Goal: Task Accomplishment & Management: Use online tool/utility

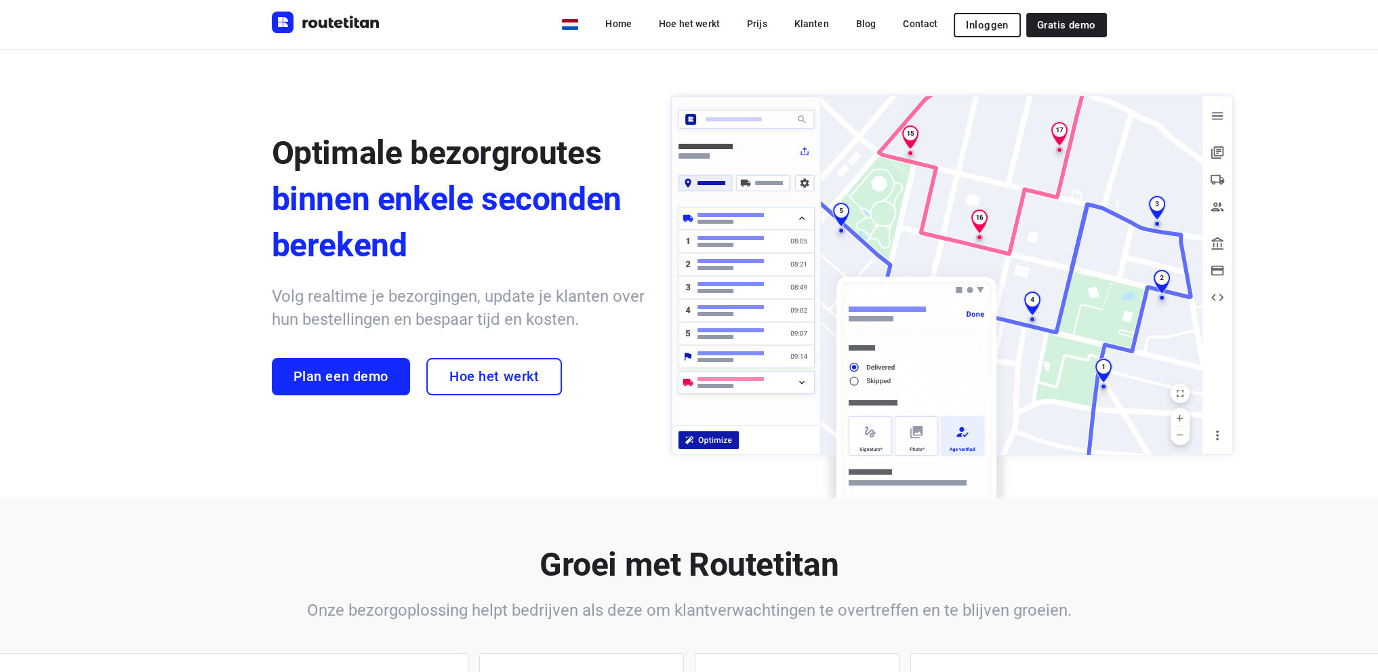
click at [993, 22] on span "Inloggen" at bounding box center [987, 25] width 42 height 11
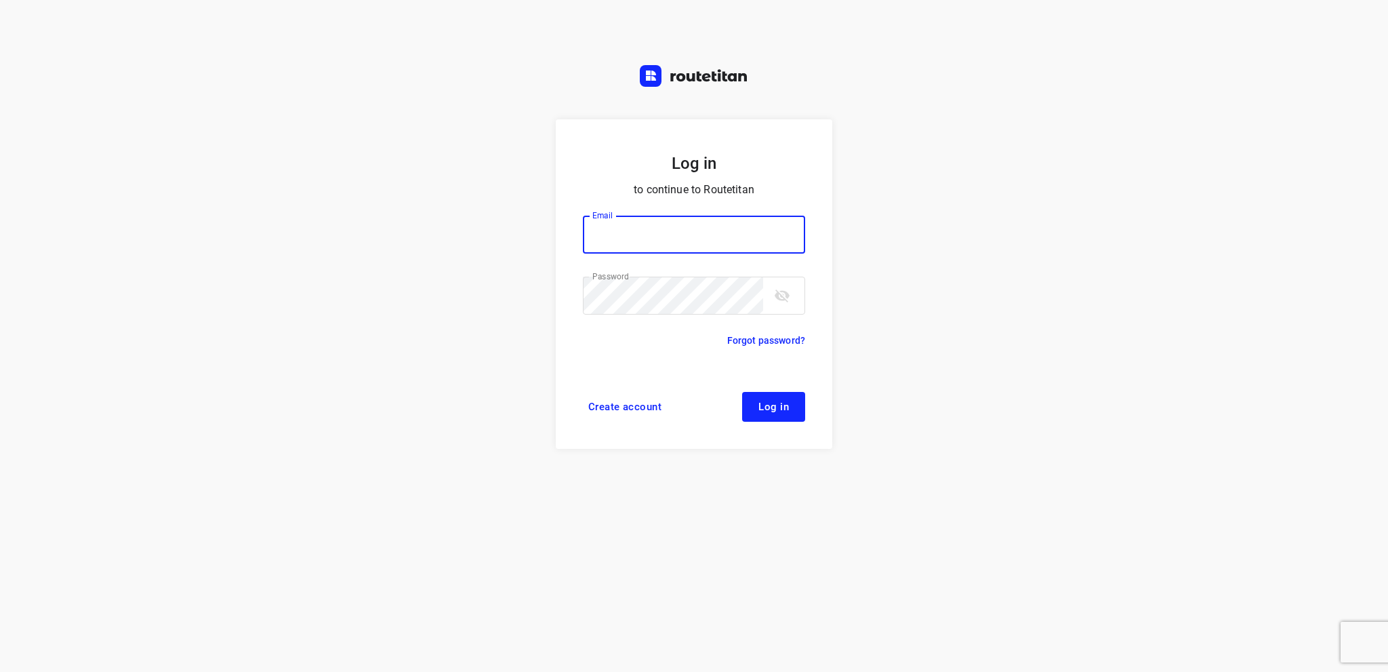
type input "info@tasboomkwekerij.nl"
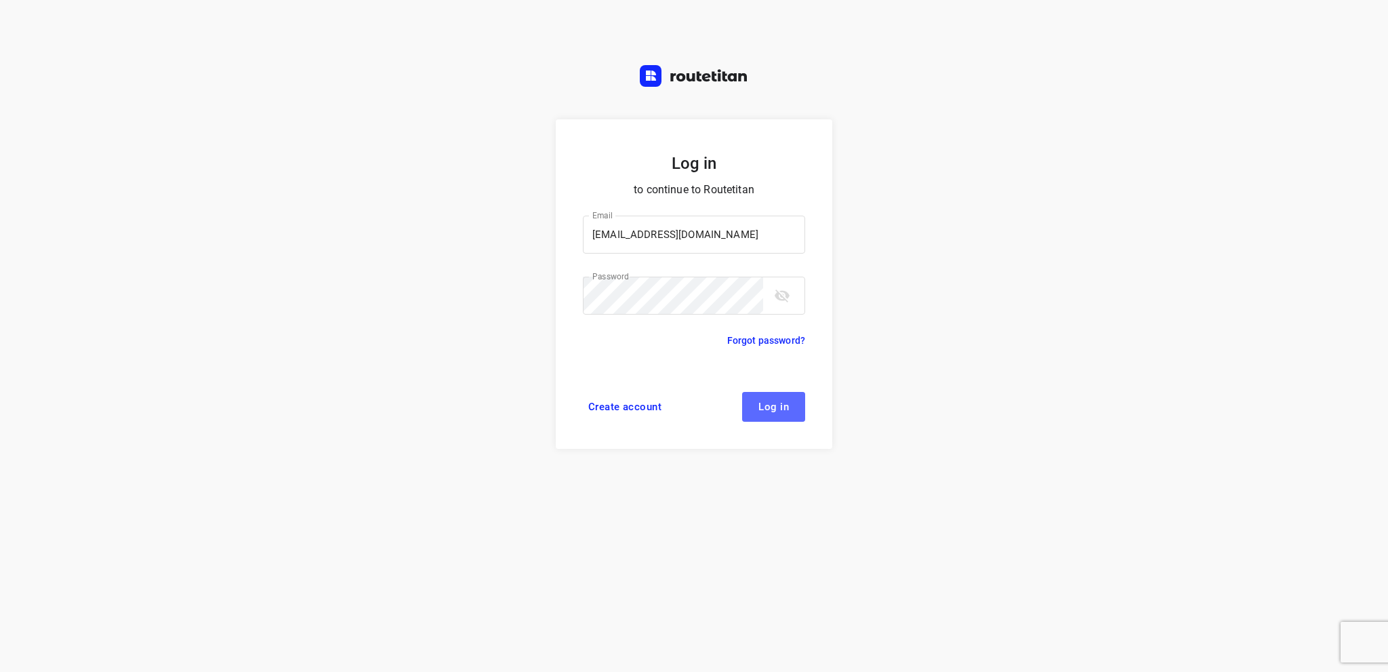
click at [766, 403] on span "Log in" at bounding box center [774, 406] width 31 height 11
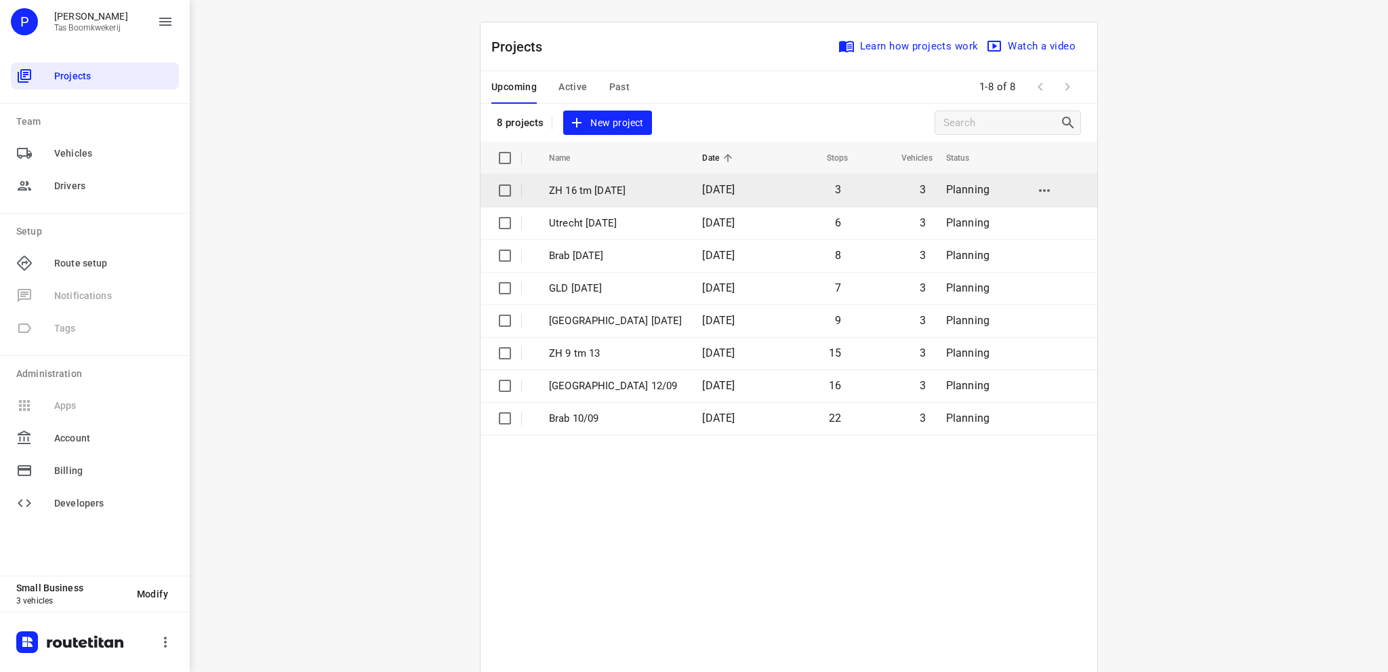
click at [569, 186] on p "ZH 16 tm 20 sept" at bounding box center [615, 191] width 133 height 16
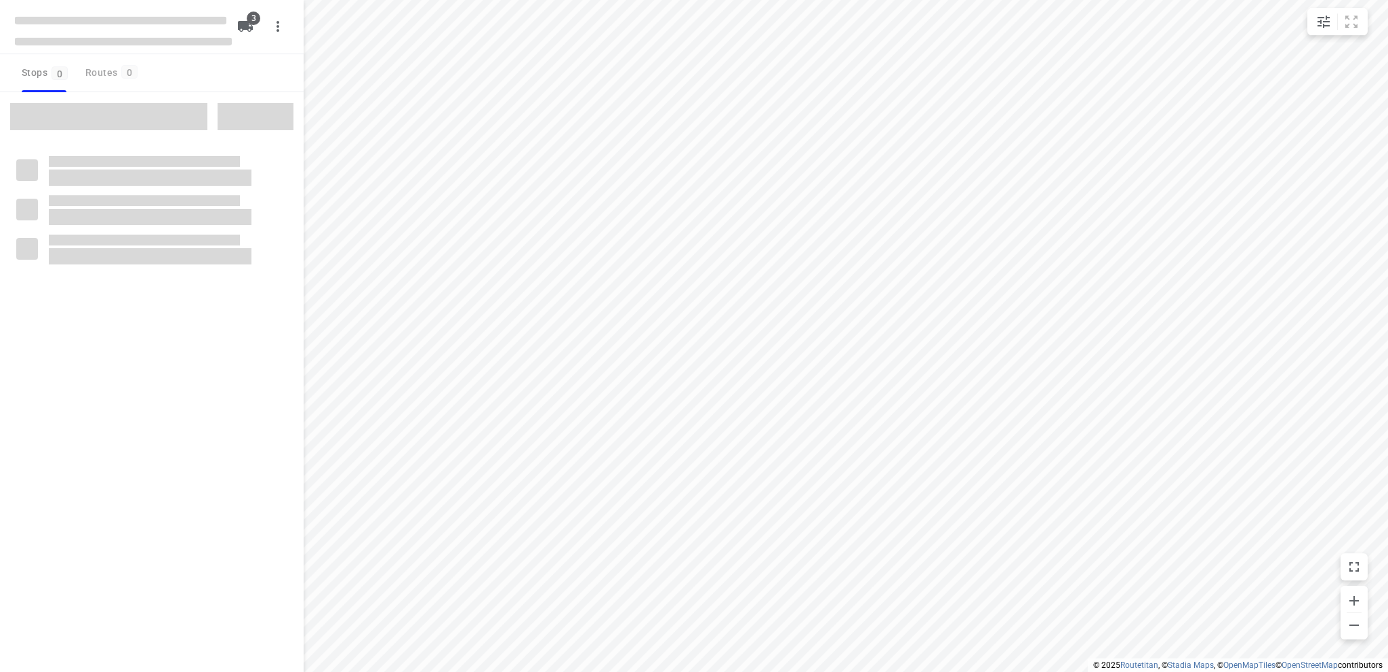
type input "distance"
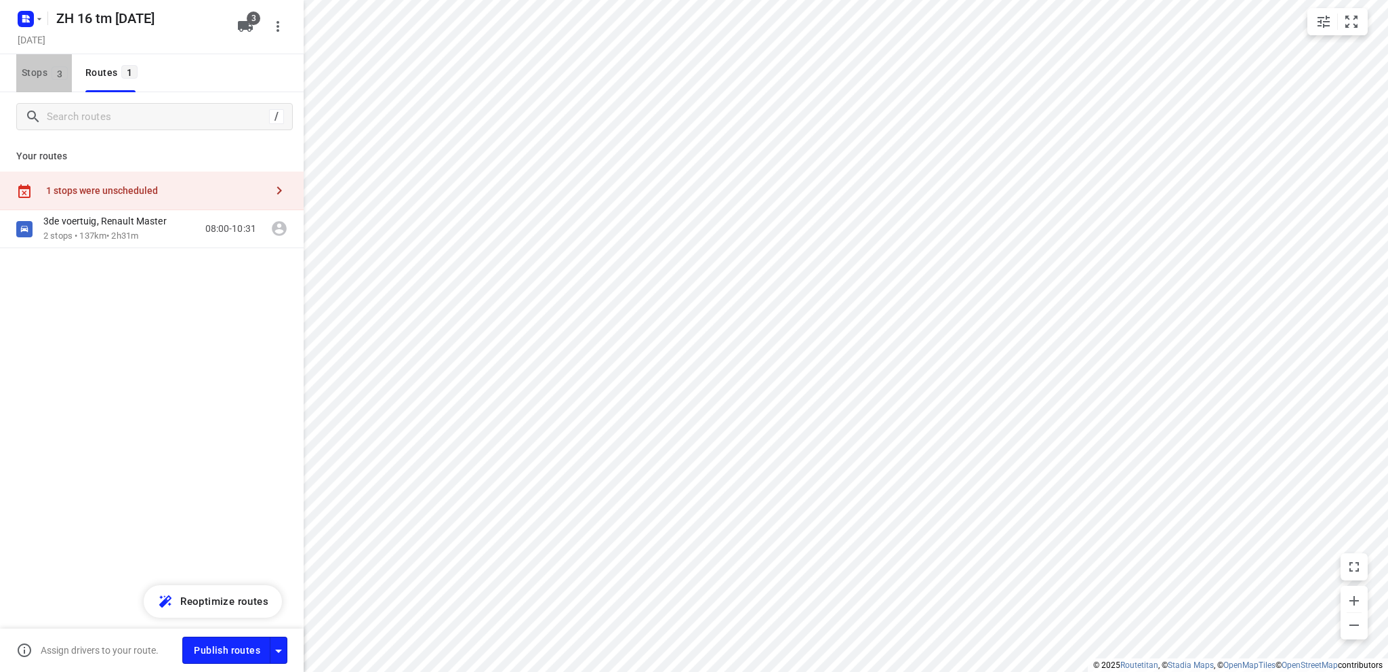
click at [31, 75] on span "Stops 3" at bounding box center [47, 72] width 50 height 17
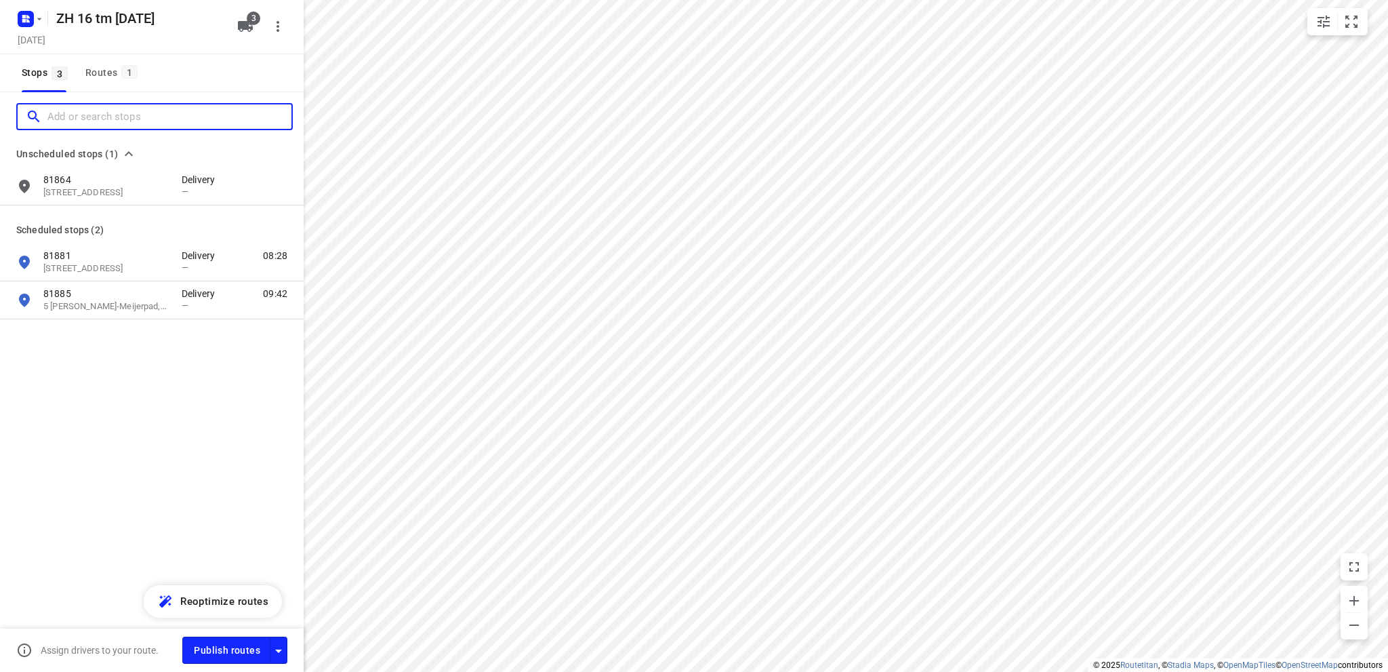
click at [73, 119] on input "Add or search stops" at bounding box center [169, 116] width 244 height 21
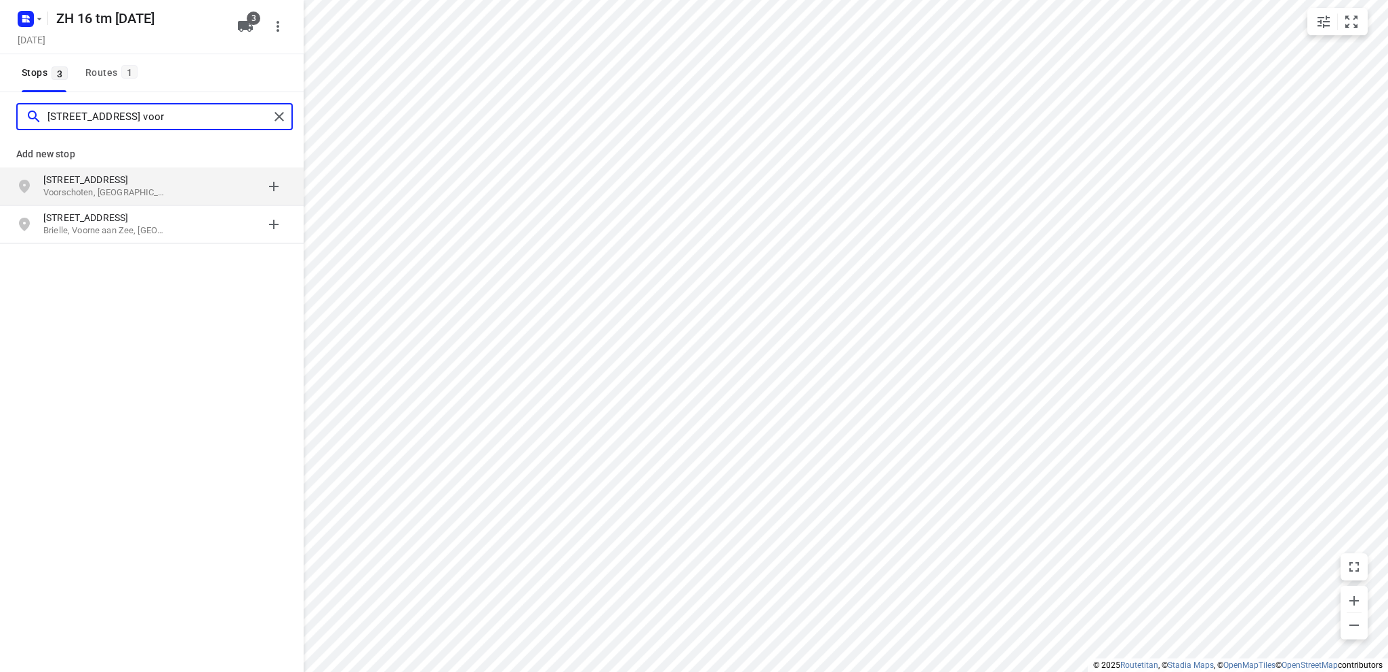
type input "voorstraat 38 voor"
click at [102, 188] on p "Voorschoten, Nederland" at bounding box center [105, 192] width 125 height 13
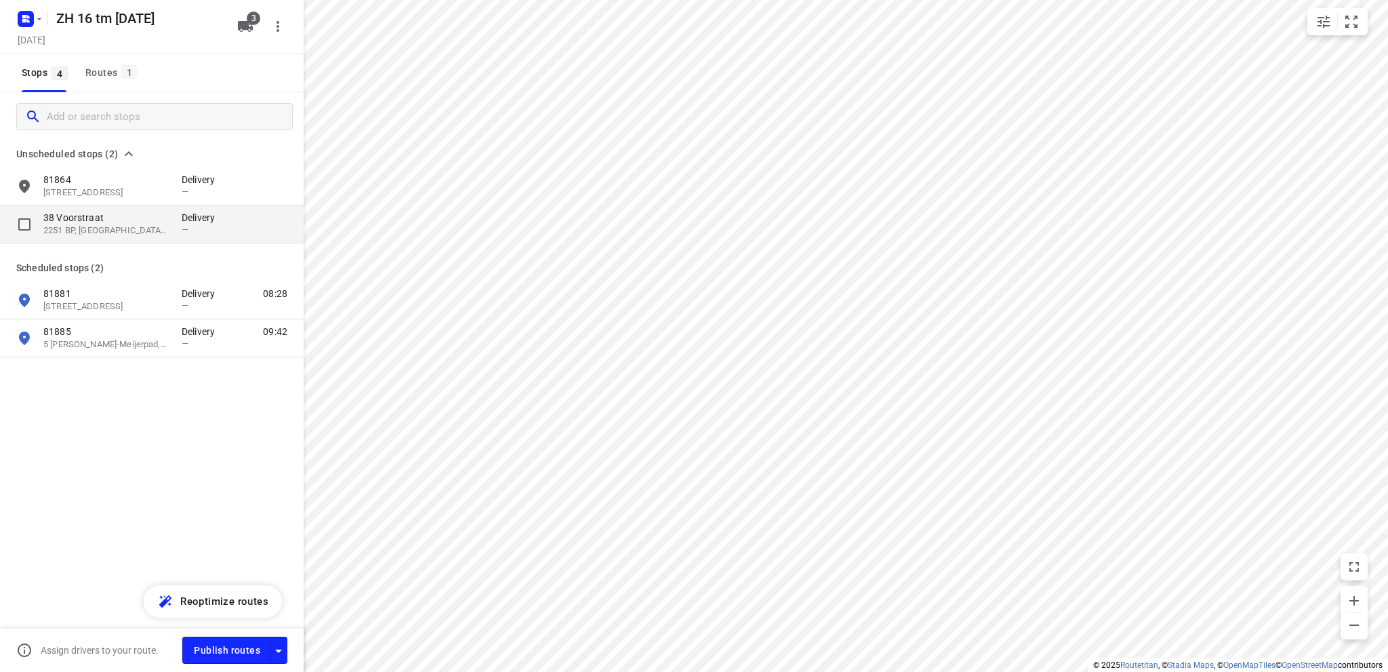
click at [97, 226] on p "2251 BP, Voorschoten, NL" at bounding box center [105, 230] width 125 height 13
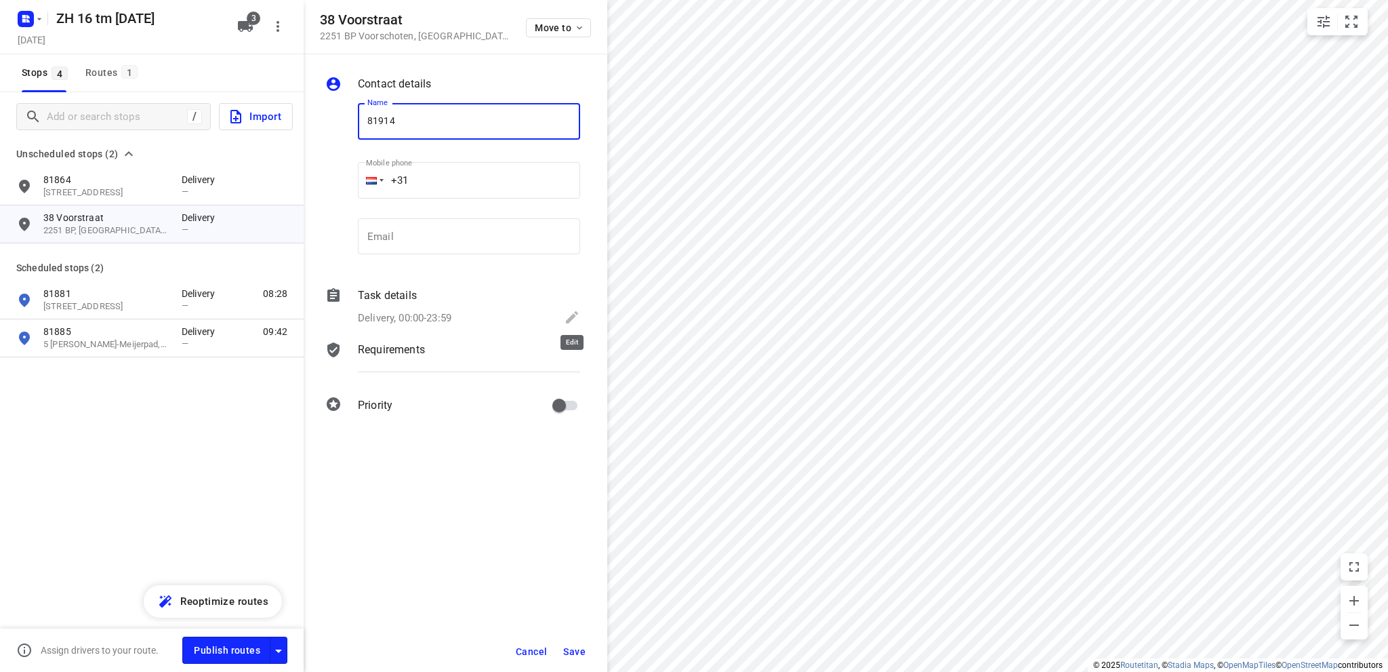
type input "81914"
click at [574, 317] on icon at bounding box center [572, 317] width 16 height 16
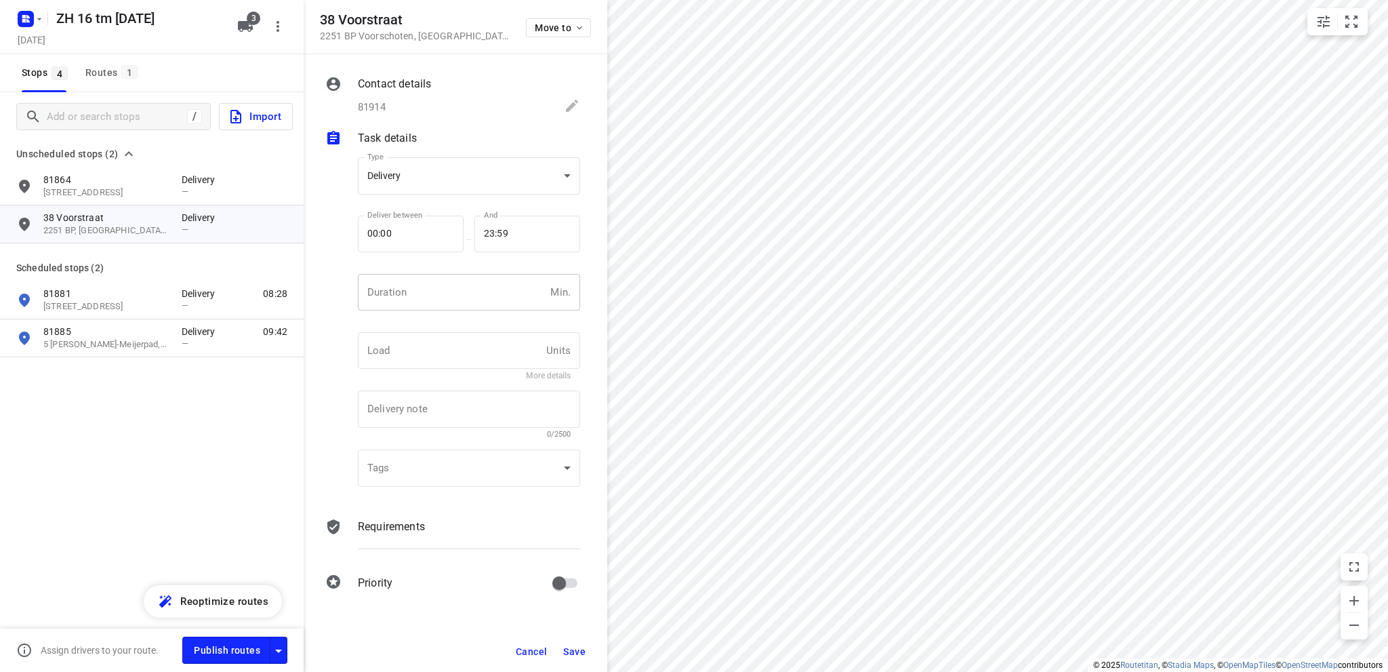
click at [399, 298] on input "number" at bounding box center [451, 292] width 187 height 37
type input "10"
click at [577, 650] on span "Save" at bounding box center [574, 651] width 22 height 11
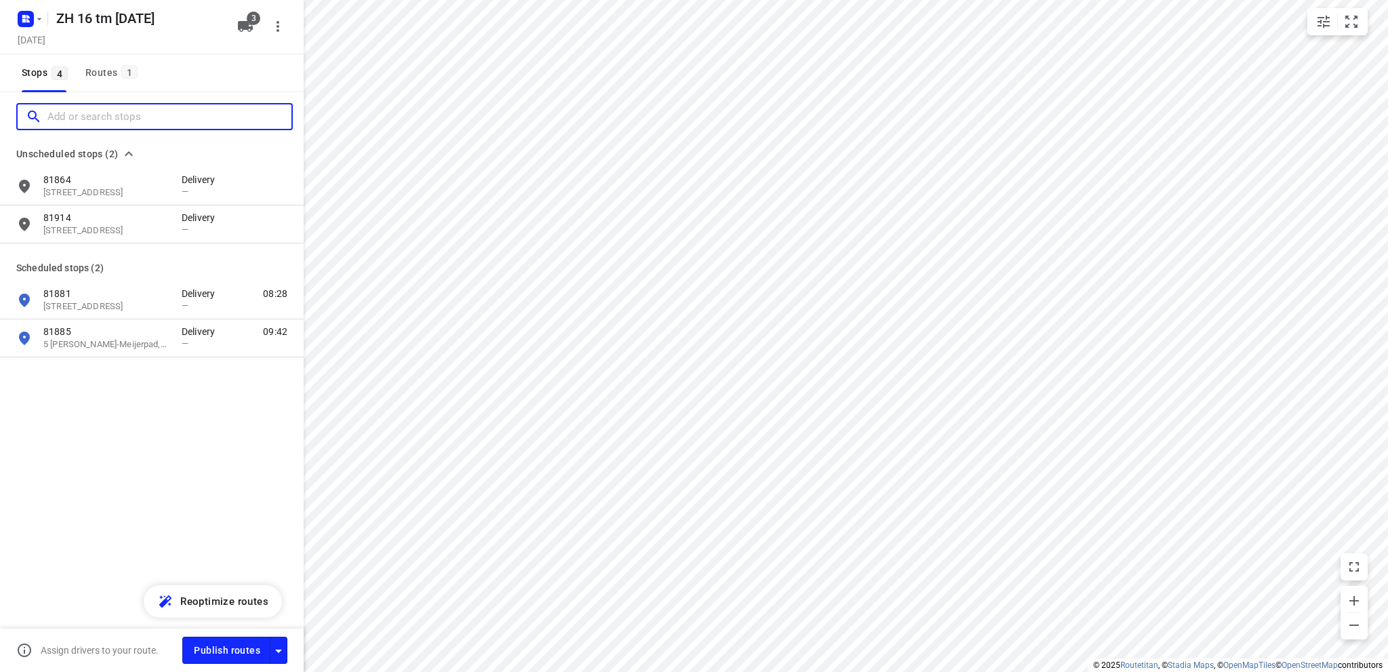
click at [49, 110] on input "Add or search stops" at bounding box center [169, 116] width 244 height 21
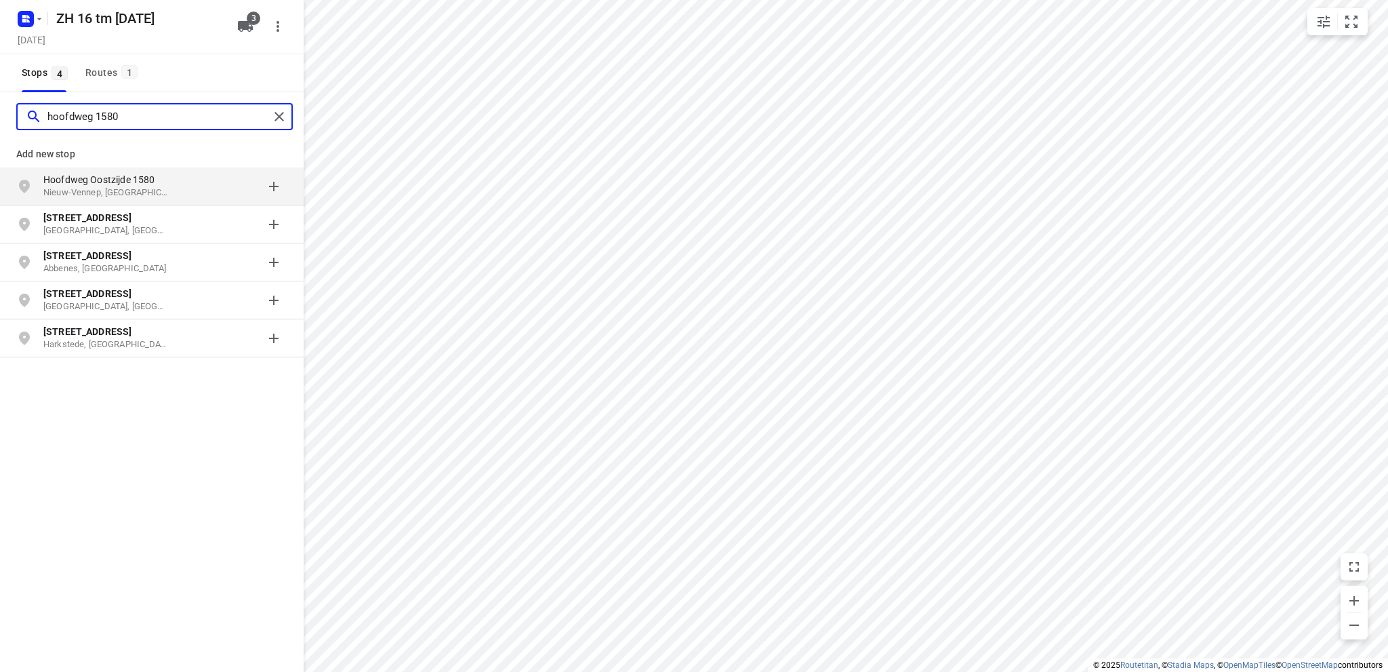
type input "hoofdweg 1580"
click at [107, 187] on p "Nieuw-Vennep, Nederland" at bounding box center [105, 192] width 125 height 13
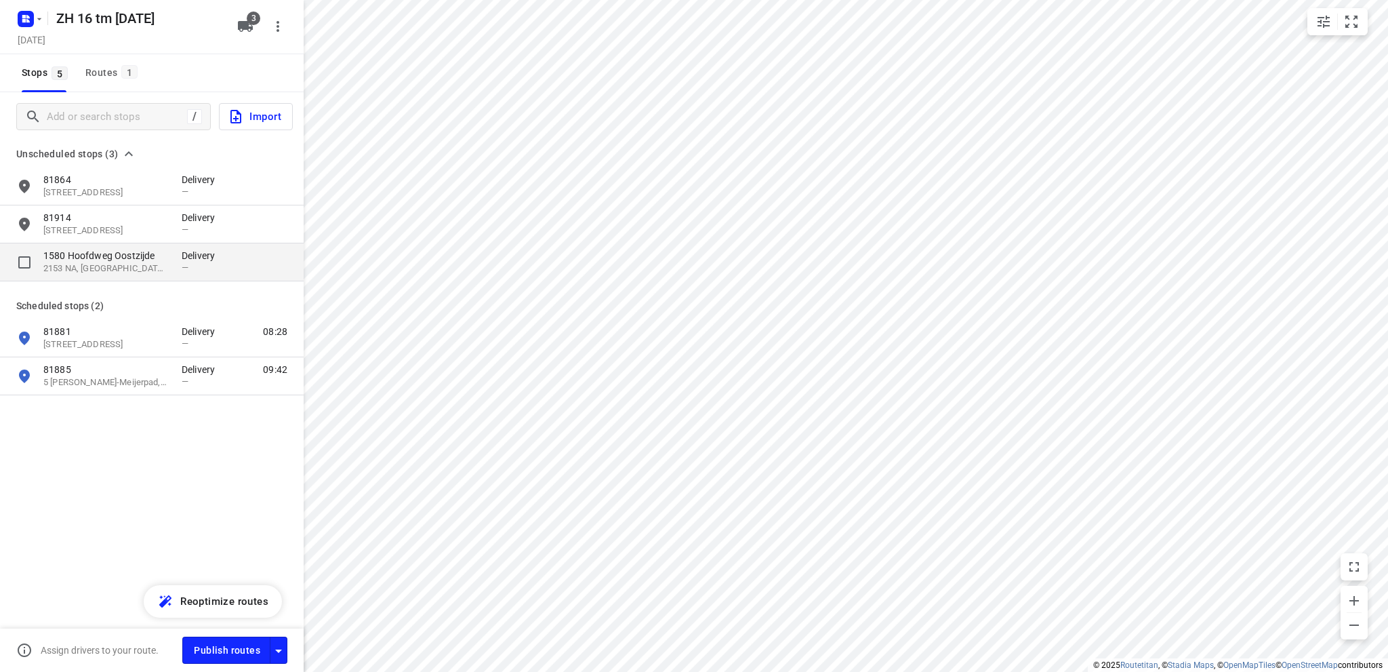
click at [103, 260] on p "1580 Hoofdweg Oostzijde" at bounding box center [105, 256] width 125 height 14
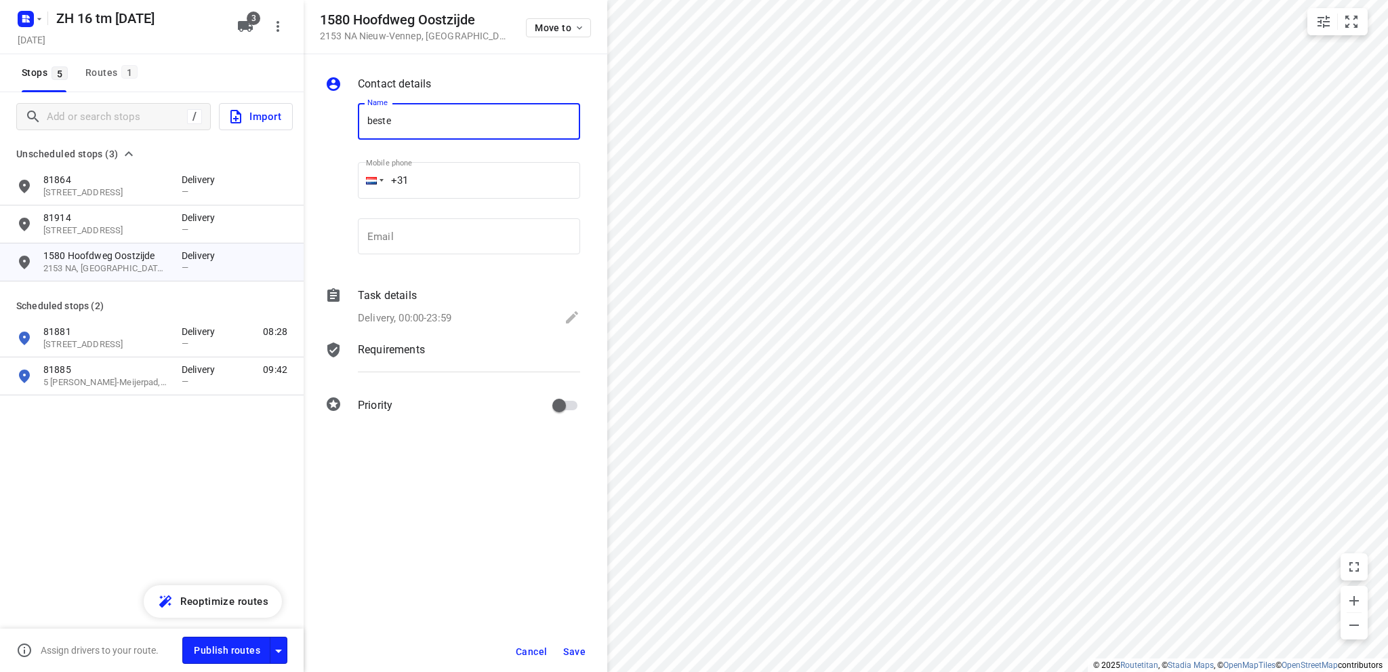
type input "bestellingen brengen"
click at [572, 315] on icon at bounding box center [572, 317] width 12 height 12
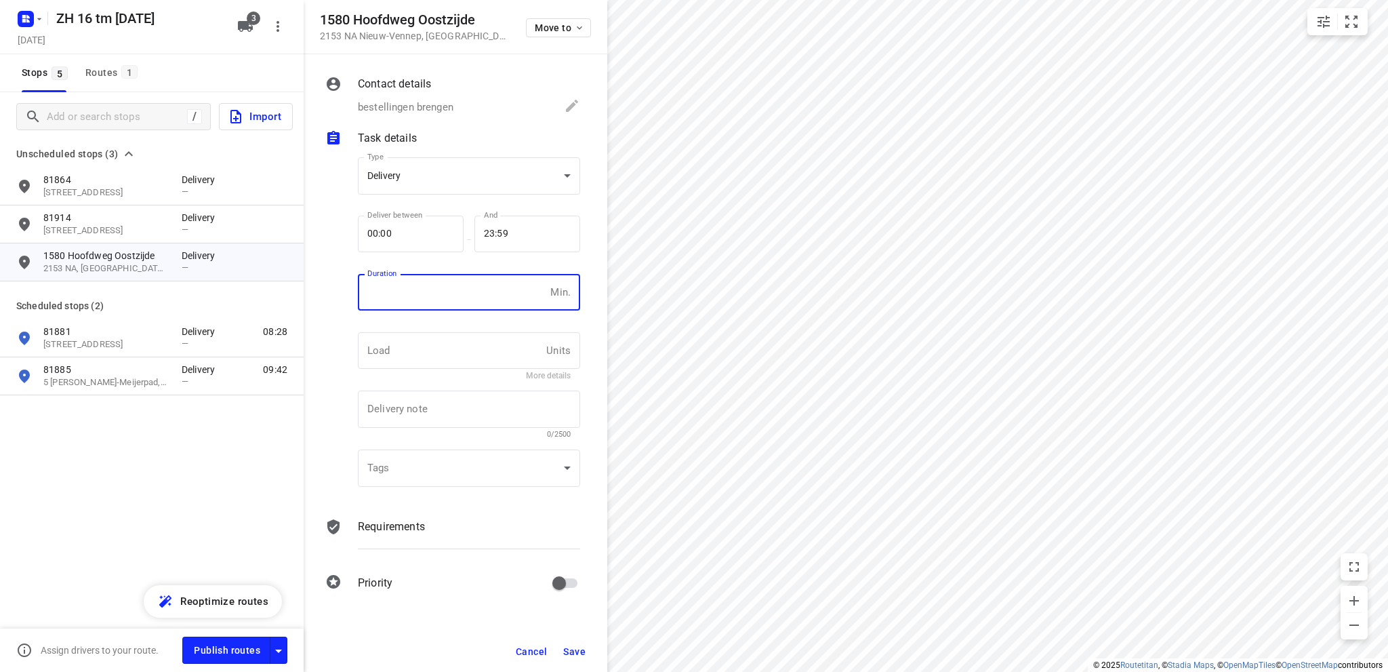
click at [439, 298] on input "number" at bounding box center [451, 292] width 187 height 37
type input "10"
click at [578, 649] on span "Save" at bounding box center [574, 651] width 22 height 11
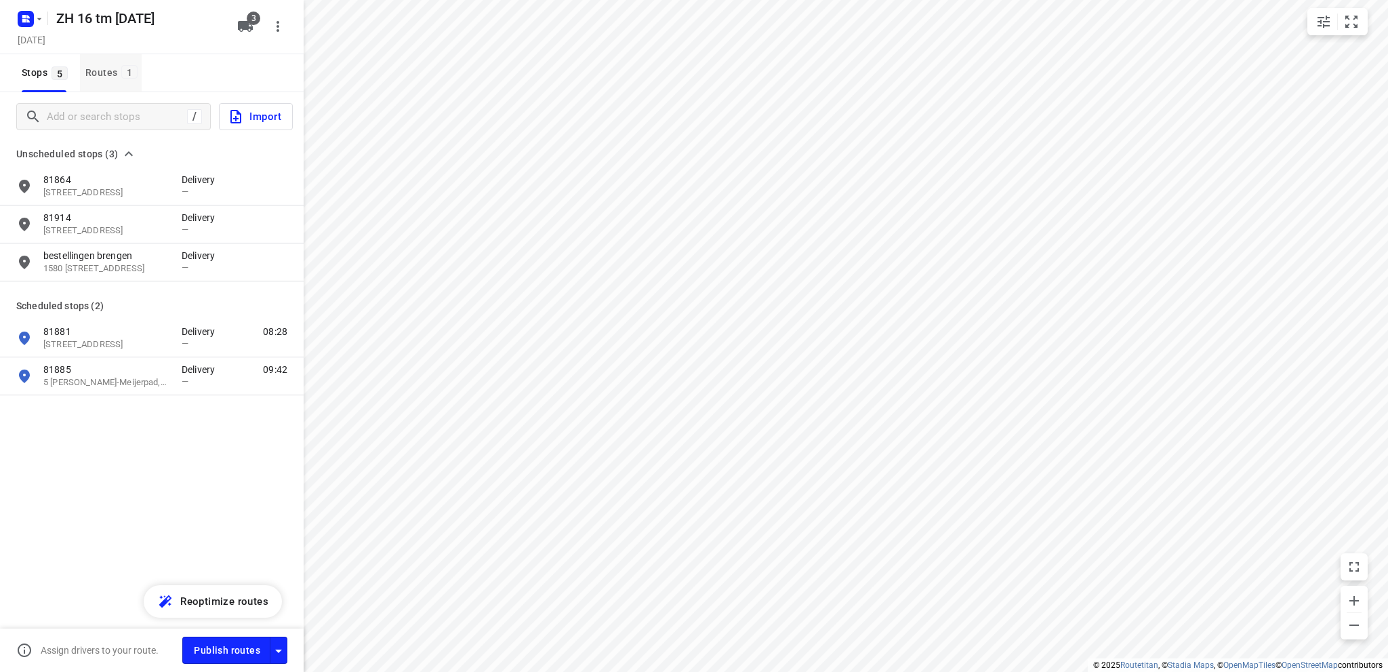
click at [97, 69] on div "Routes 1" at bounding box center [113, 72] width 56 height 17
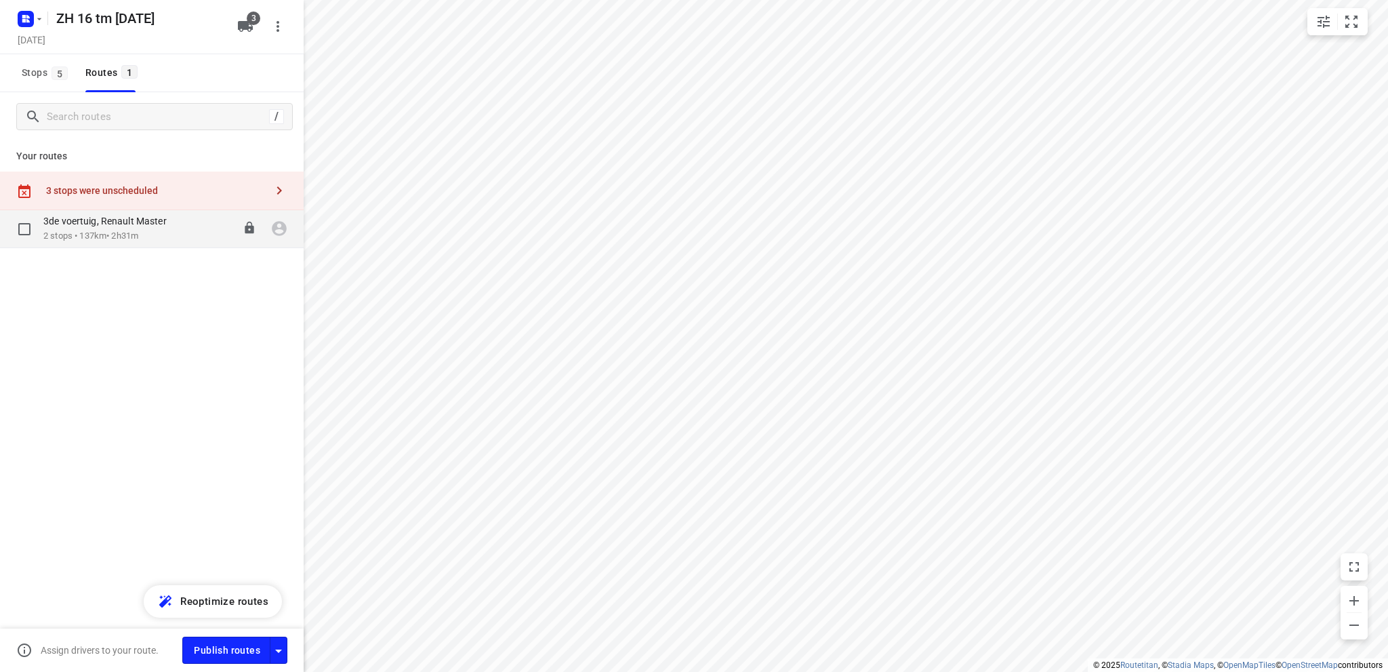
click at [118, 233] on p "2 stops • 137km • 2h31m" at bounding box center [111, 236] width 137 height 13
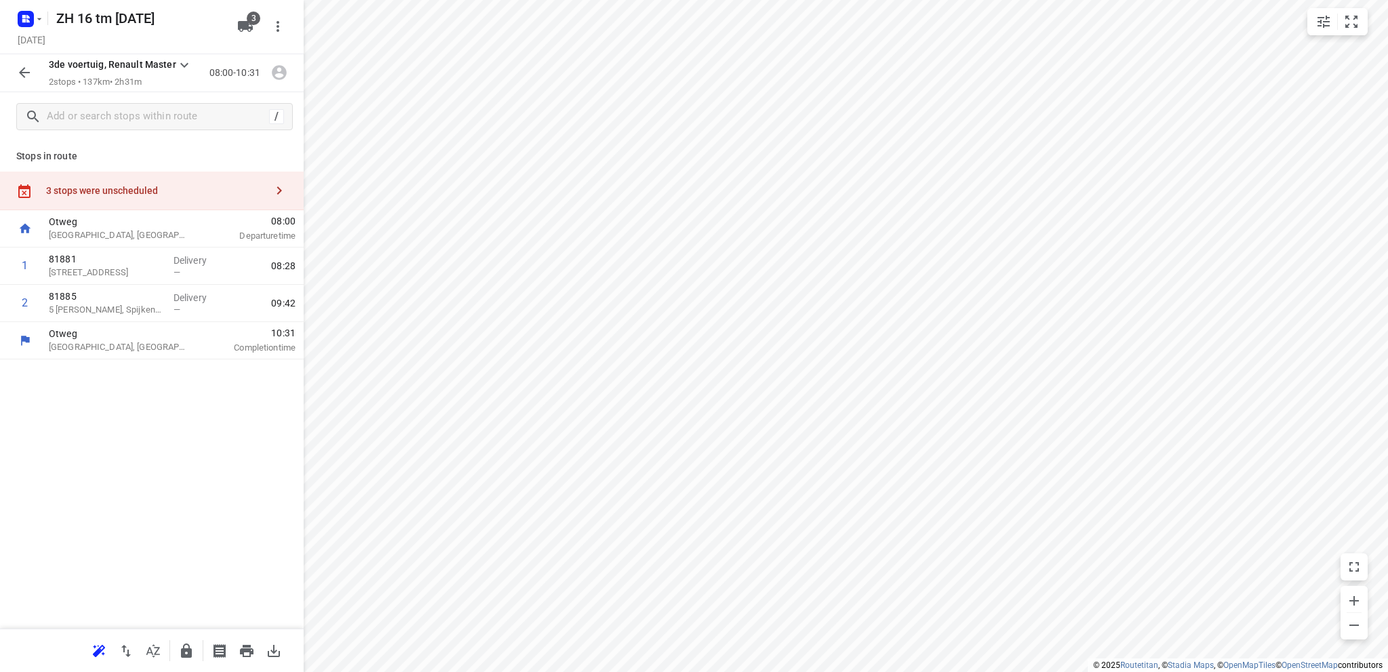
click at [111, 195] on div "3 stops were unscheduled" at bounding box center [156, 190] width 220 height 11
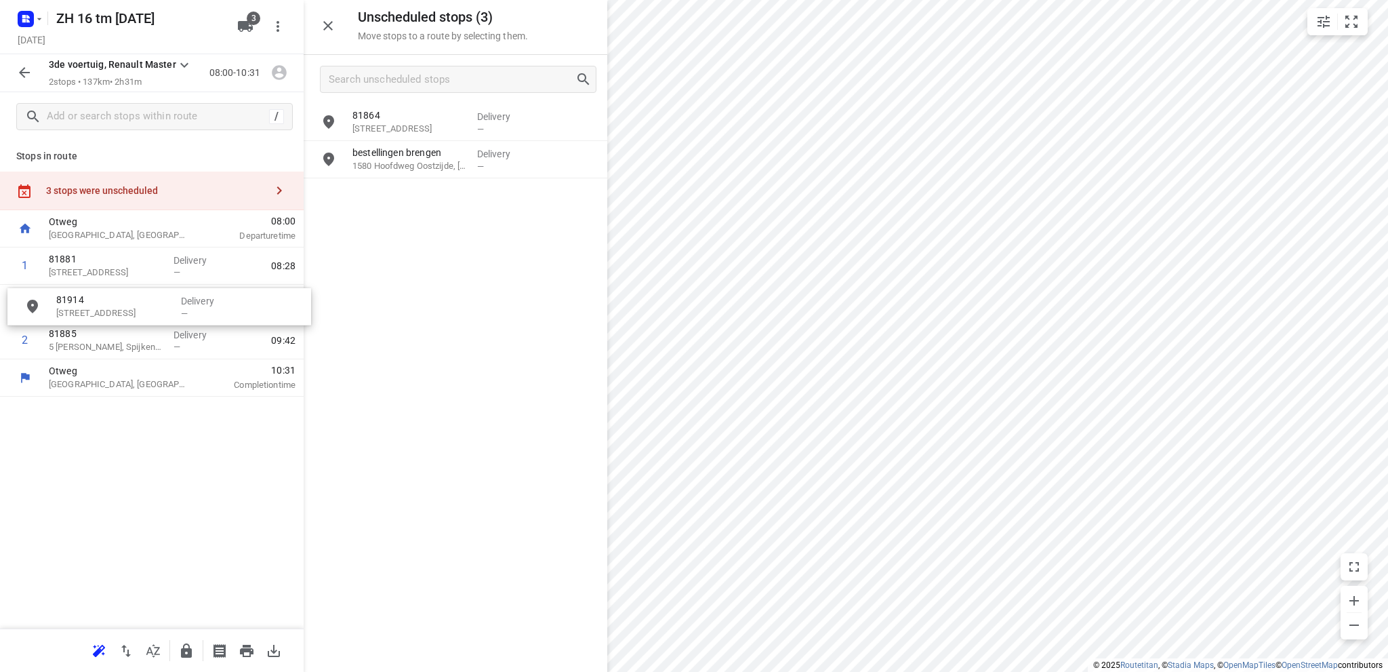
drag, startPoint x: 397, startPoint y: 163, endPoint x: 95, endPoint y: 310, distance: 336.3
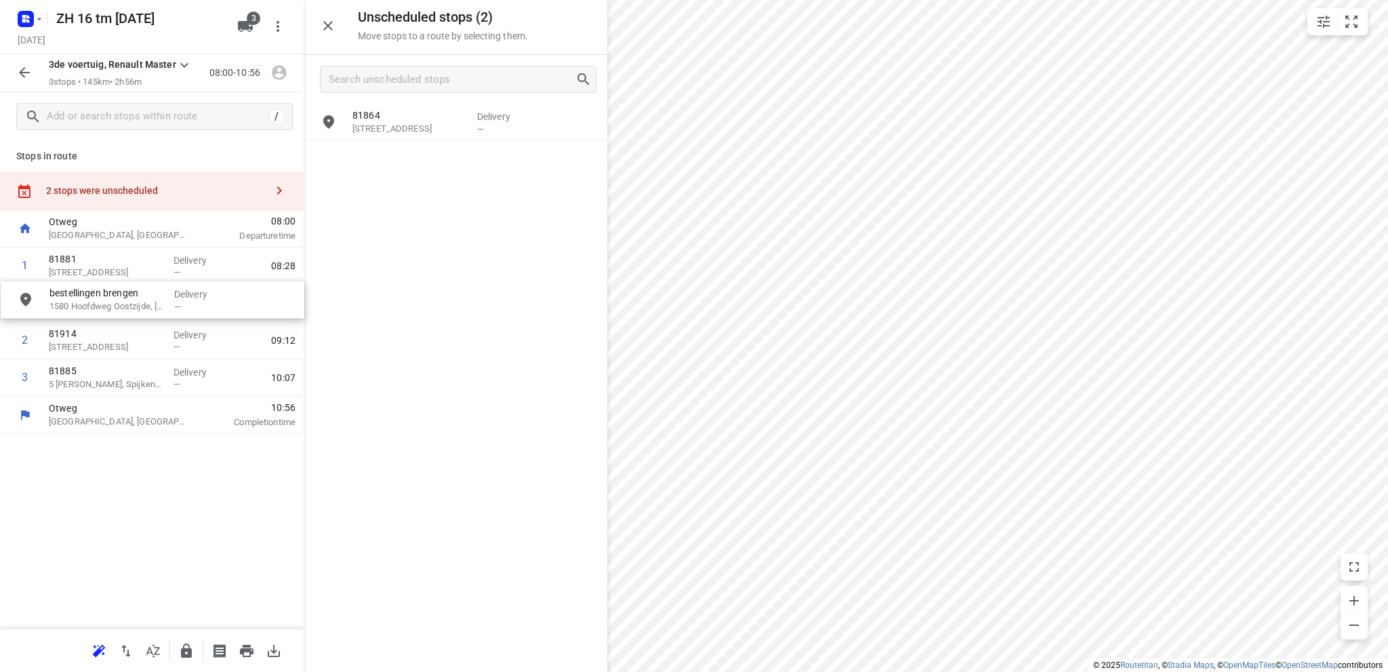
drag, startPoint x: 415, startPoint y: 158, endPoint x: 108, endPoint y: 298, distance: 336.8
click at [123, 647] on icon "button" at bounding box center [125, 651] width 9 height 12
click at [331, 22] on icon "button" at bounding box center [327, 25] width 9 height 9
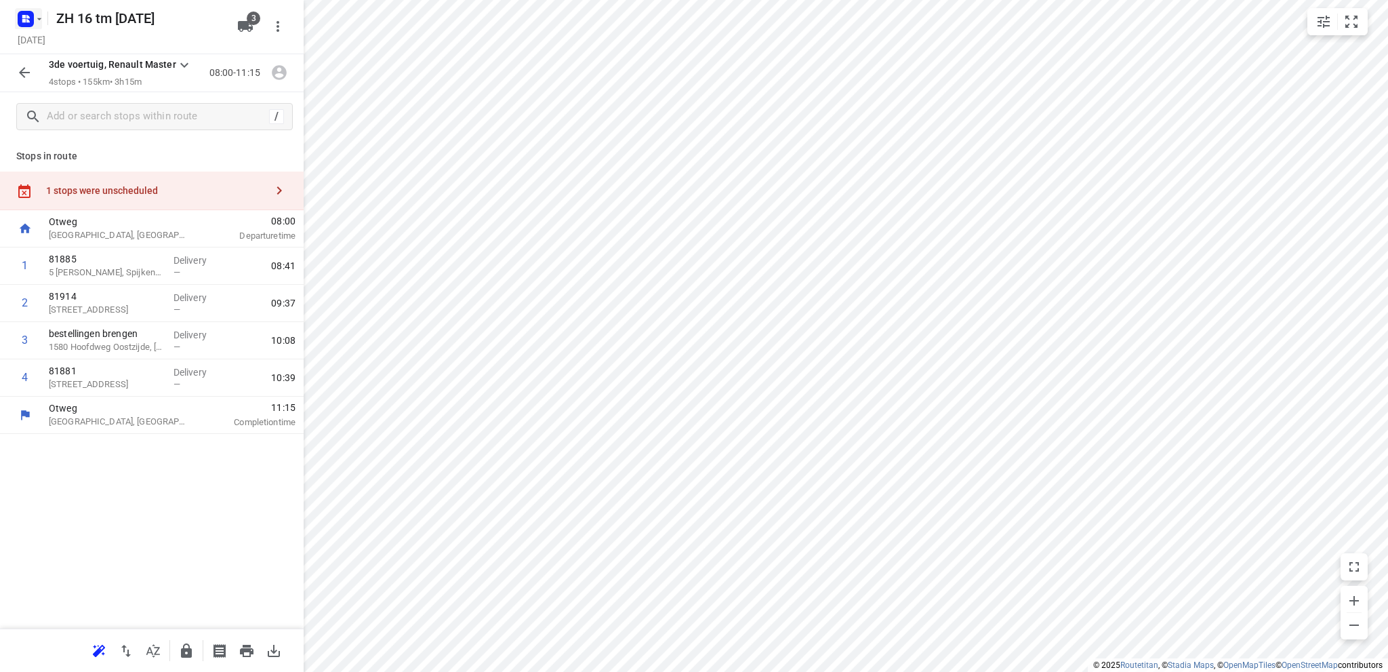
click at [26, 18] on icon "button" at bounding box center [27, 16] width 3 height 3
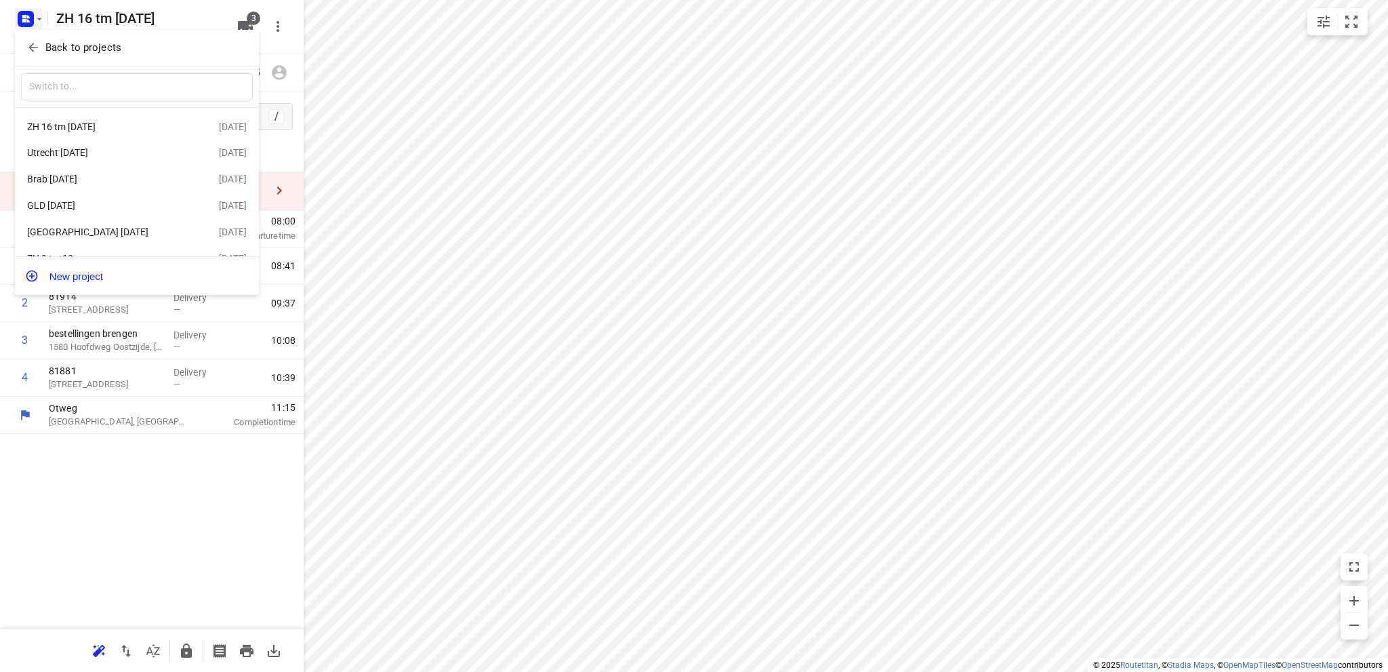
drag, startPoint x: 62, startPoint y: 151, endPoint x: 70, endPoint y: 148, distance: 7.7
click at [64, 150] on div "Utrecht 19 sept" at bounding box center [105, 152] width 156 height 11
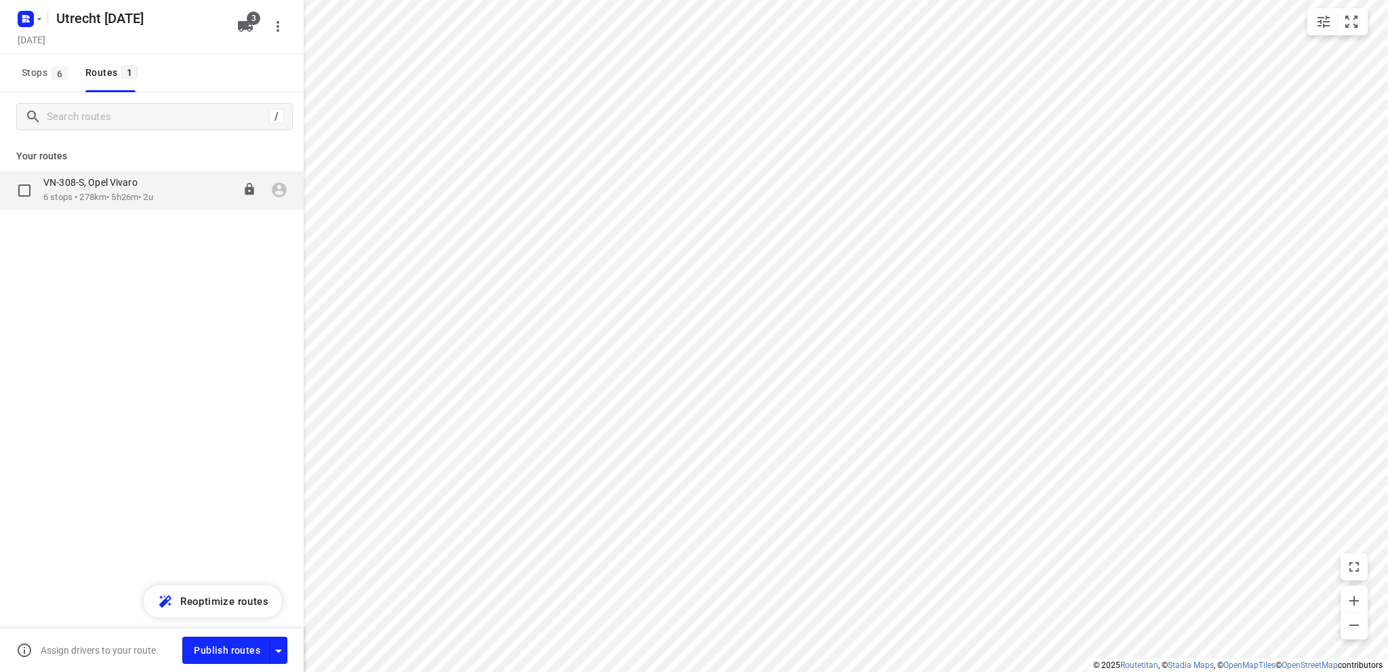
click at [108, 194] on p "6 stops • 278km • 5h26m • 2u" at bounding box center [98, 197] width 110 height 13
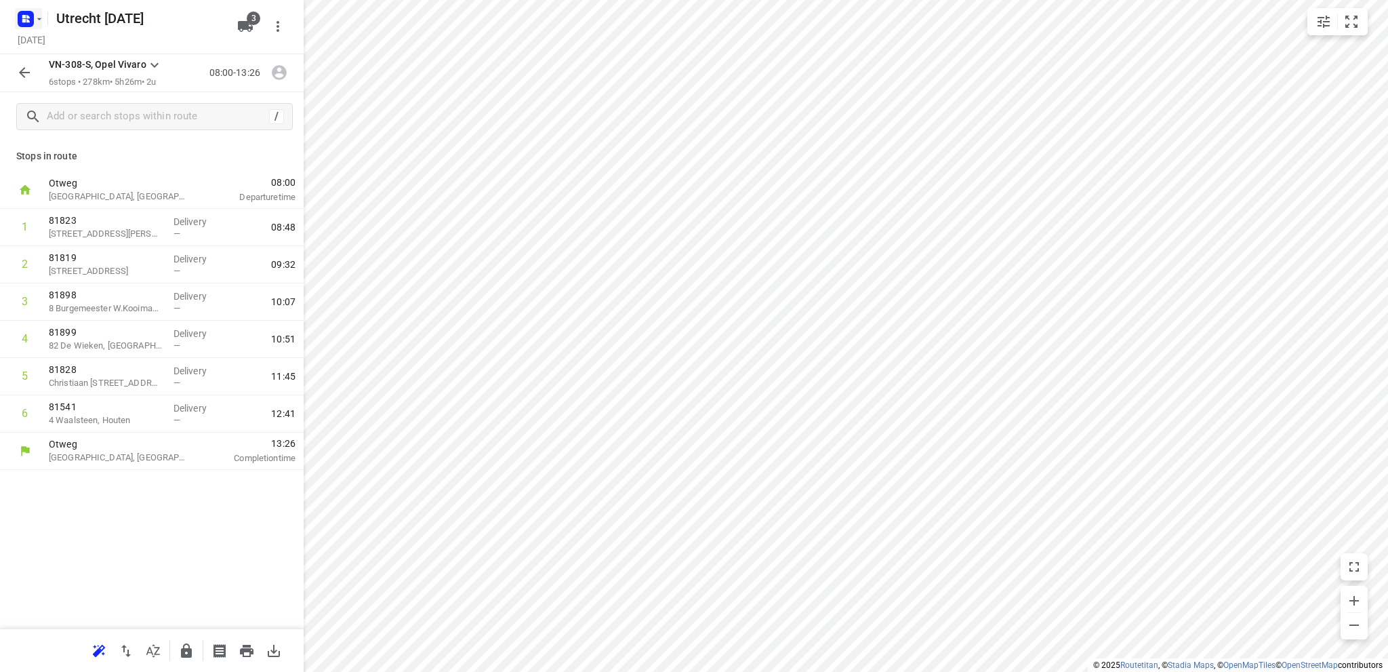
click at [31, 21] on rect "button" at bounding box center [26, 19] width 16 height 16
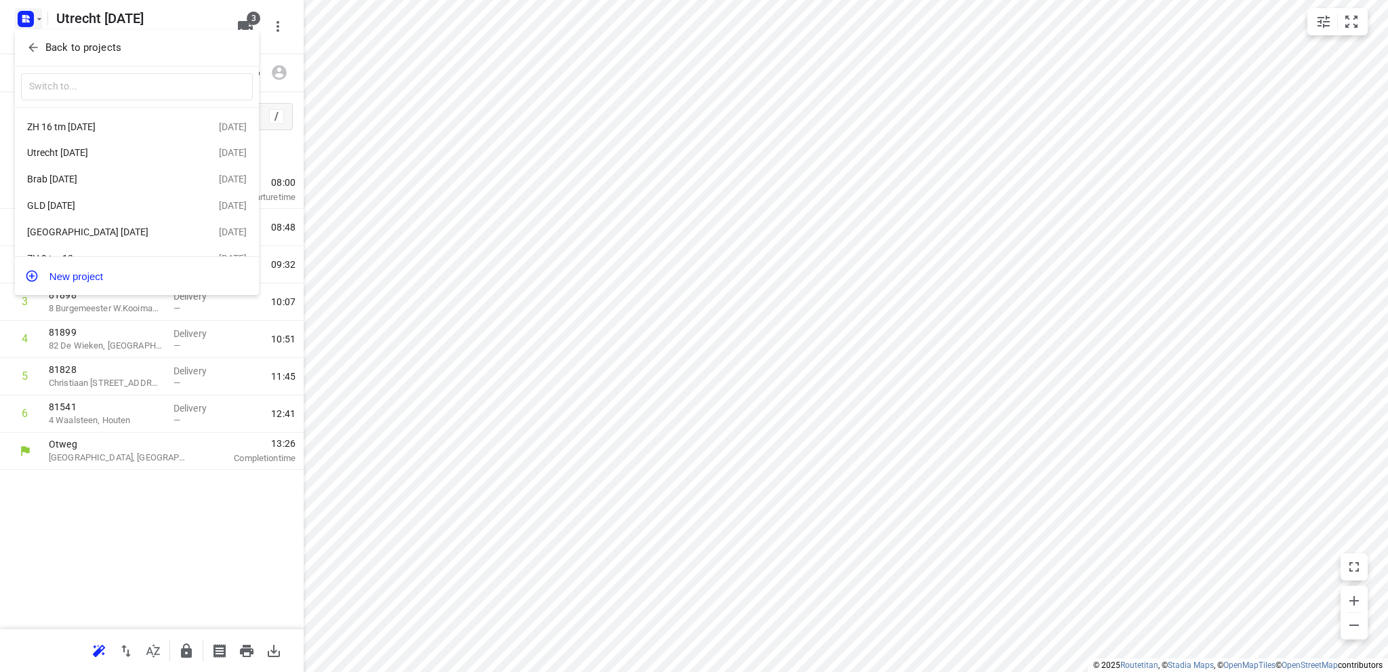
click at [77, 202] on div "GLD 16 sept" at bounding box center [105, 205] width 156 height 11
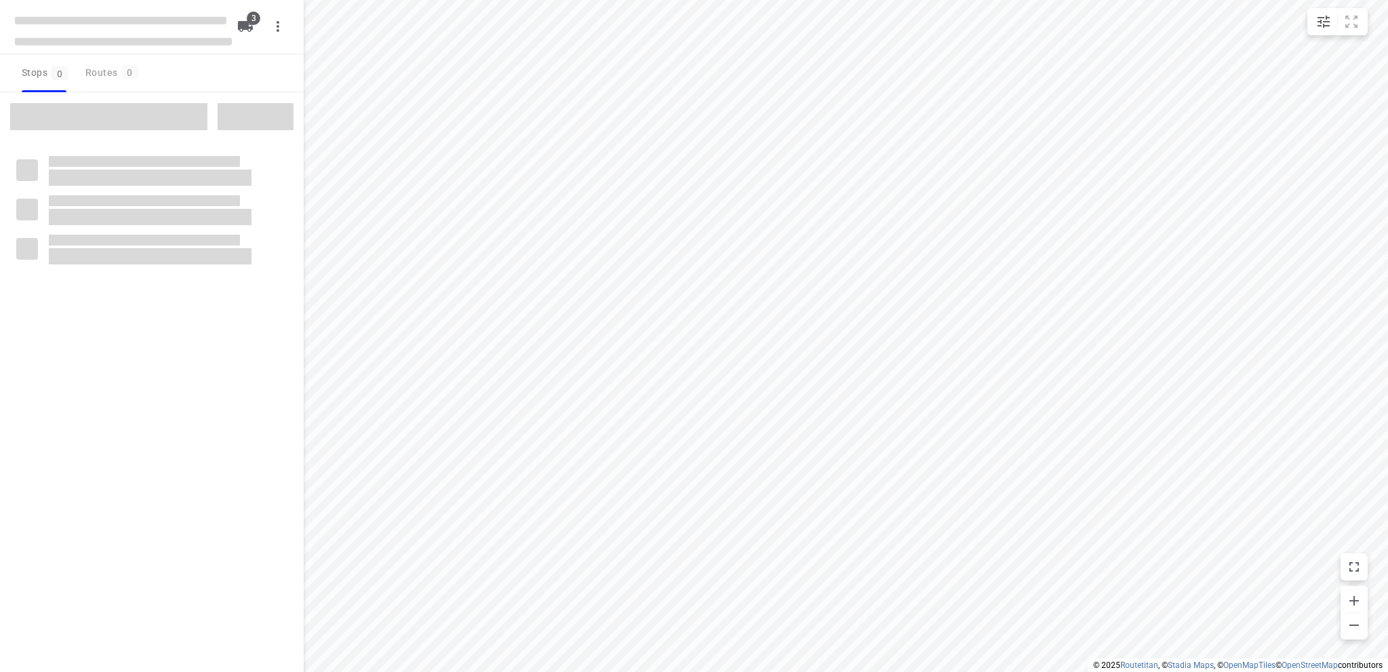
type input "distance"
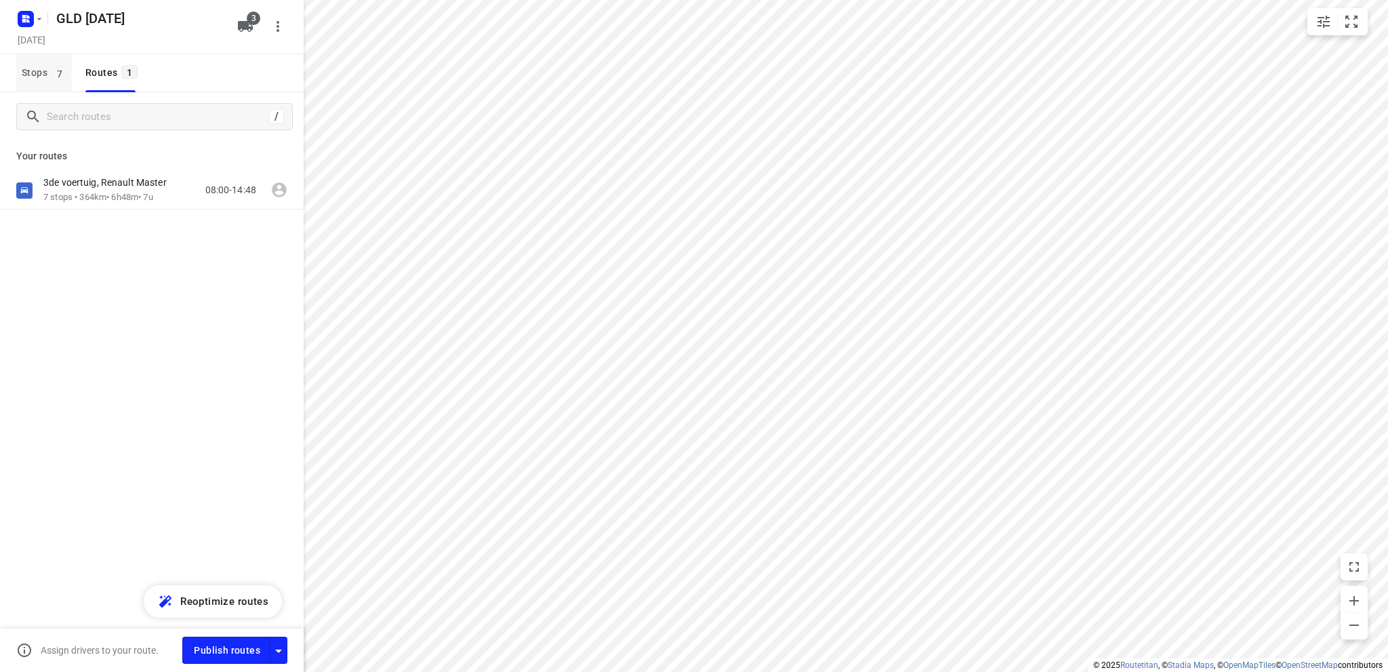
click at [31, 68] on span "Stops 7" at bounding box center [47, 72] width 50 height 17
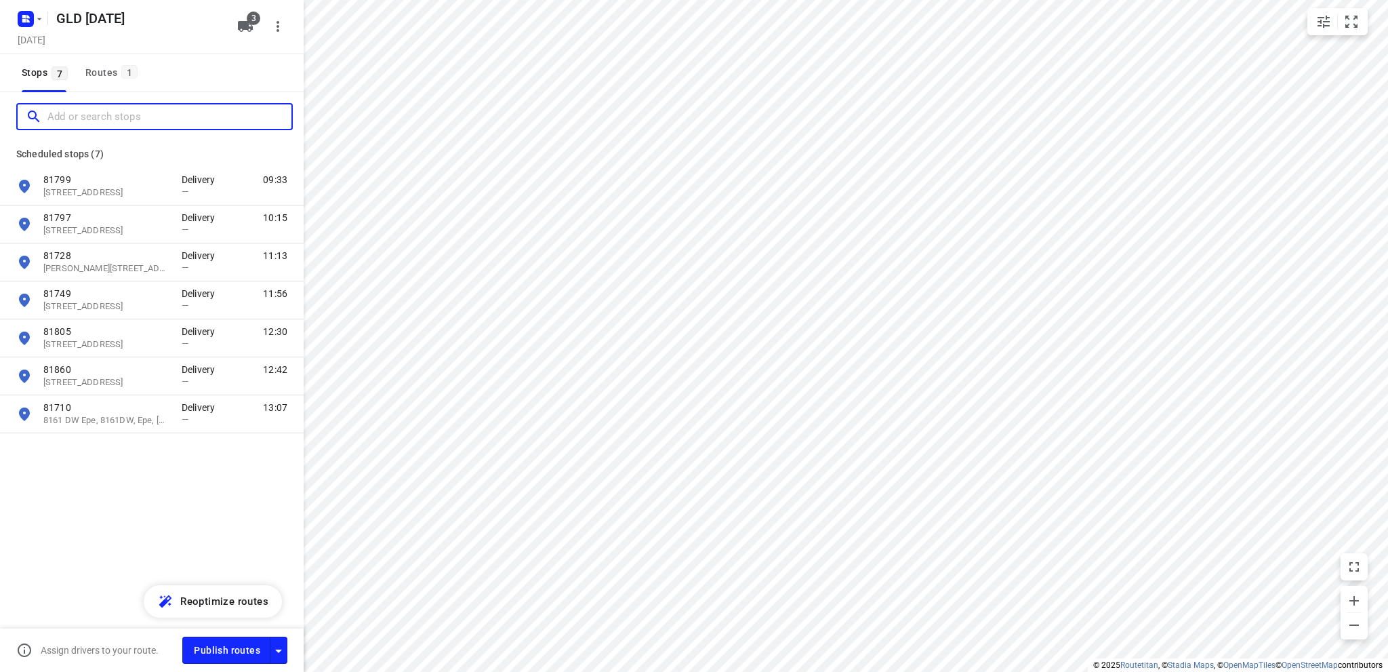
click at [73, 113] on input "Add or search stops" at bounding box center [169, 116] width 244 height 21
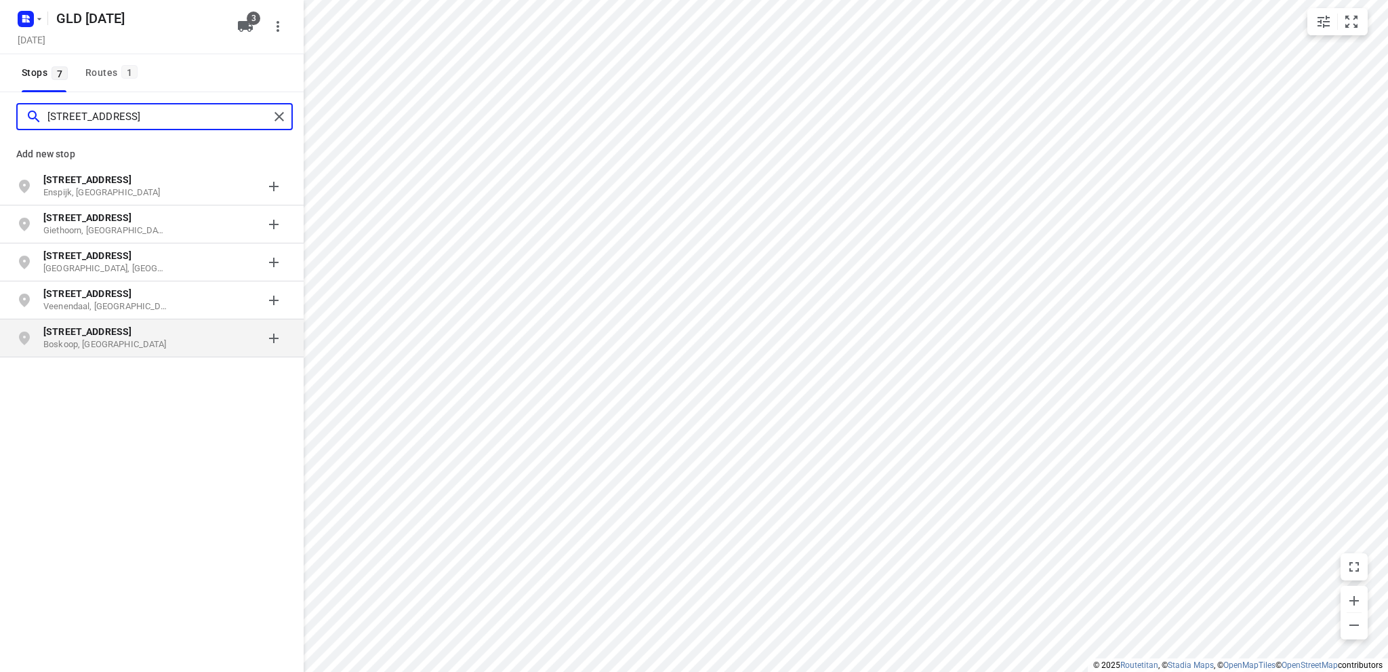
type input "kooiweg 5"
click at [76, 336] on b "Kooiweg 5" at bounding box center [87, 331] width 88 height 11
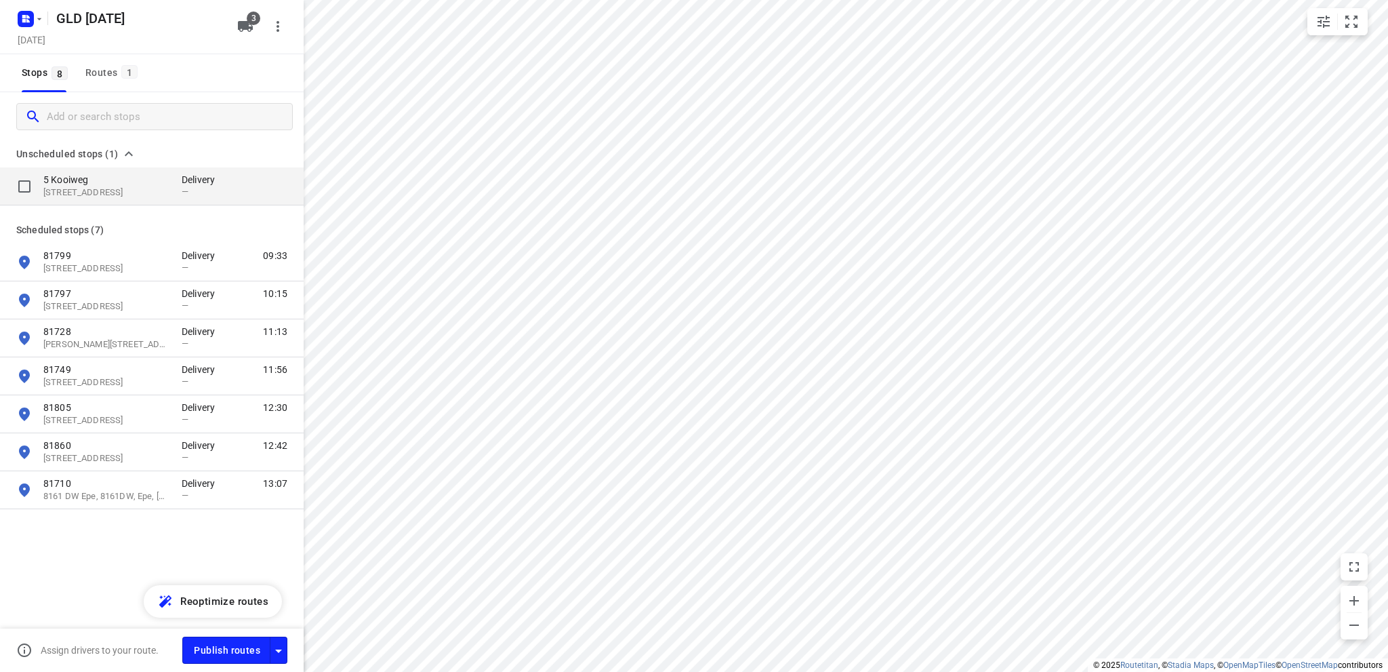
click at [113, 191] on p "2771 WJ, Boskoop, NL" at bounding box center [105, 192] width 125 height 13
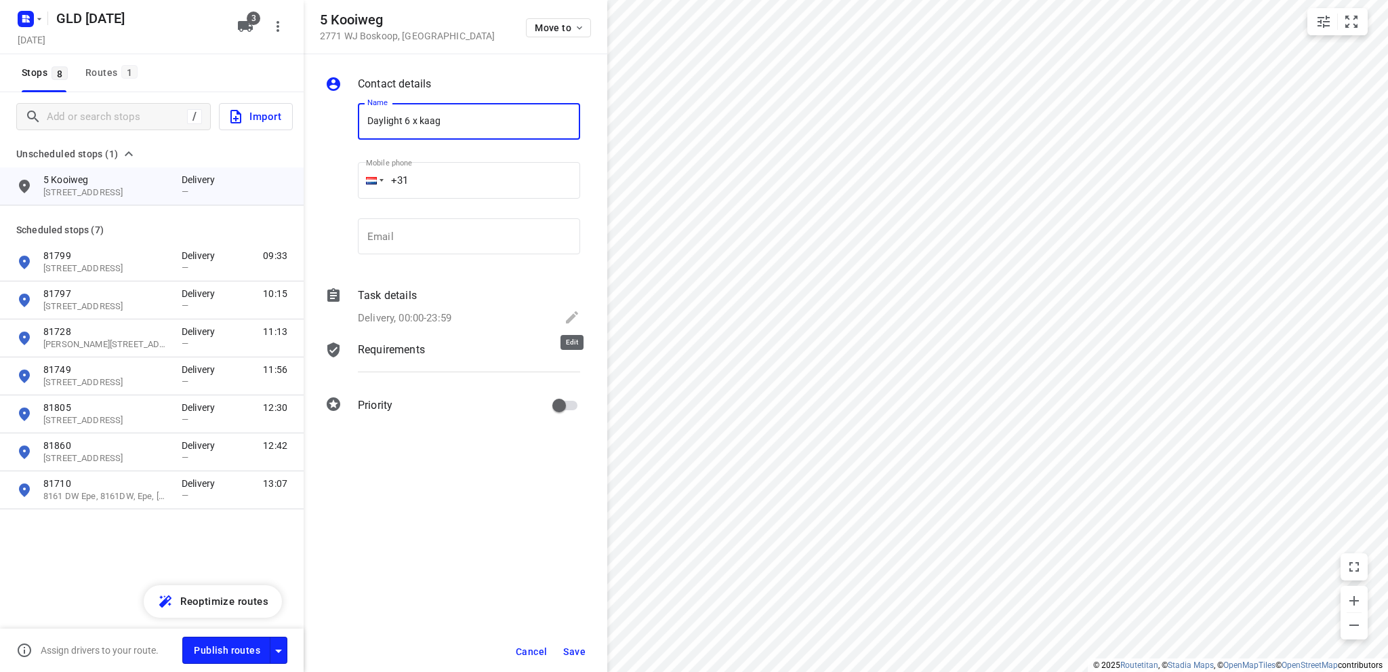
type input "Daylight 6 x kaag"
click at [567, 314] on icon at bounding box center [572, 317] width 16 height 16
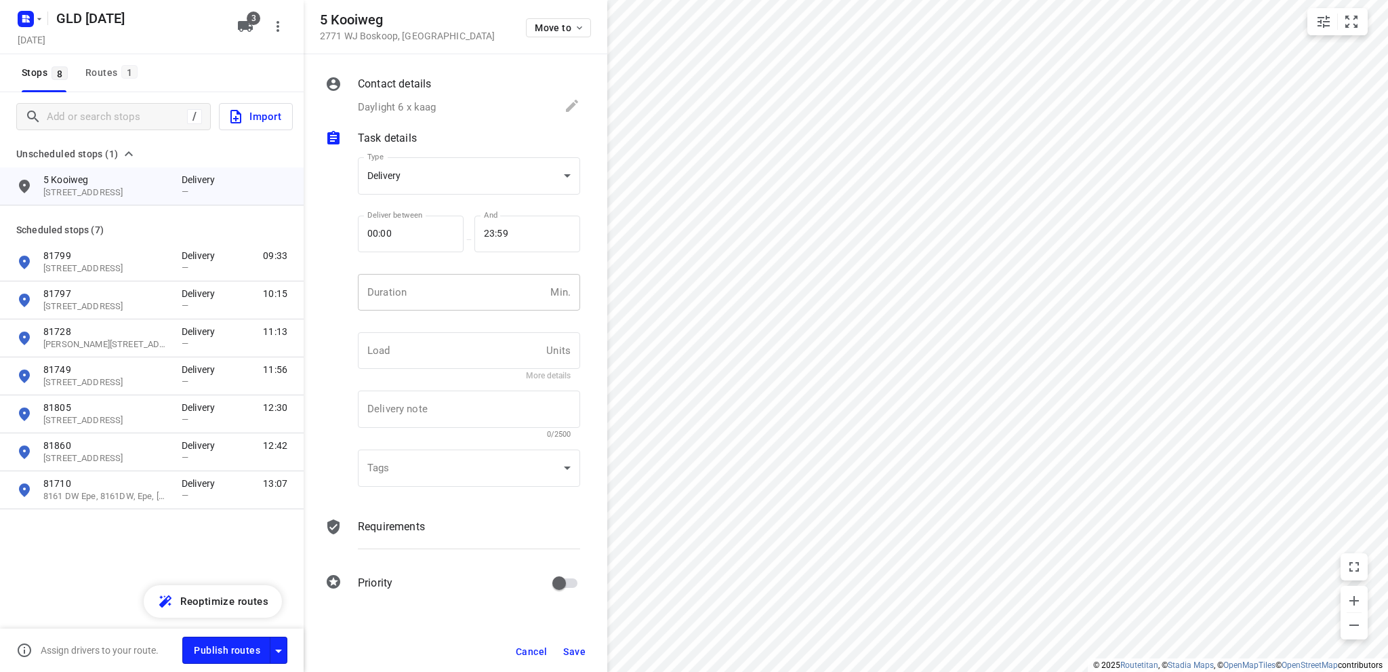
click at [431, 300] on input "number" at bounding box center [451, 292] width 187 height 37
type input "10"
click at [569, 652] on span "Save" at bounding box center [574, 651] width 22 height 11
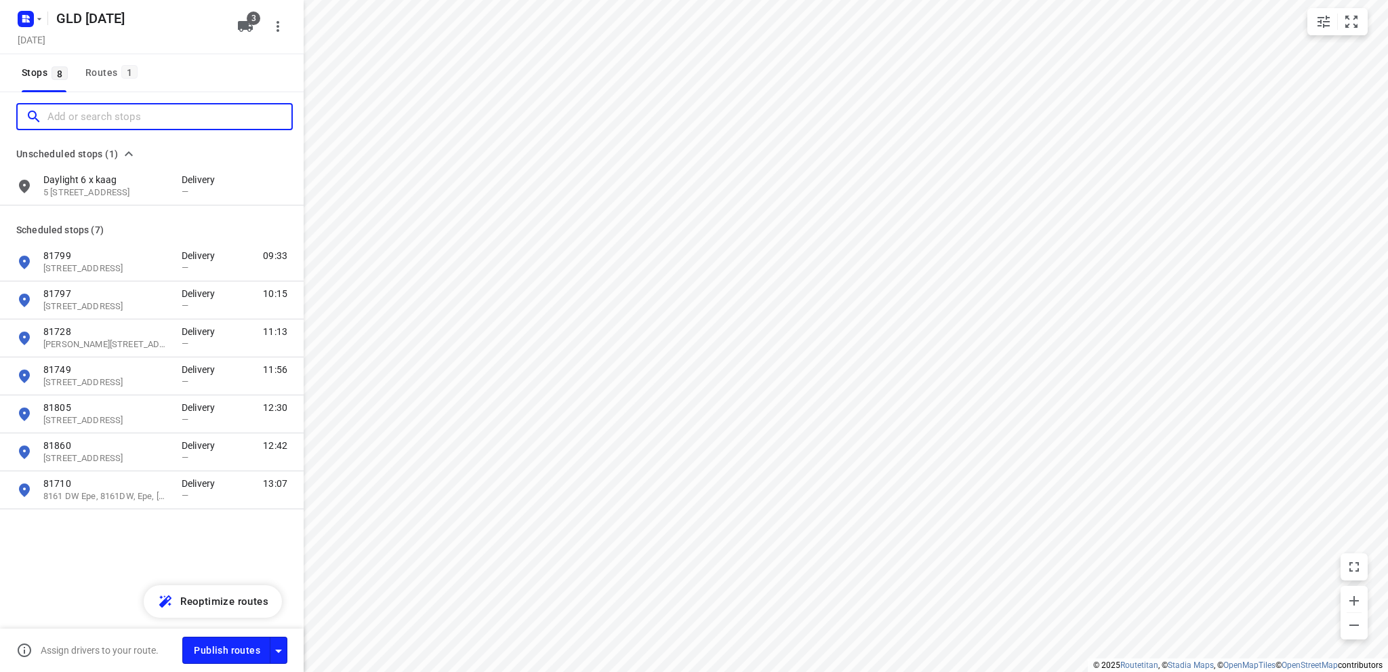
click at [69, 107] on input "Add or search stops" at bounding box center [169, 116] width 244 height 21
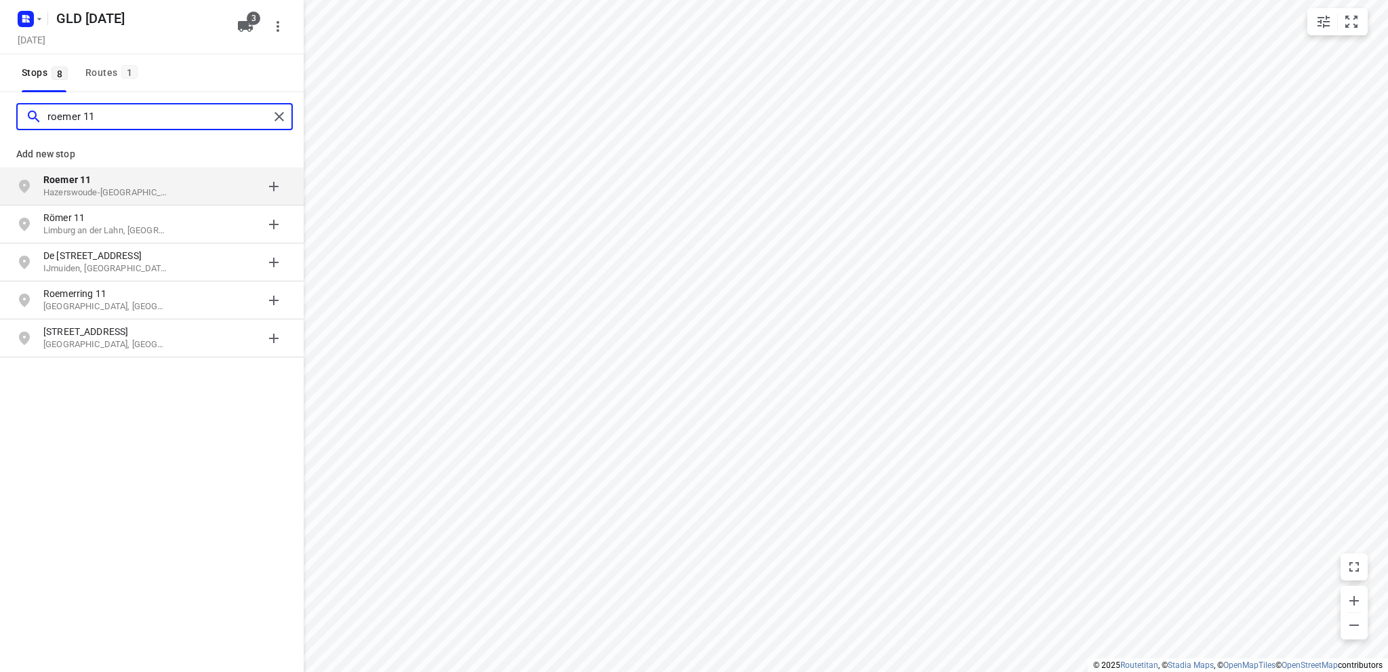
type input "roemer 11"
click at [94, 189] on p "Hazerswoude-Dorp, Nederland" at bounding box center [105, 192] width 125 height 13
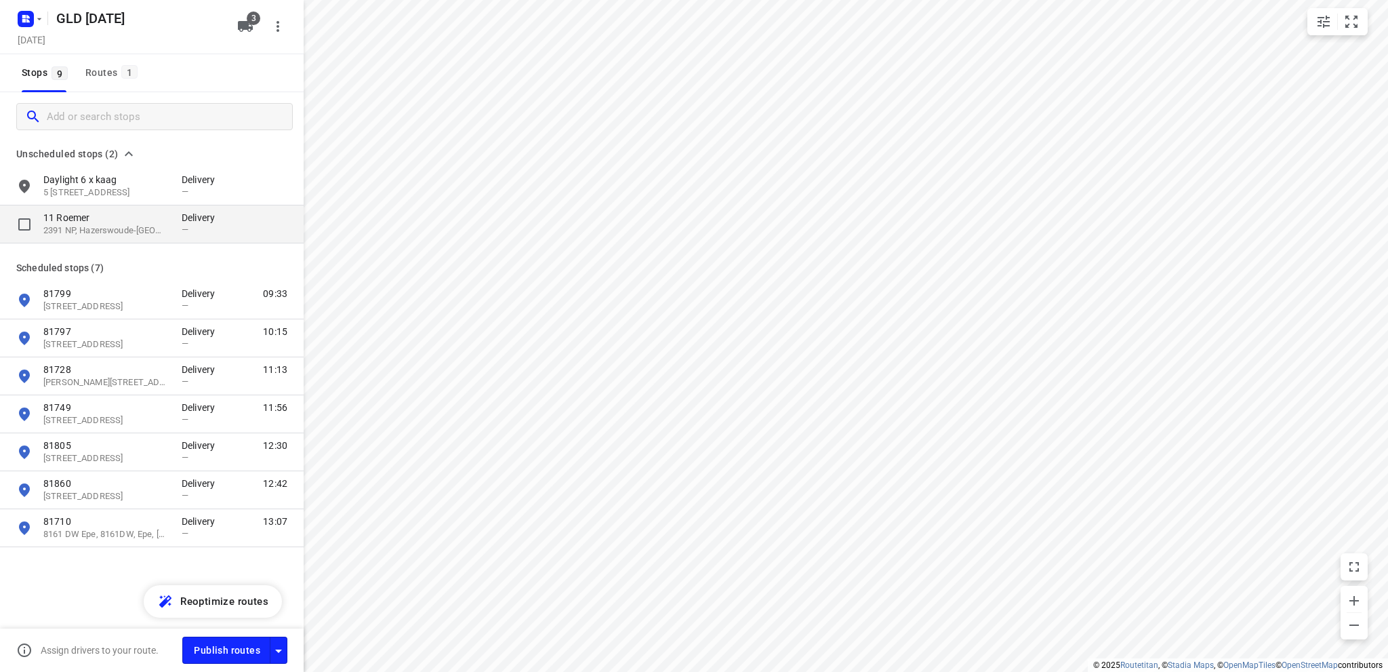
click at [92, 220] on p "11 Roemer" at bounding box center [105, 218] width 125 height 14
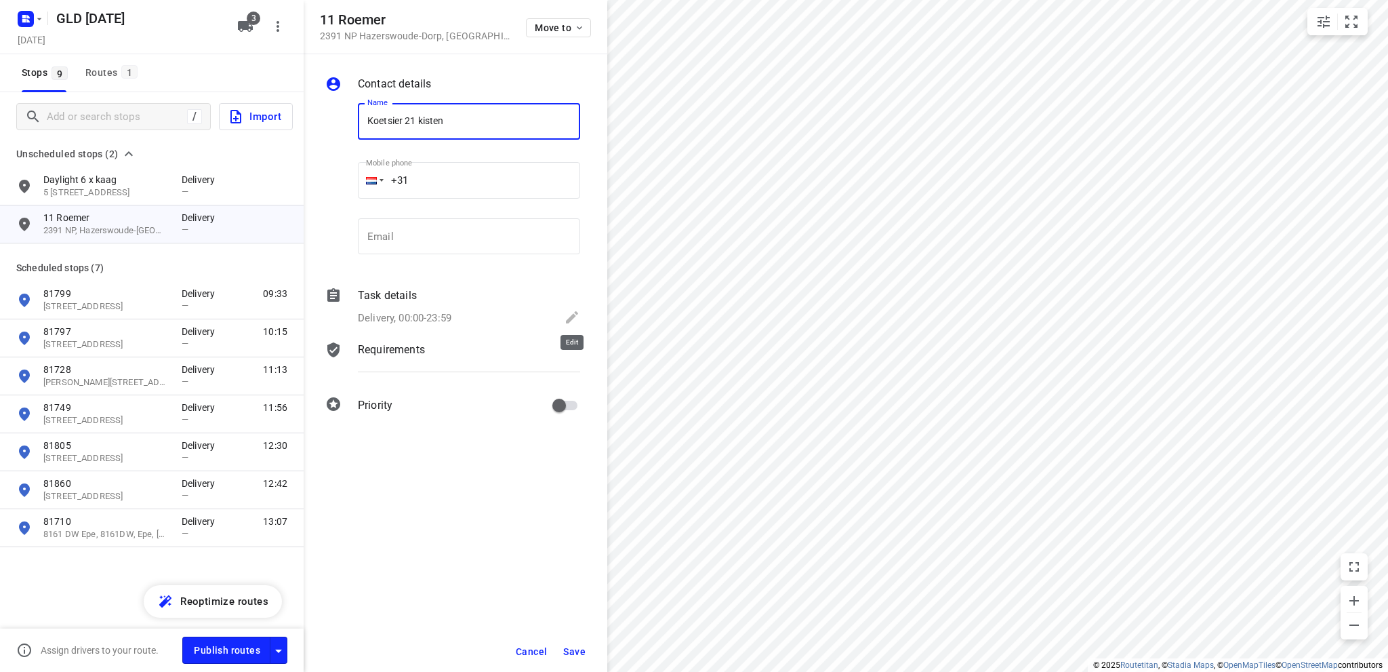
type input "Koetsier 21 kisten"
click at [571, 317] on icon at bounding box center [572, 317] width 12 height 12
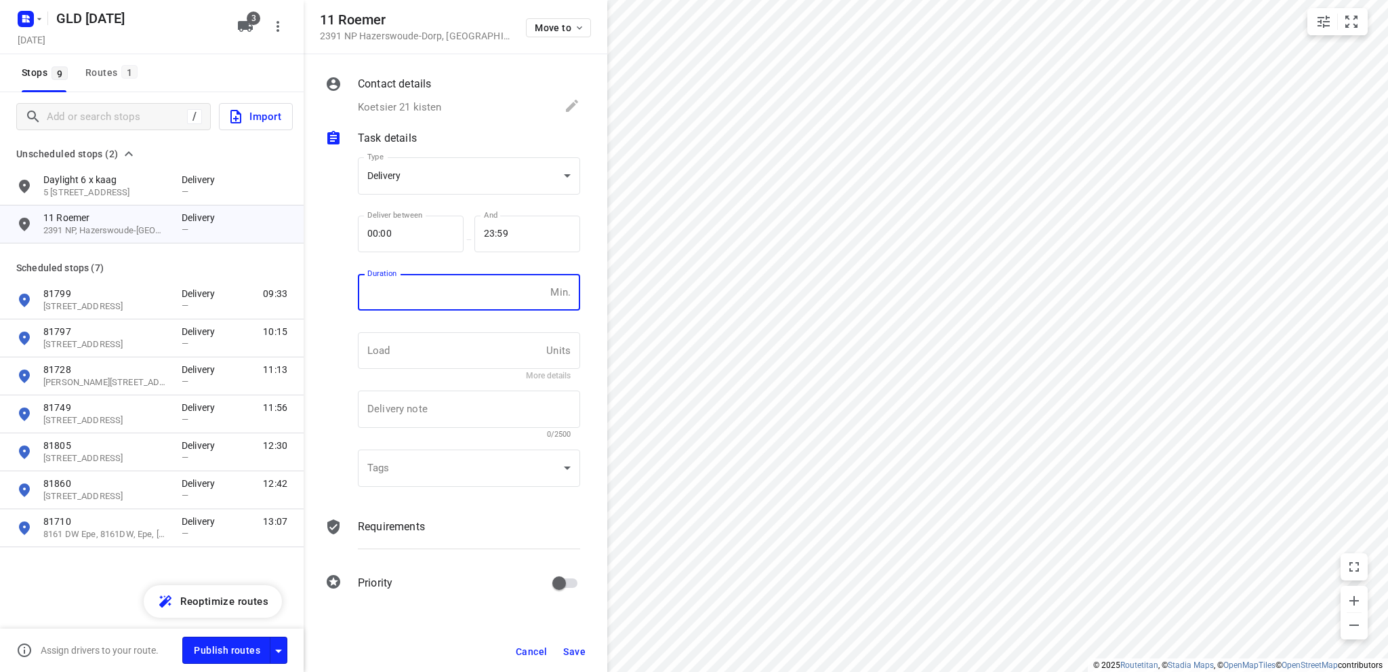
click at [416, 289] on input "number" at bounding box center [451, 292] width 187 height 37
type input "10"
click at [434, 173] on body "i © 2025 Routetitan , © Stadia Maps , © OpenMapTiles © OpenStreetMap contributo…" at bounding box center [694, 336] width 1388 height 672
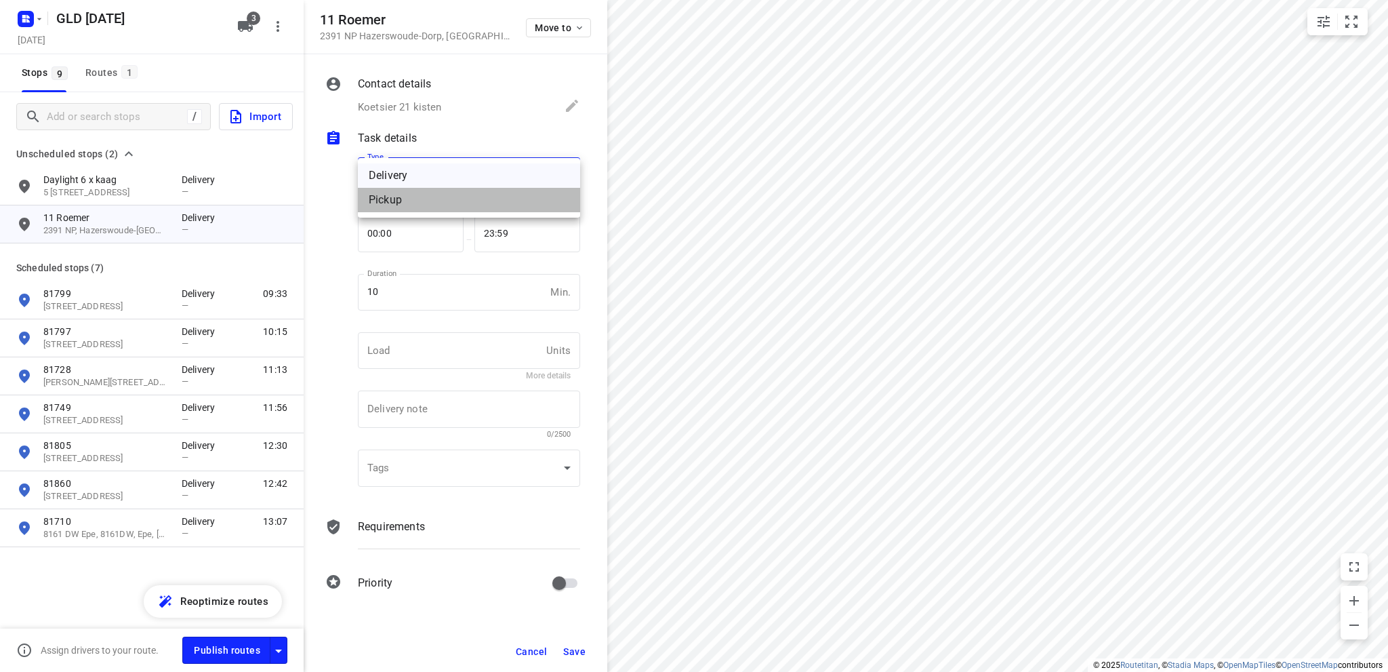
click at [407, 207] on div "Pickup" at bounding box center [469, 200] width 201 height 16
type input "pickup"
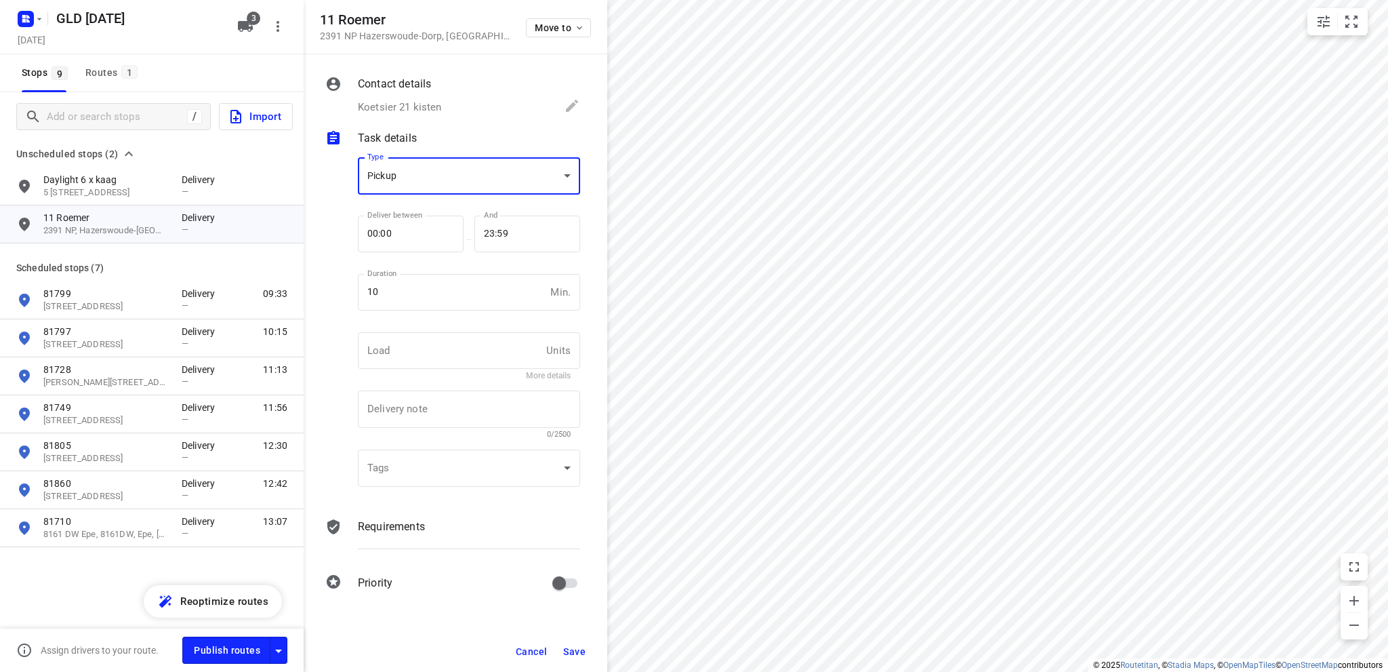
click at [572, 651] on span "Save" at bounding box center [574, 651] width 22 height 11
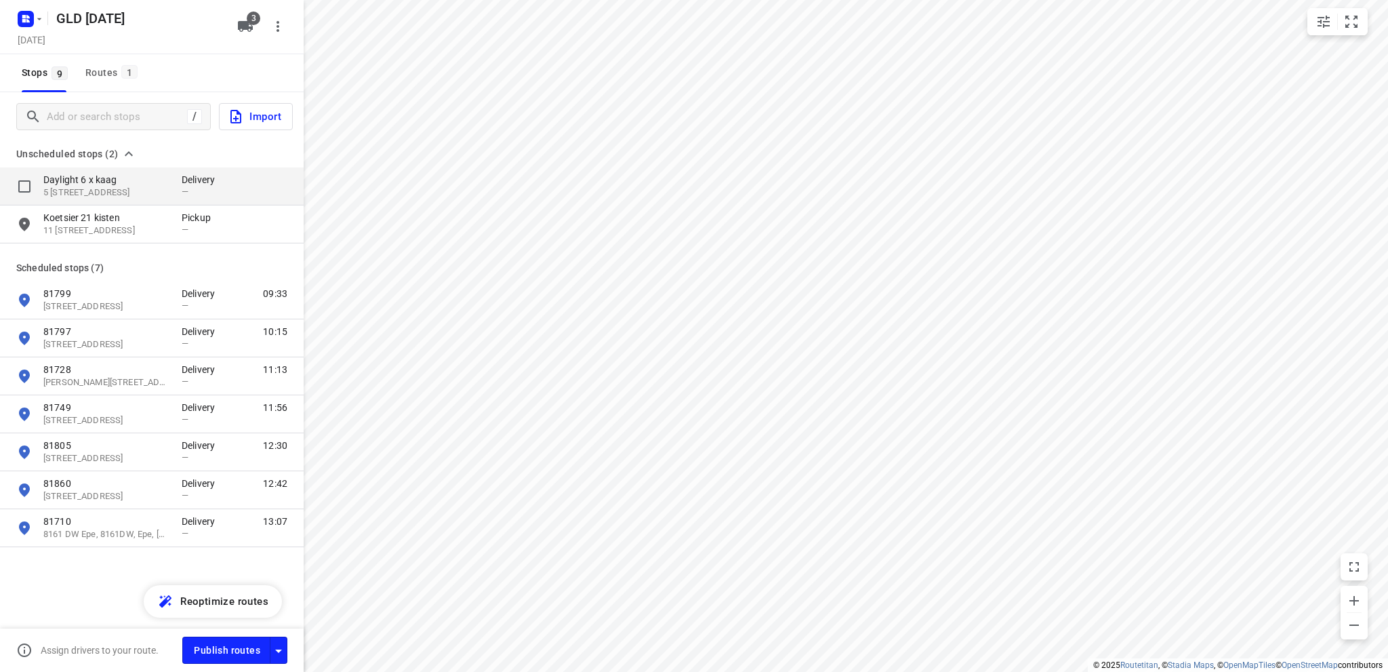
click at [117, 186] on p "Daylight 6 x kaag" at bounding box center [105, 180] width 125 height 14
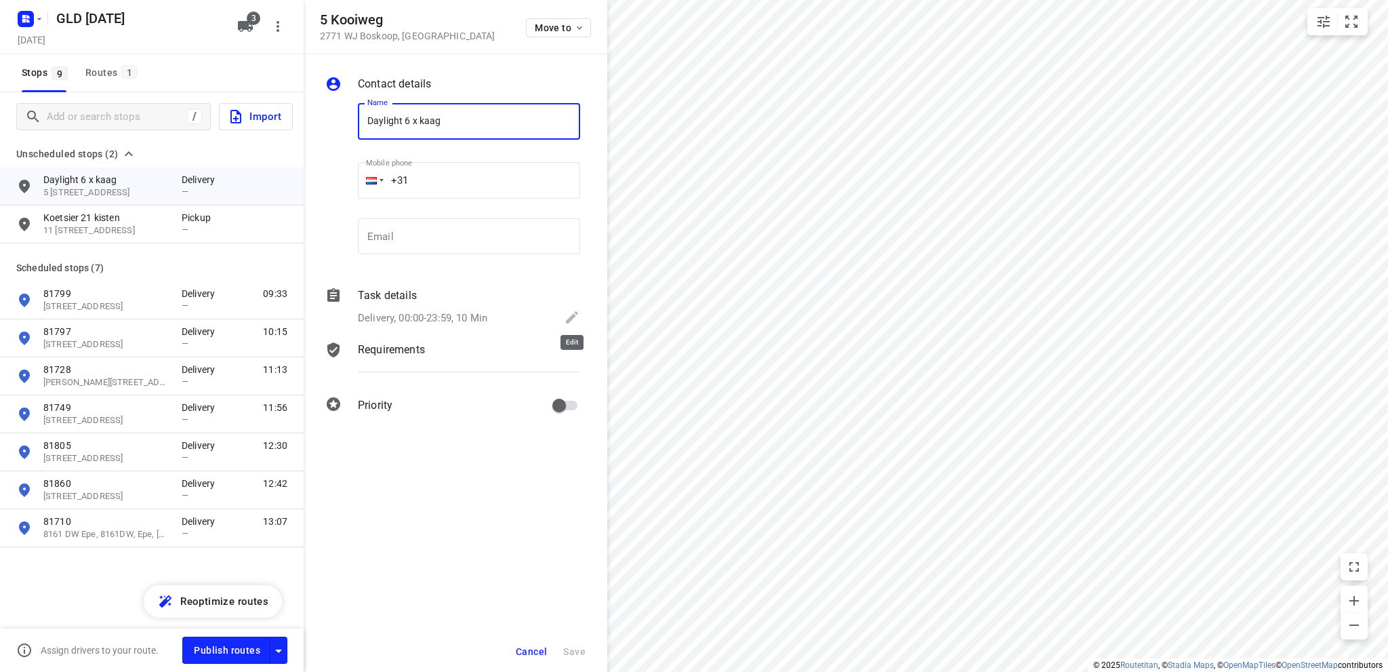
click at [573, 314] on icon at bounding box center [572, 317] width 12 height 12
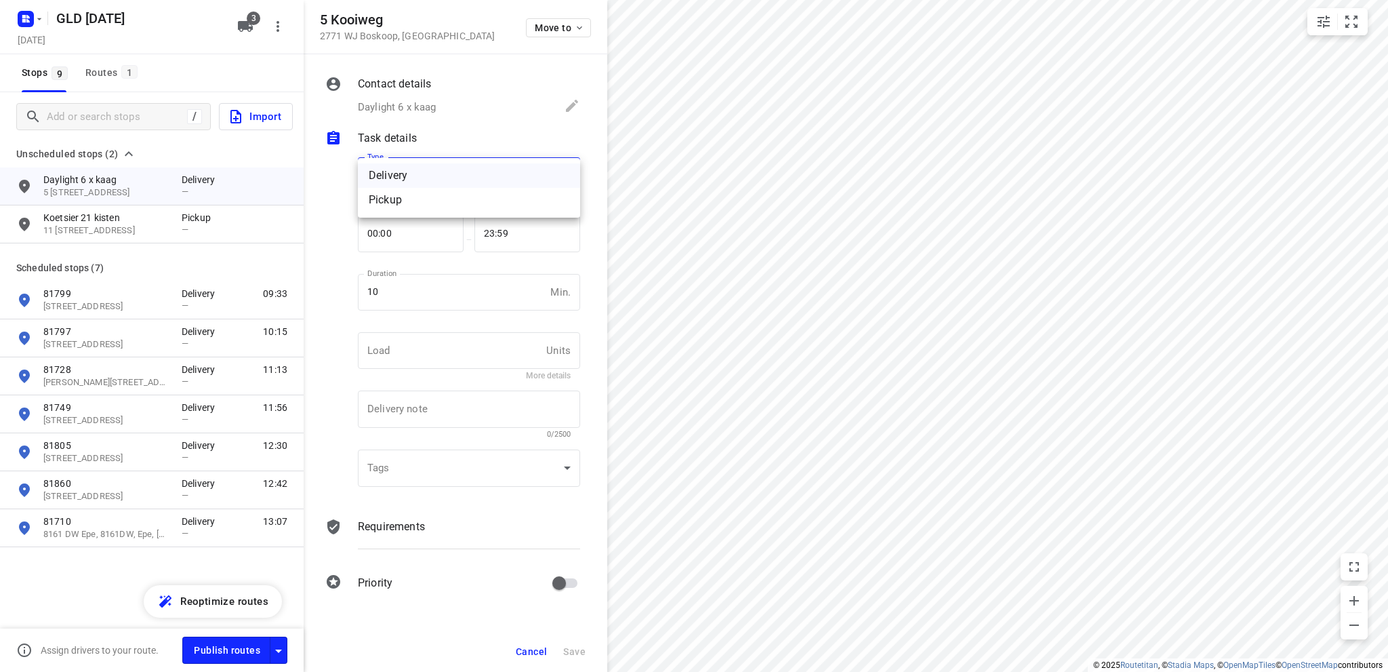
click at [412, 180] on body "i © 2025 Routetitan , © Stadia Maps , © OpenMapTiles © OpenStreetMap contributo…" at bounding box center [694, 336] width 1388 height 672
click at [405, 197] on div "Pickup" at bounding box center [469, 200] width 201 height 16
type input "pickup"
click at [576, 647] on span "Save" at bounding box center [574, 651] width 22 height 11
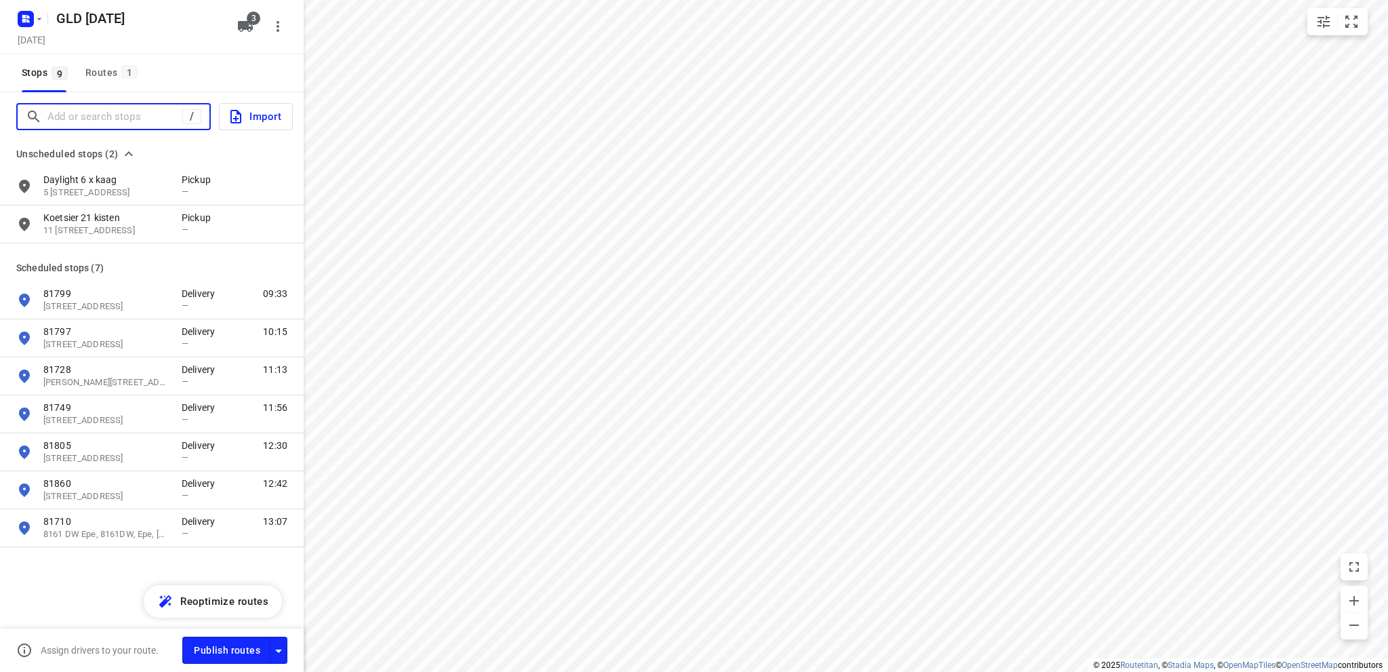
click at [96, 115] on input "Add or search stops" at bounding box center [114, 116] width 135 height 21
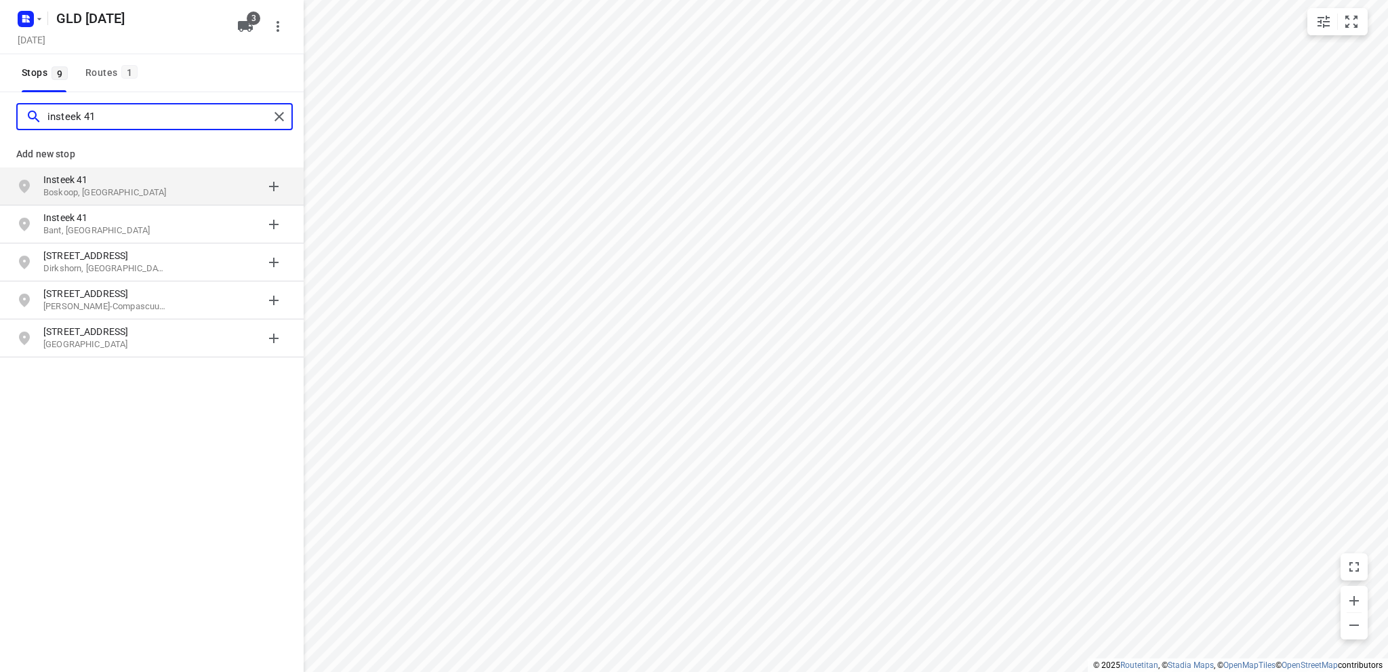
type input "insteek 41"
click at [69, 185] on p "Insteek 41" at bounding box center [105, 180] width 125 height 14
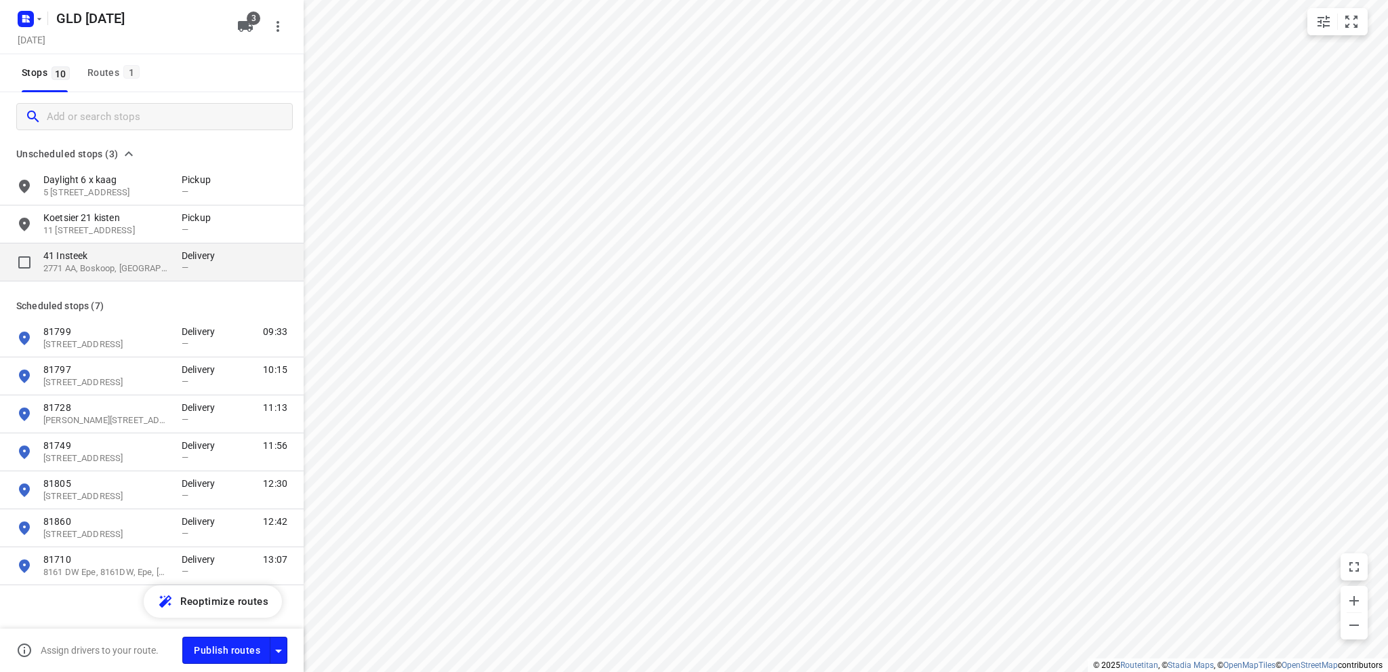
click at [101, 268] on p "2771 AA, Boskoop, NL" at bounding box center [105, 268] width 125 height 13
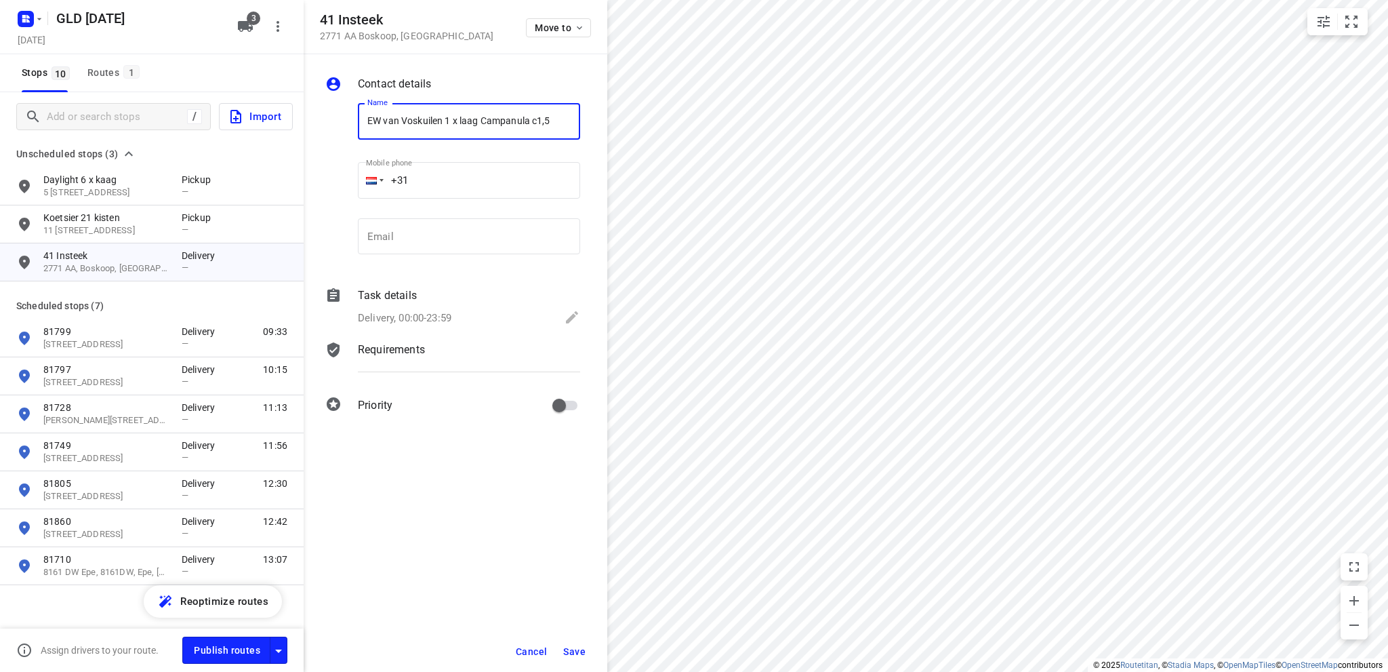
type input "EW van Voskuilen 1 x laag Campanula c1,5"
click at [567, 311] on icon at bounding box center [572, 317] width 16 height 16
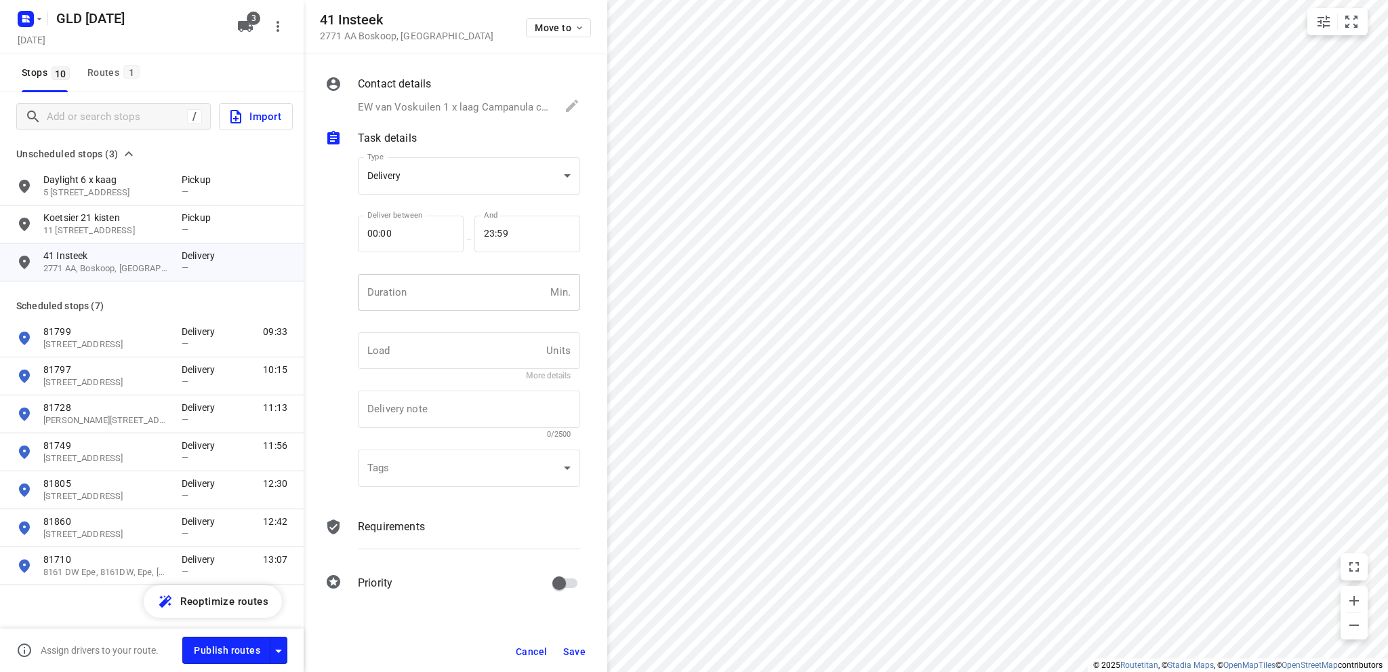
click at [409, 295] on input "number" at bounding box center [451, 292] width 187 height 37
type input "10"
click at [414, 179] on body "i © 2025 Routetitan , © Stadia Maps , © OpenMapTiles © OpenStreetMap contributo…" at bounding box center [694, 336] width 1388 height 672
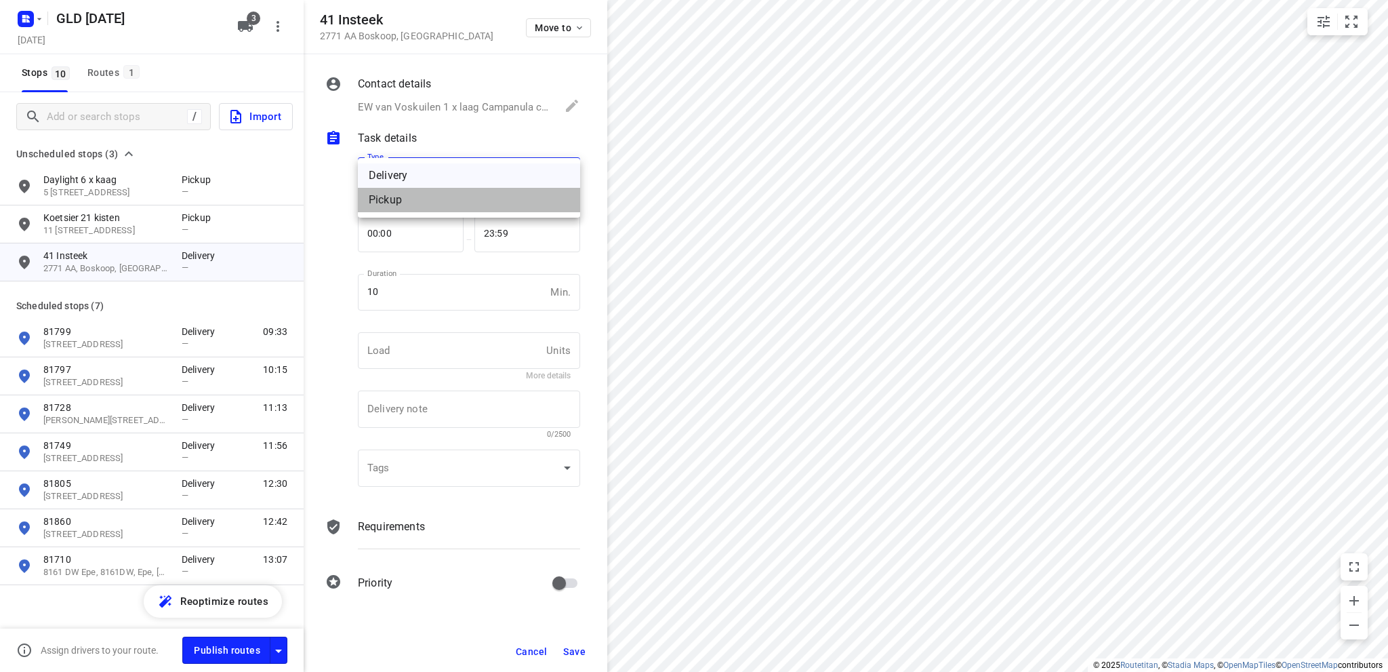
click at [404, 198] on div "Pickup" at bounding box center [469, 200] width 201 height 16
type input "pickup"
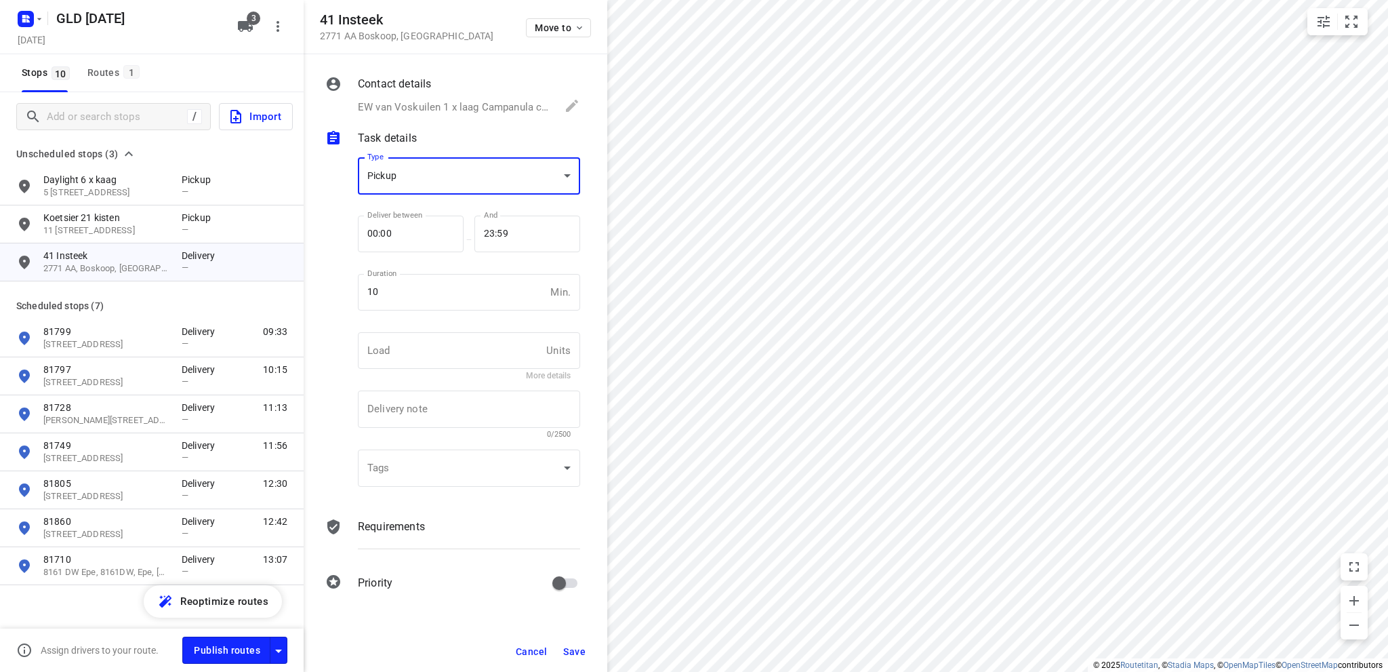
click at [577, 649] on span "Save" at bounding box center [574, 651] width 22 height 11
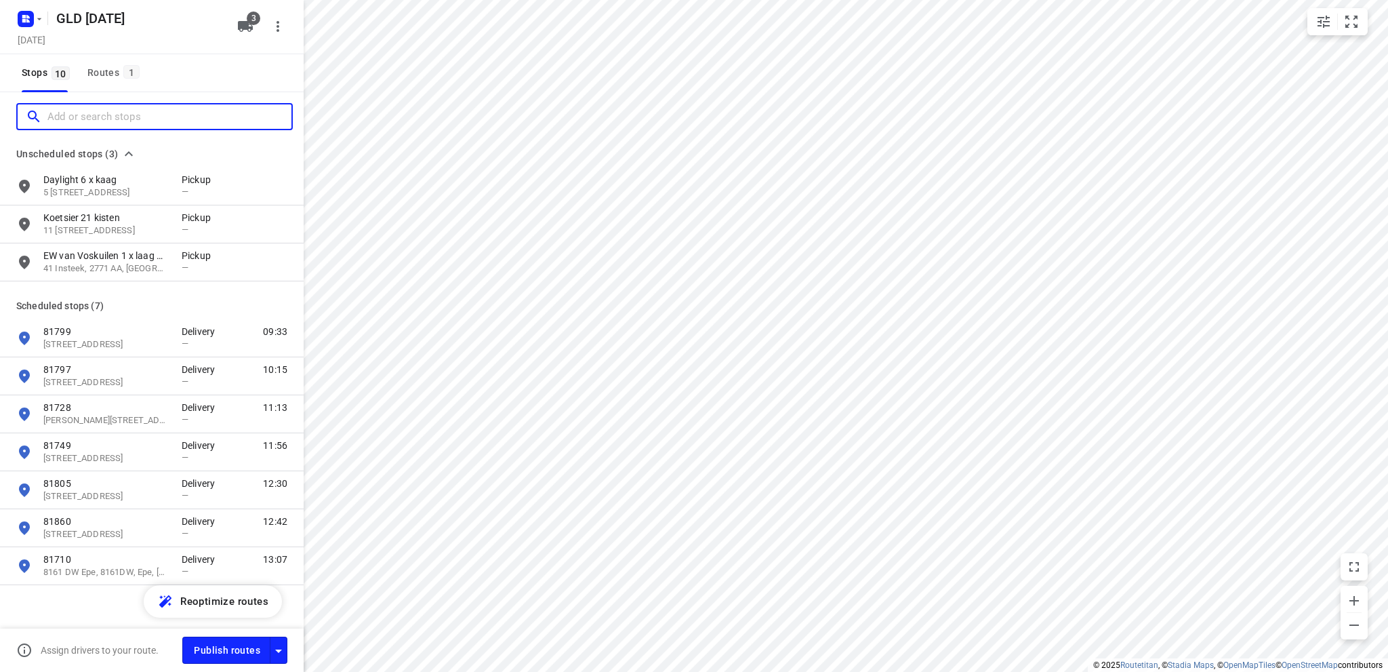
click at [81, 113] on input "Add or search stops" at bounding box center [169, 116] width 244 height 21
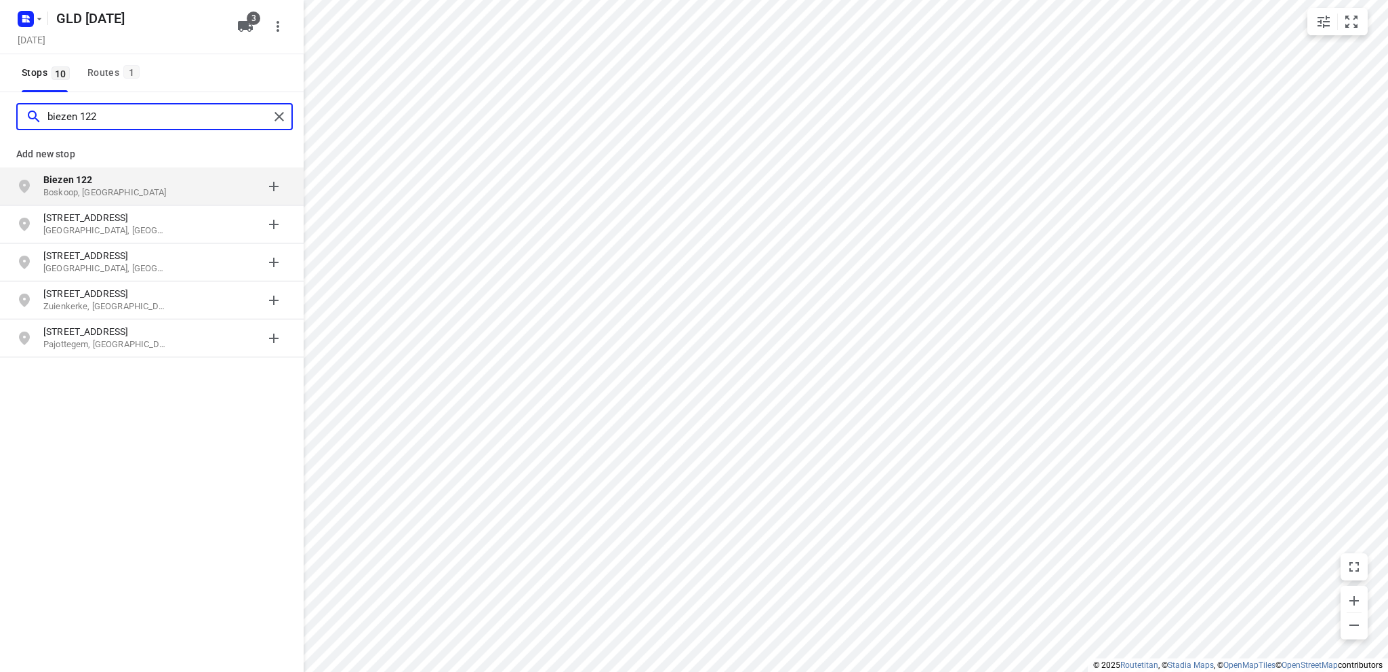
type input "biezen 122"
click at [79, 178] on b "Biezen 122" at bounding box center [67, 179] width 49 height 11
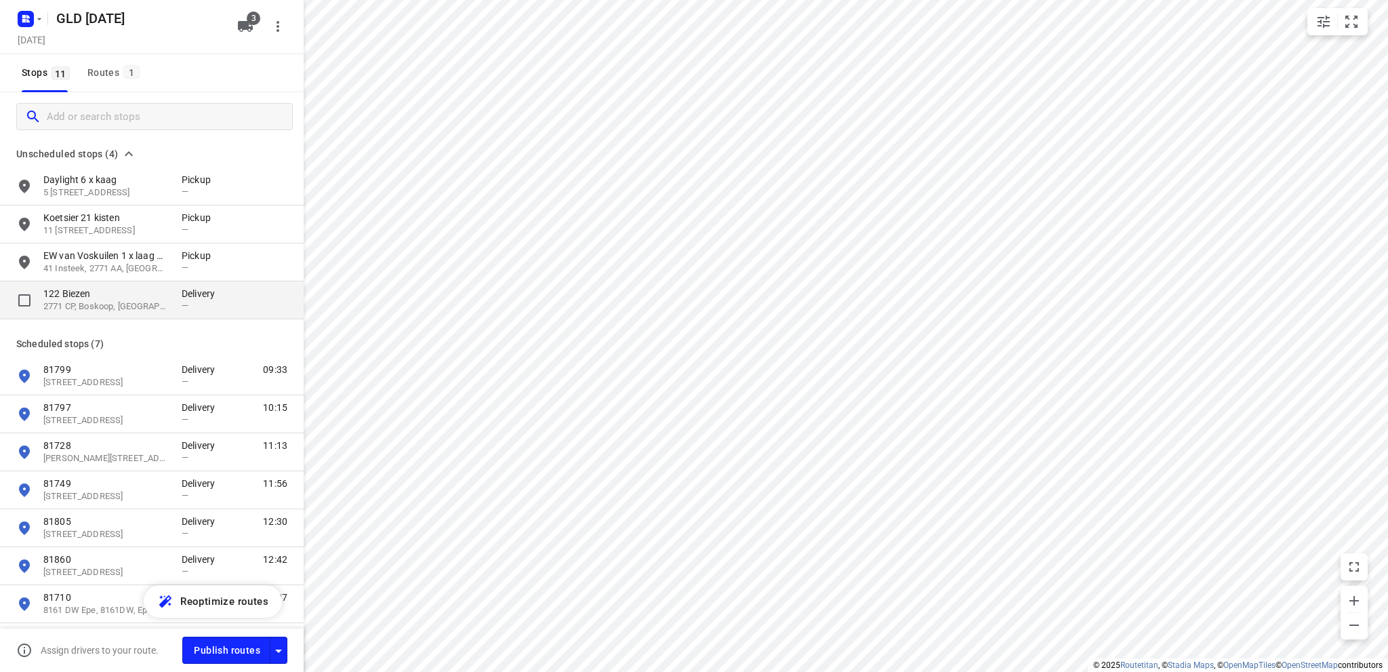
click at [77, 296] on p "122 Biezen" at bounding box center [105, 294] width 125 height 14
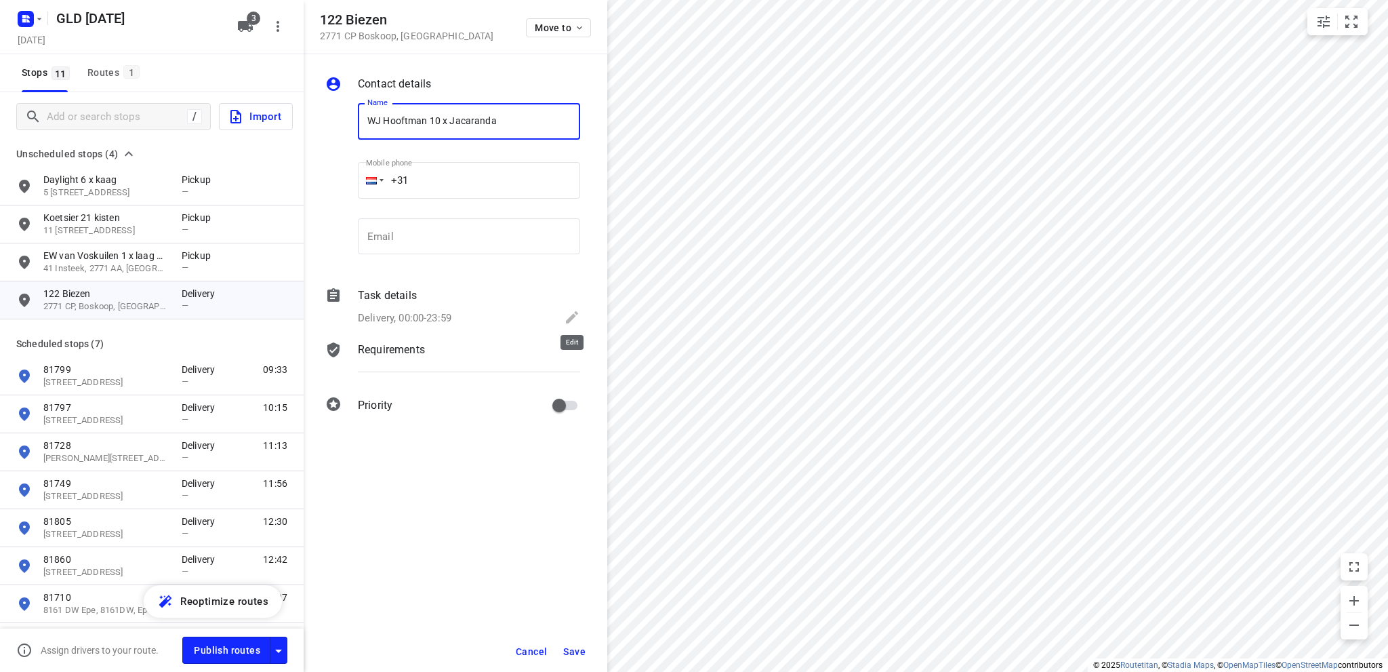
type input "WJ Hooftman 10 x Jacaranda"
click at [568, 316] on icon at bounding box center [572, 317] width 16 height 16
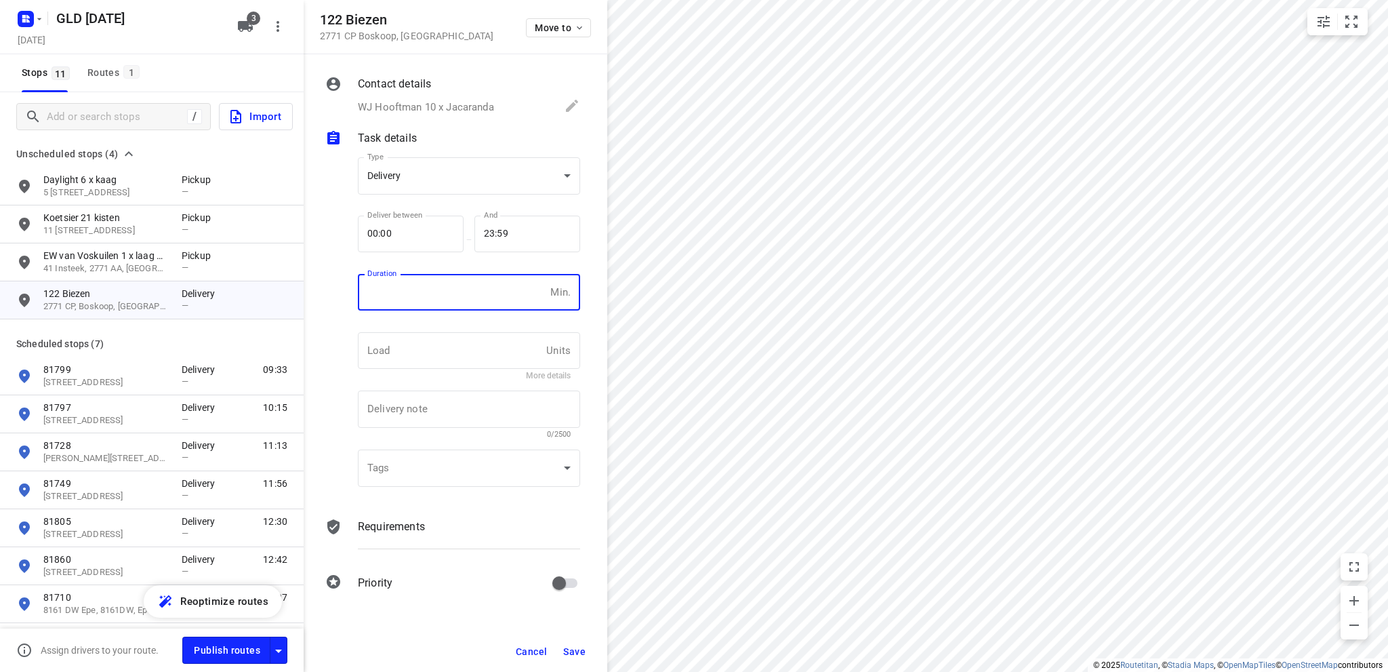
click at [409, 296] on input "number" at bounding box center [451, 292] width 187 height 37
type input "10"
click at [441, 174] on body "i © 2025 Routetitan , © Stadia Maps , © OpenMapTiles © OpenStreetMap contributo…" at bounding box center [694, 336] width 1388 height 672
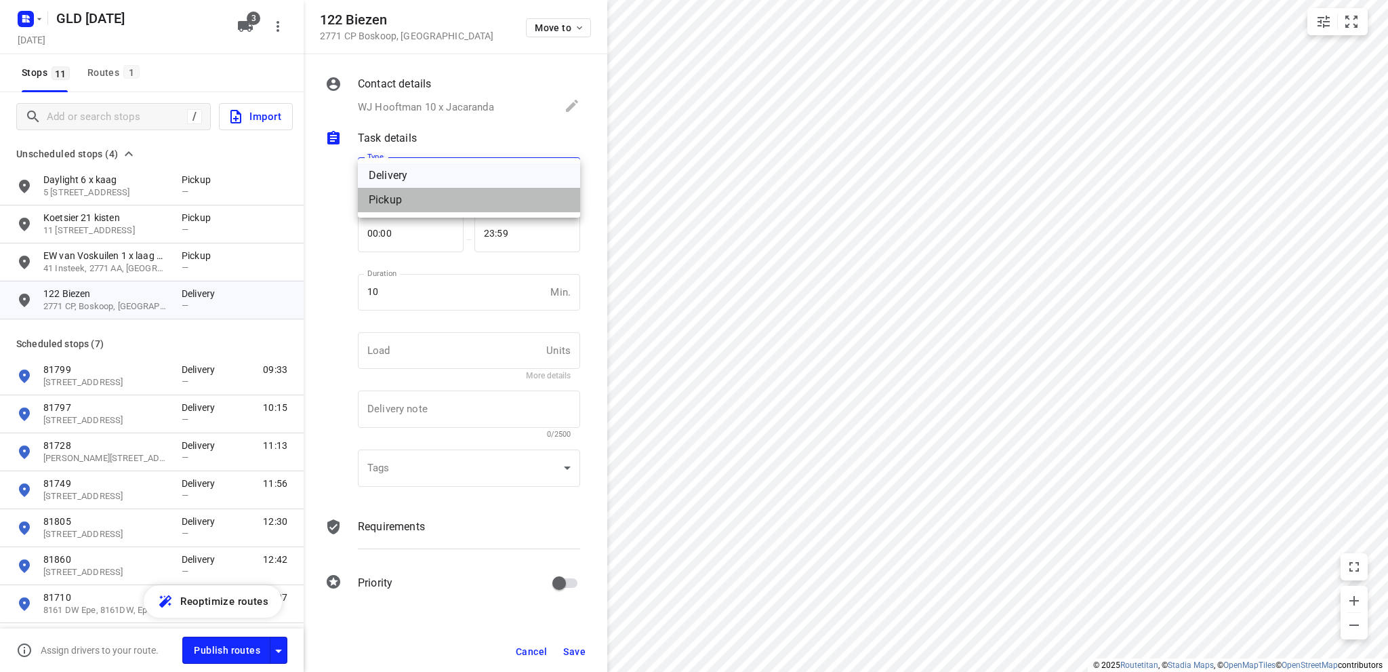
click at [432, 205] on div "Pickup" at bounding box center [469, 200] width 201 height 16
type input "pickup"
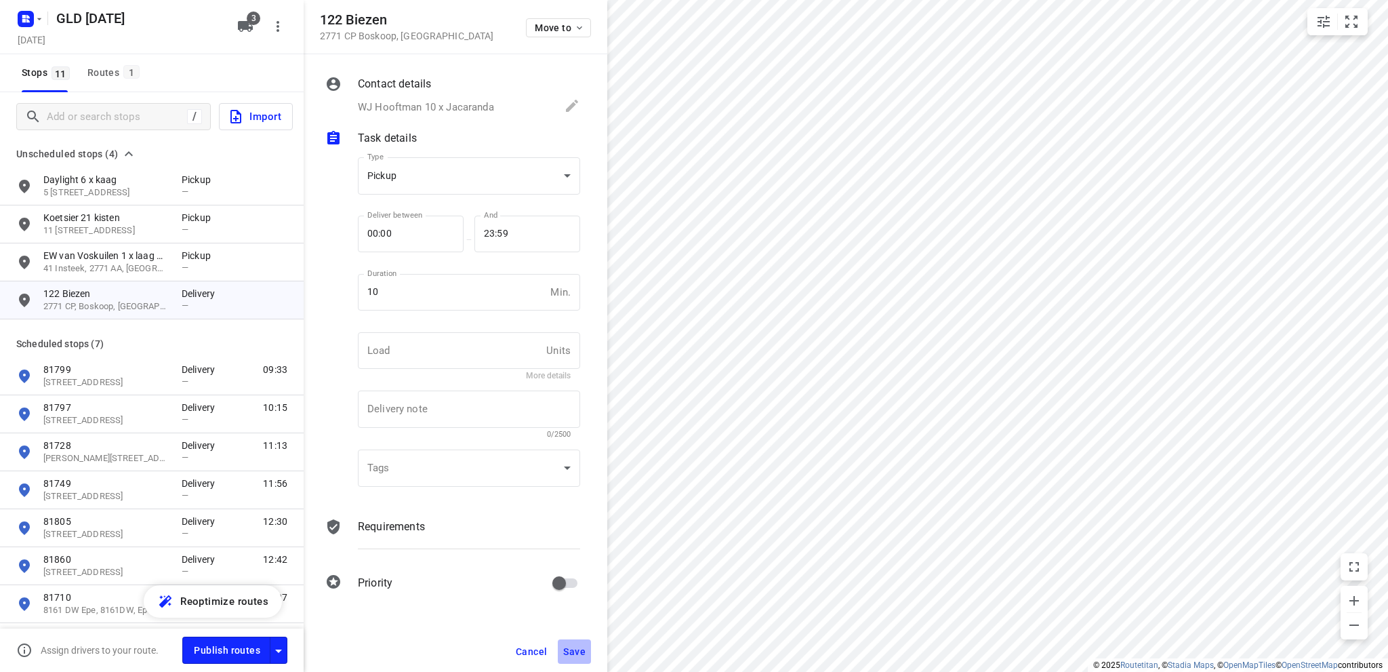
click at [578, 651] on span "Save" at bounding box center [574, 651] width 22 height 11
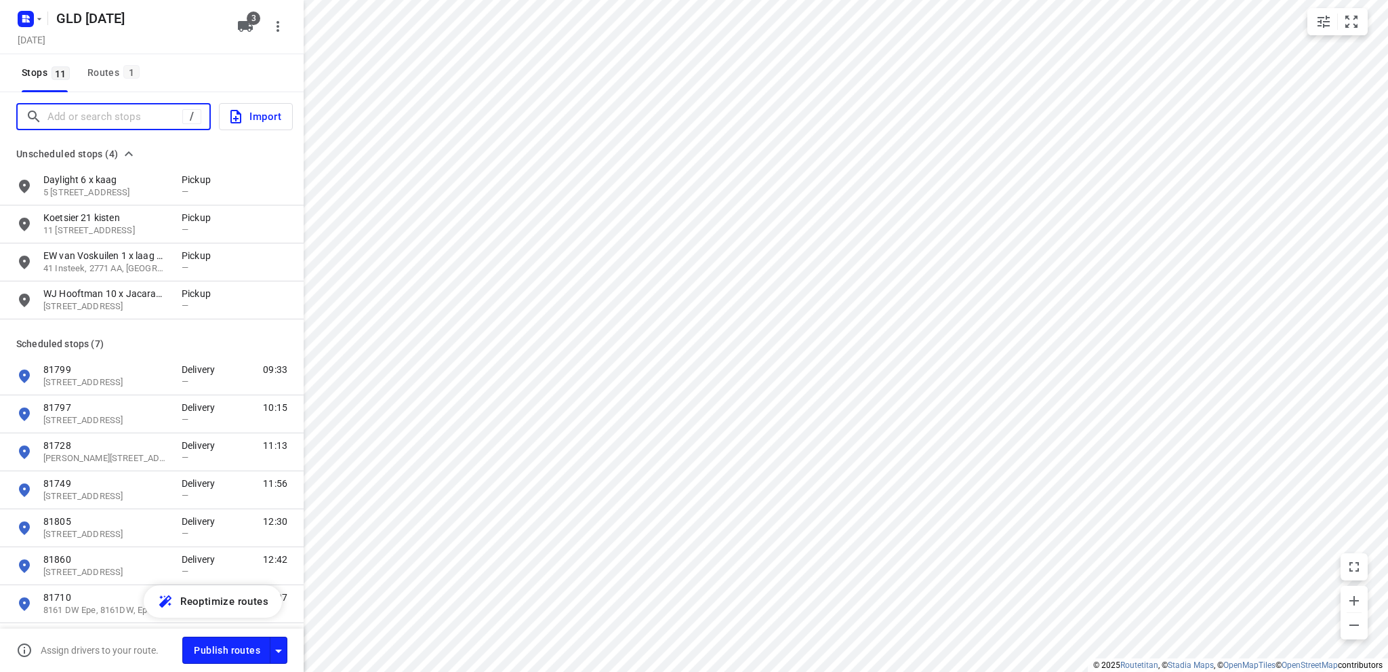
click at [112, 113] on input "Add or search stops" at bounding box center [114, 116] width 135 height 21
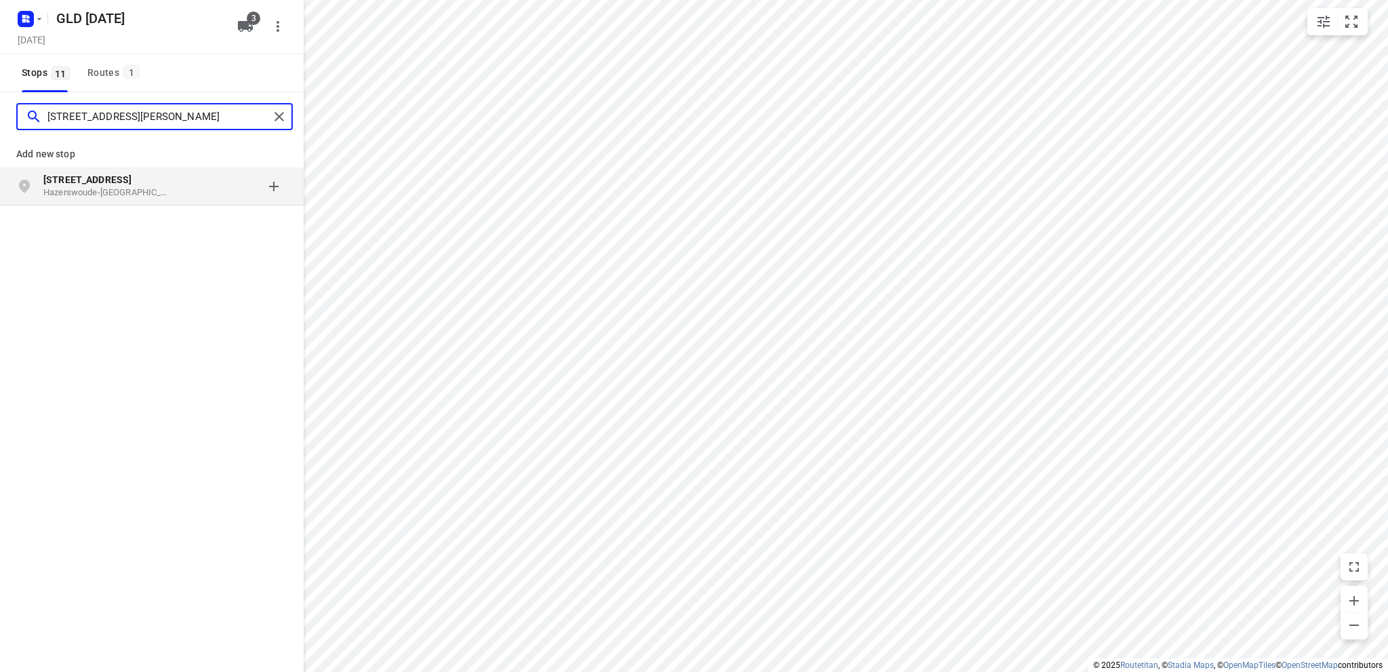
type input "burgemeester smitweg 90"
click at [85, 181] on b "Burgemeester Smitweg 90" at bounding box center [87, 179] width 88 height 11
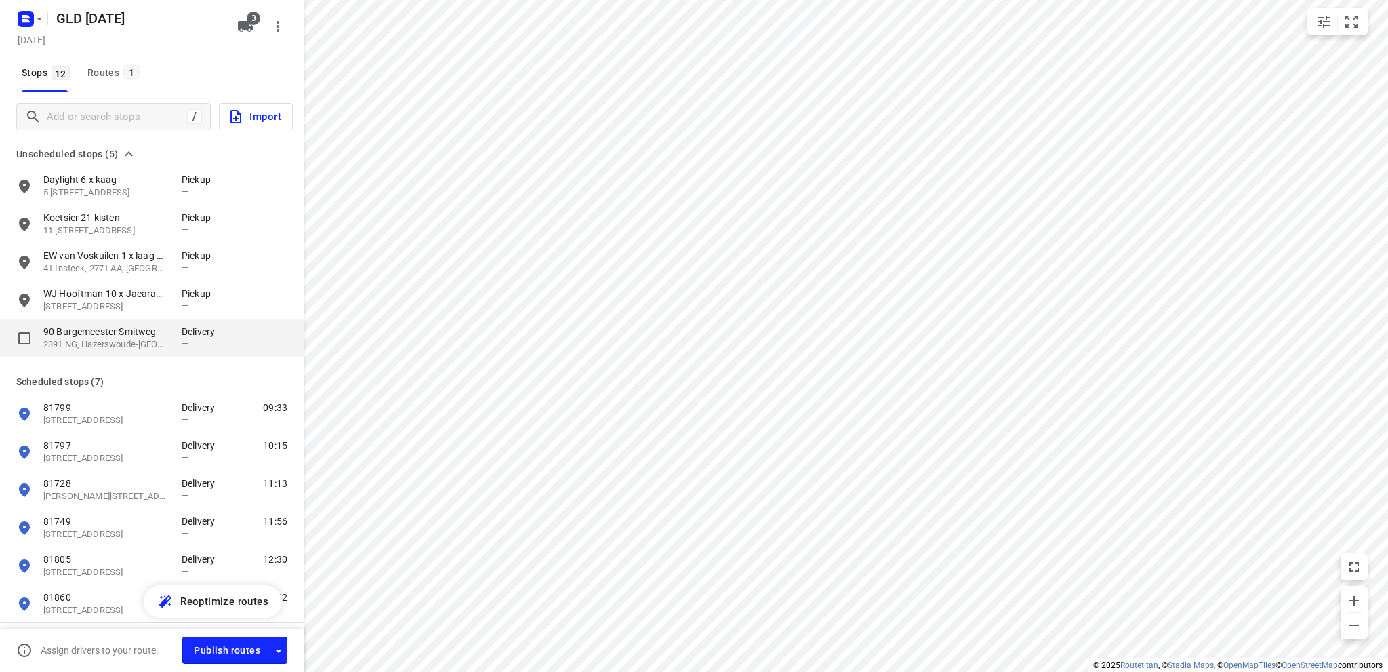
click at [77, 336] on p "90 Burgemeester Smitweg" at bounding box center [105, 332] width 125 height 14
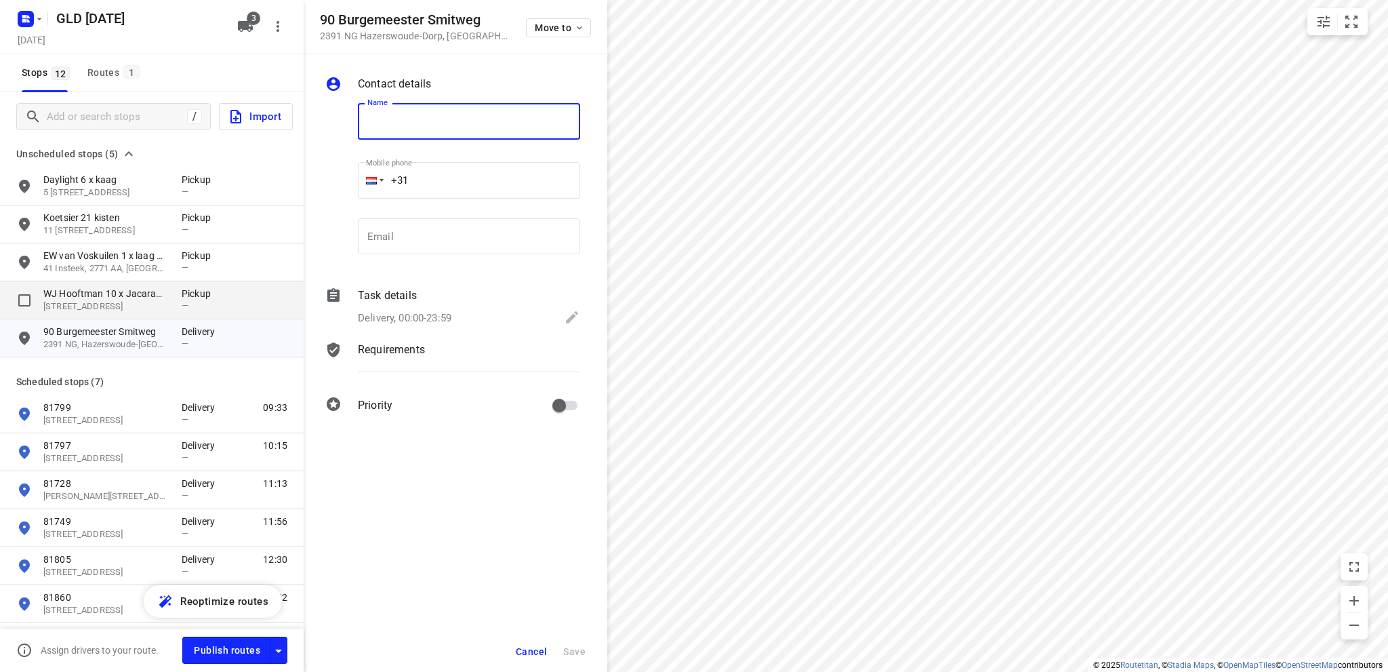
type input "T"
type input "Remon Bakhuijzen 1 x laag en 6 trays"
click at [572, 313] on icon at bounding box center [572, 317] width 16 height 16
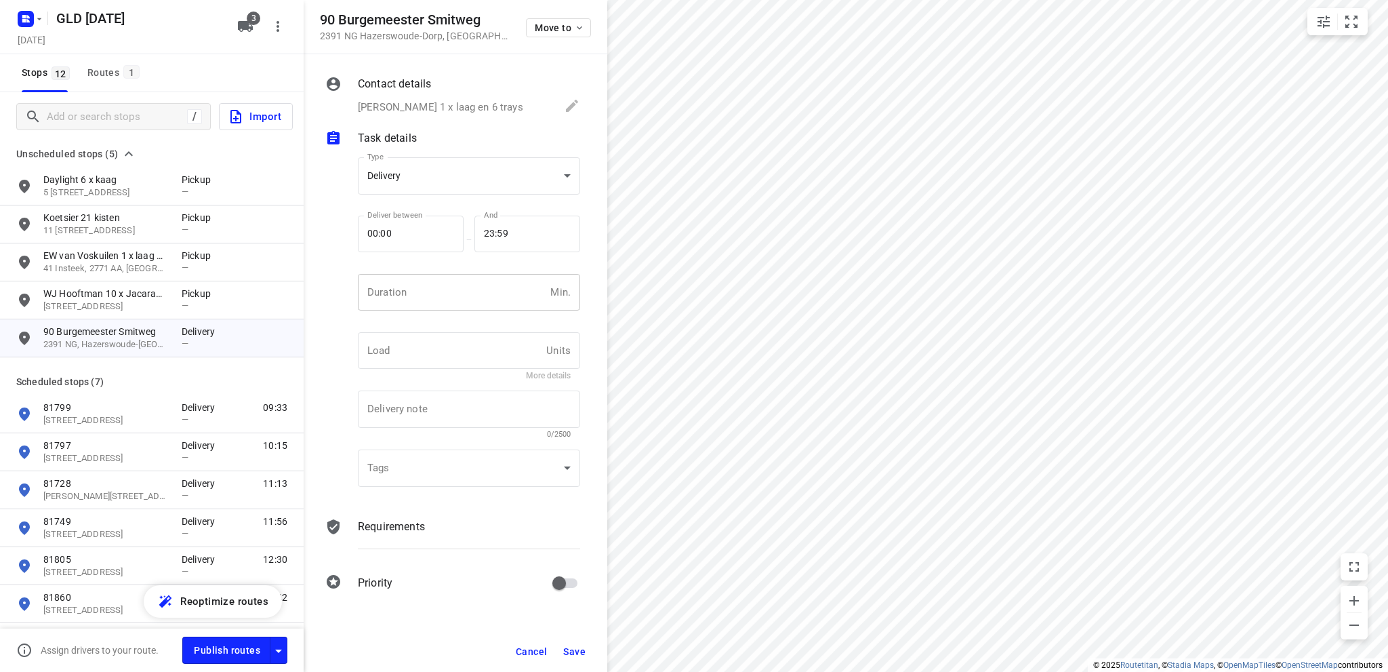
click at [427, 297] on input "number" at bounding box center [451, 292] width 187 height 37
type input "10"
click at [424, 173] on body "i © 2025 Routetitan , © Stadia Maps , © OpenMapTiles © OpenStreetMap contributo…" at bounding box center [694, 336] width 1388 height 672
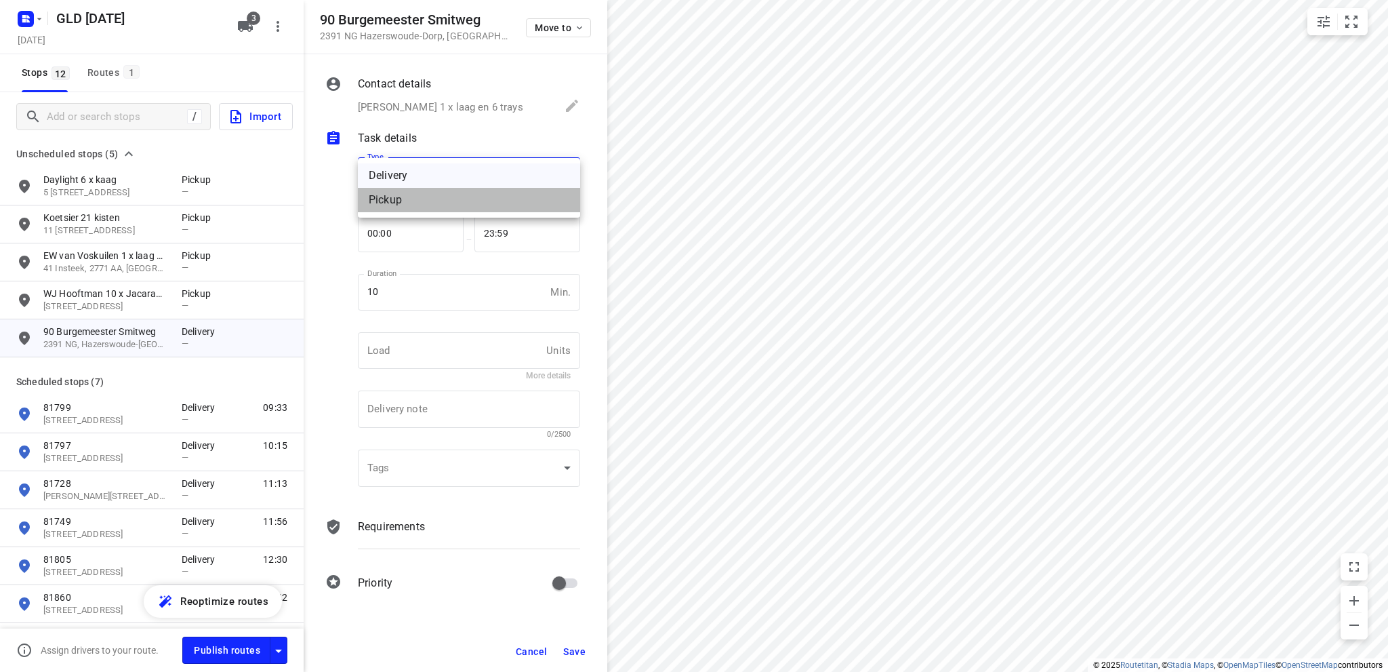
click at [424, 203] on div "Pickup" at bounding box center [469, 200] width 201 height 16
type input "pickup"
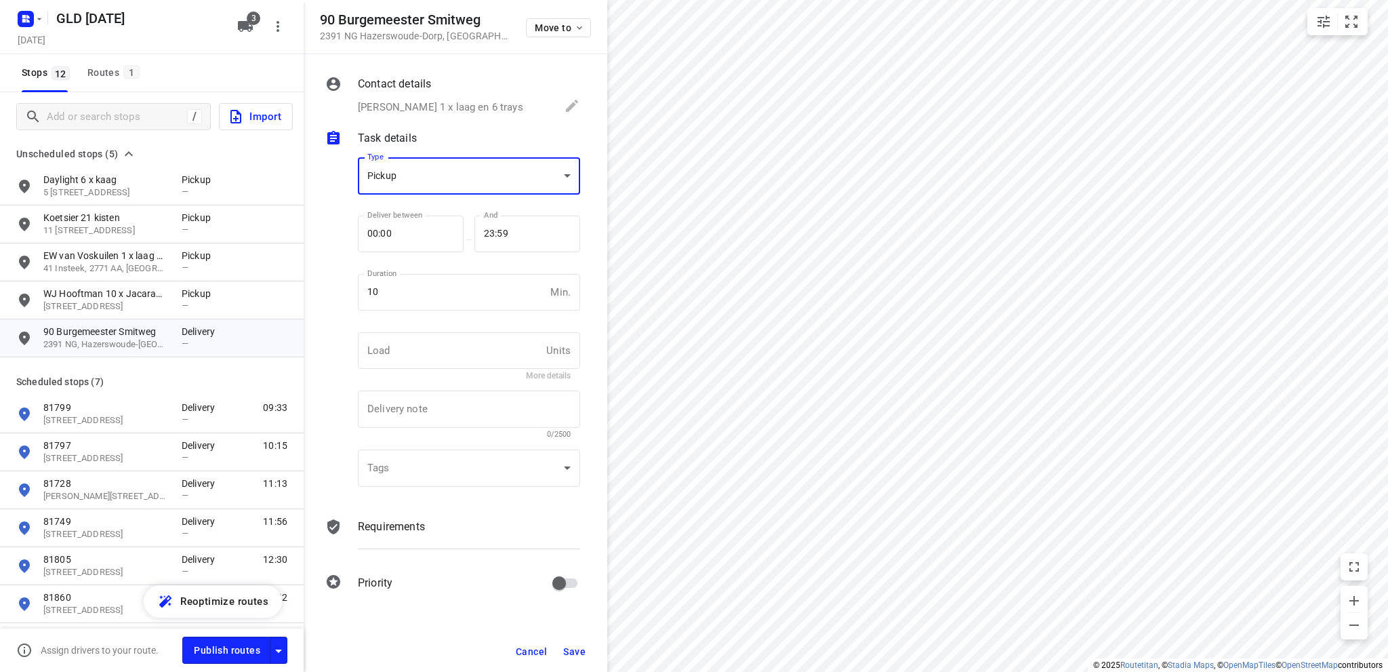
click at [569, 649] on span "Save" at bounding box center [574, 651] width 22 height 11
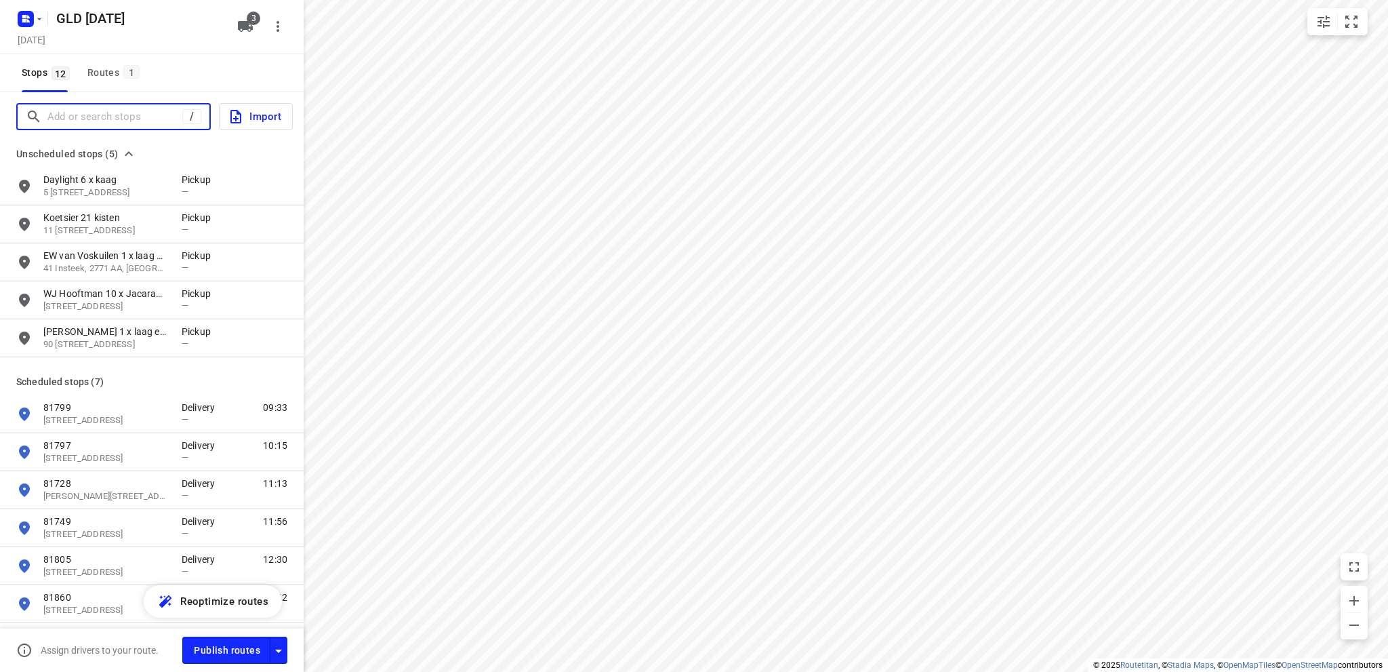
click at [117, 113] on input "Add or search stops" at bounding box center [114, 116] width 135 height 21
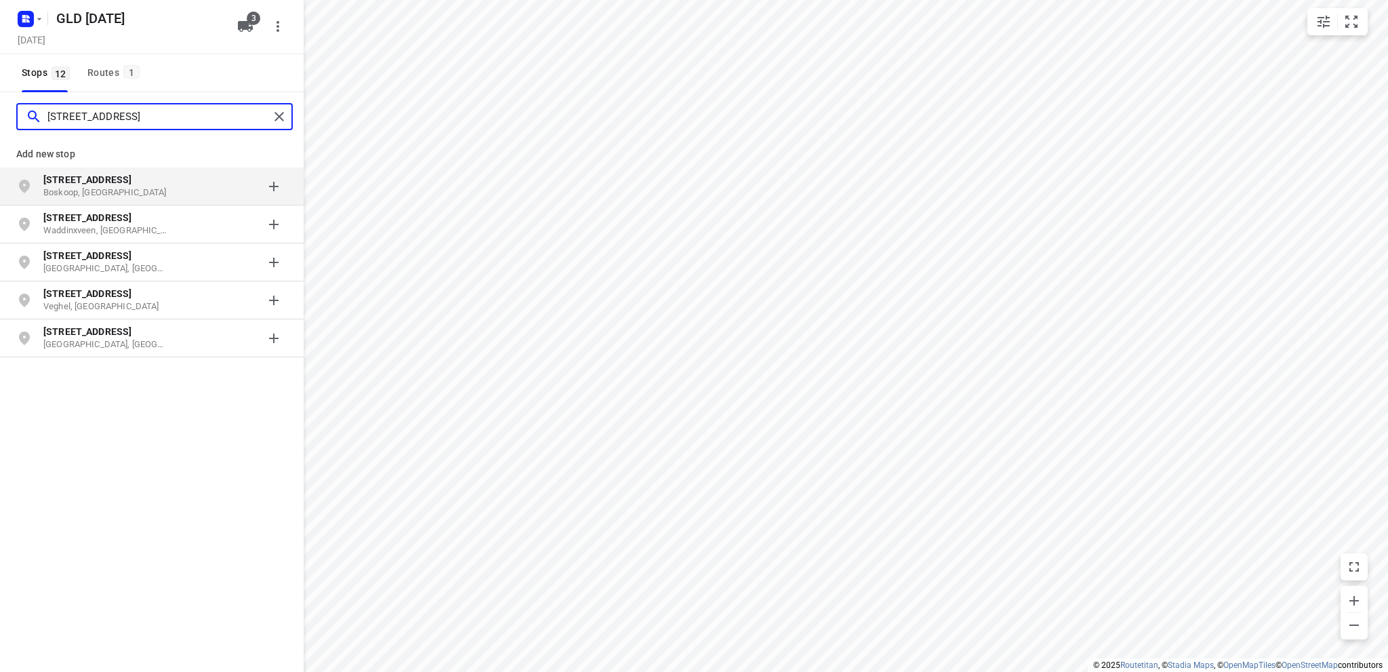
type input "zuidkade 105"
click at [100, 186] on p "Boskoop, Nederland" at bounding box center [105, 192] width 125 height 13
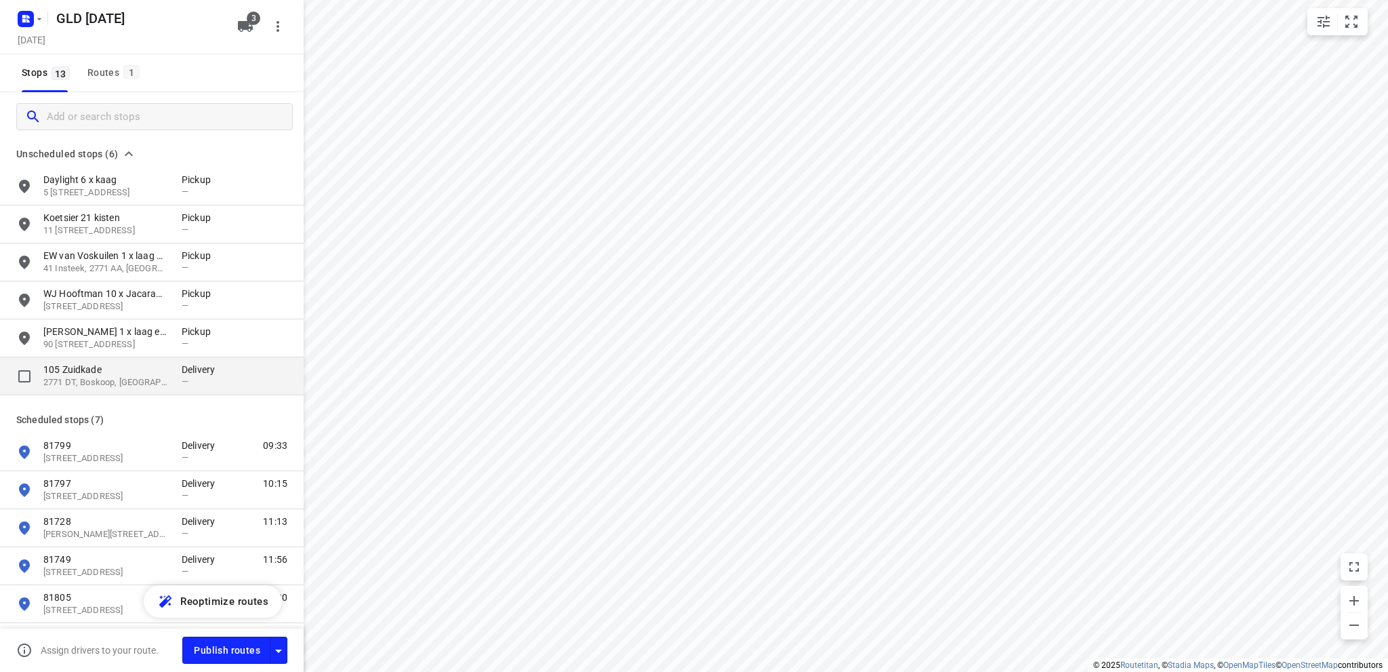
click at [74, 380] on p "2771 DT, Boskoop, NL" at bounding box center [105, 382] width 125 height 13
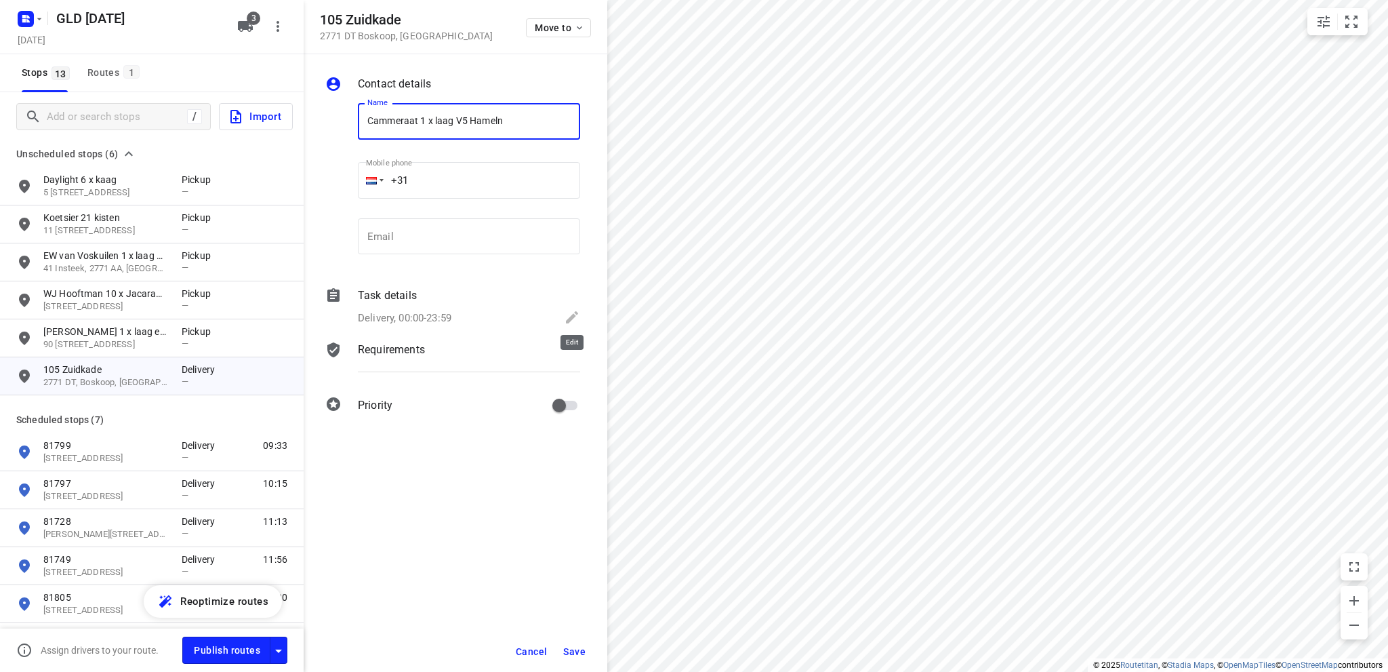
type input "Cammeraat 1 x laag V5 Hameln"
drag, startPoint x: 568, startPoint y: 317, endPoint x: 534, endPoint y: 310, distance: 34.6
click at [568, 317] on icon at bounding box center [572, 317] width 16 height 16
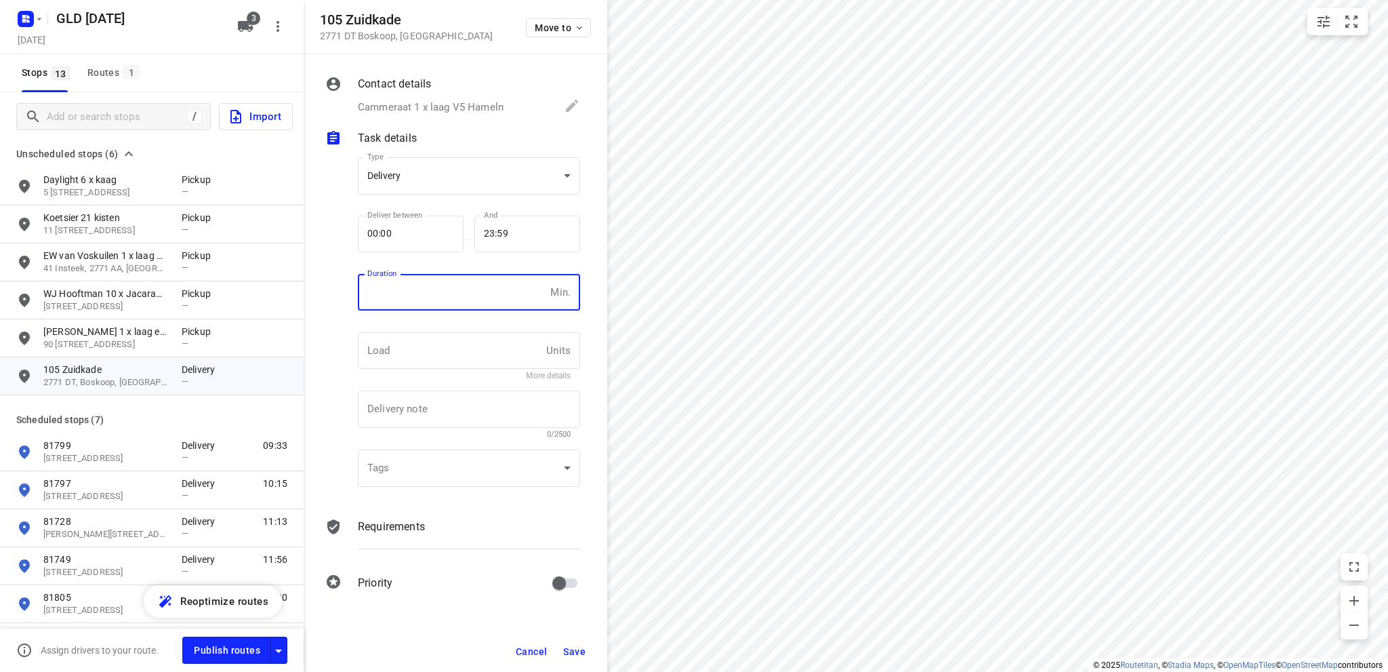
click at [414, 293] on input "number" at bounding box center [451, 292] width 187 height 37
type input "10"
click at [387, 175] on body "i © 2025 Routetitan , © Stadia Maps , © OpenMapTiles © OpenStreetMap contributo…" at bounding box center [694, 336] width 1388 height 672
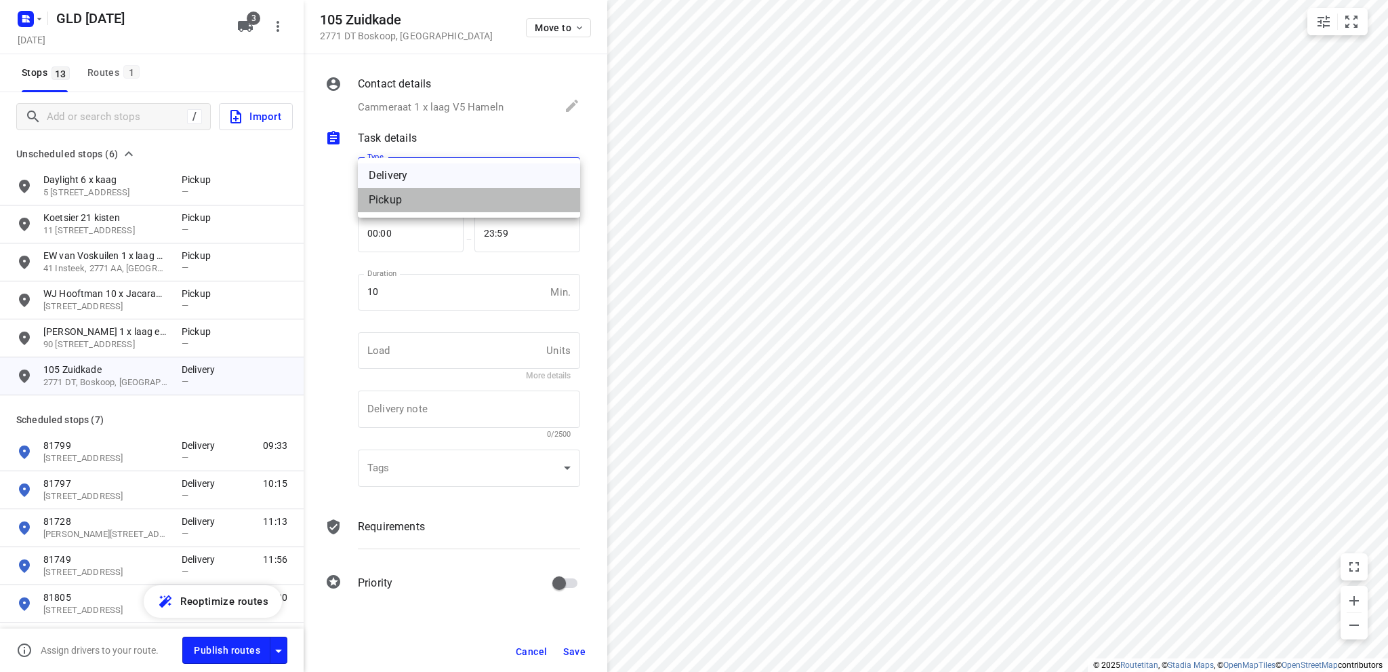
click at [401, 203] on div "Pickup" at bounding box center [469, 200] width 201 height 16
type input "pickup"
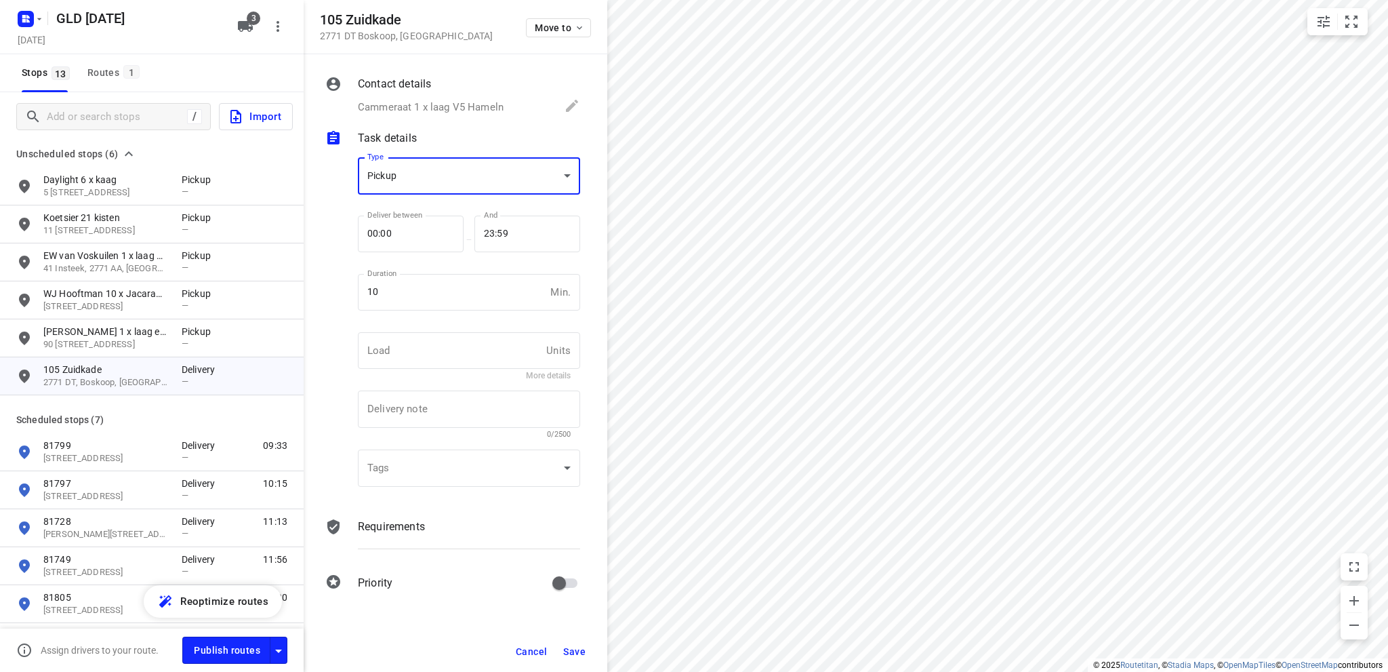
click at [582, 653] on span "Save" at bounding box center [574, 651] width 22 height 11
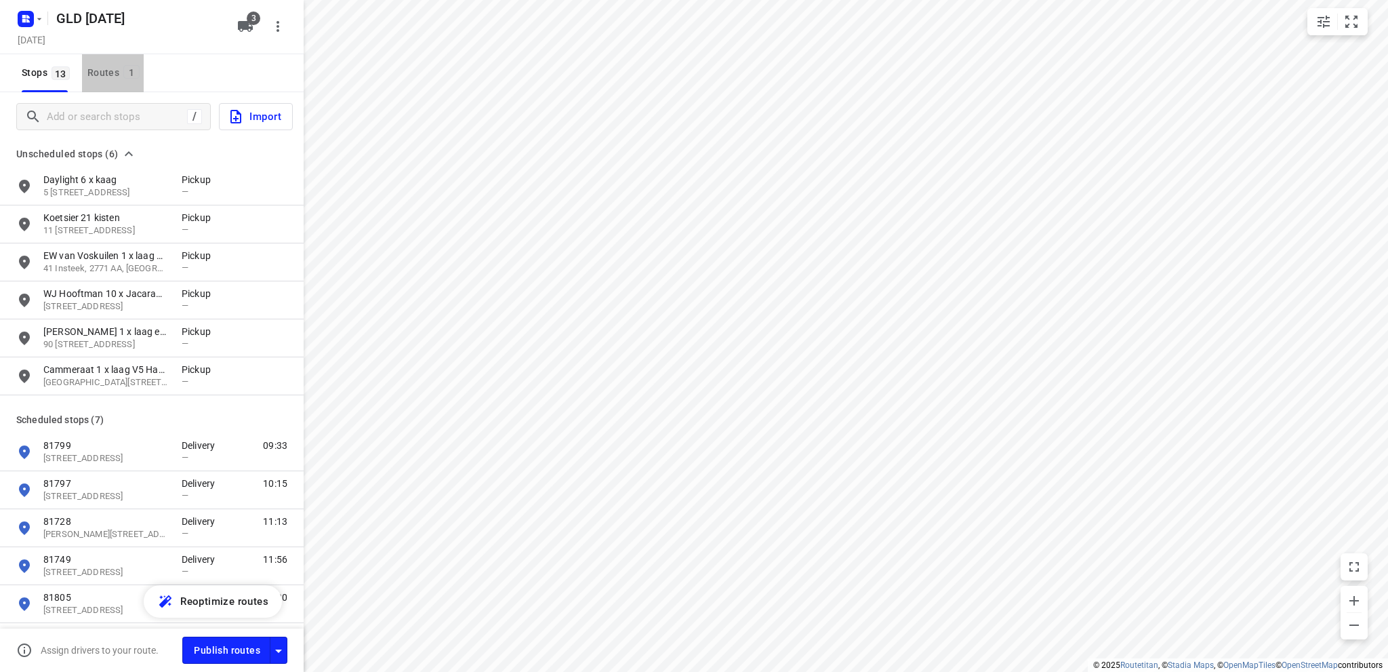
click at [110, 76] on div "Routes 1" at bounding box center [115, 72] width 56 height 17
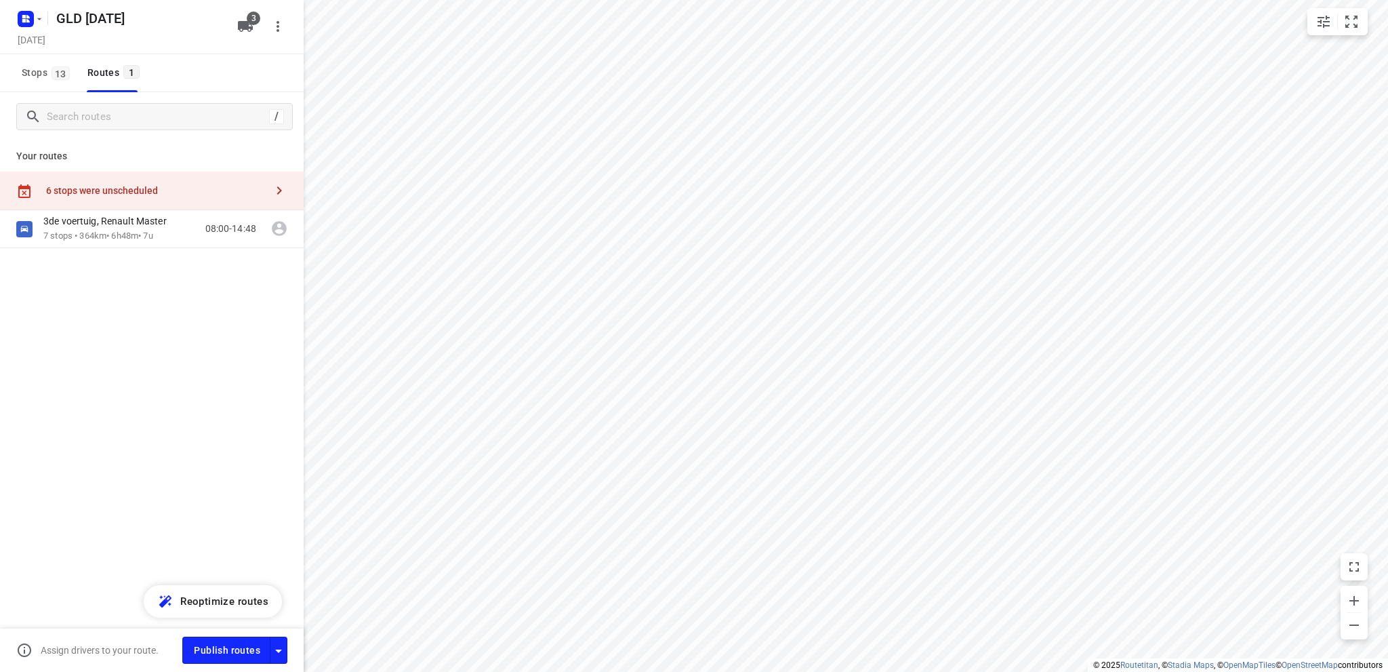
click at [123, 188] on div "6 stops were unscheduled" at bounding box center [156, 190] width 220 height 11
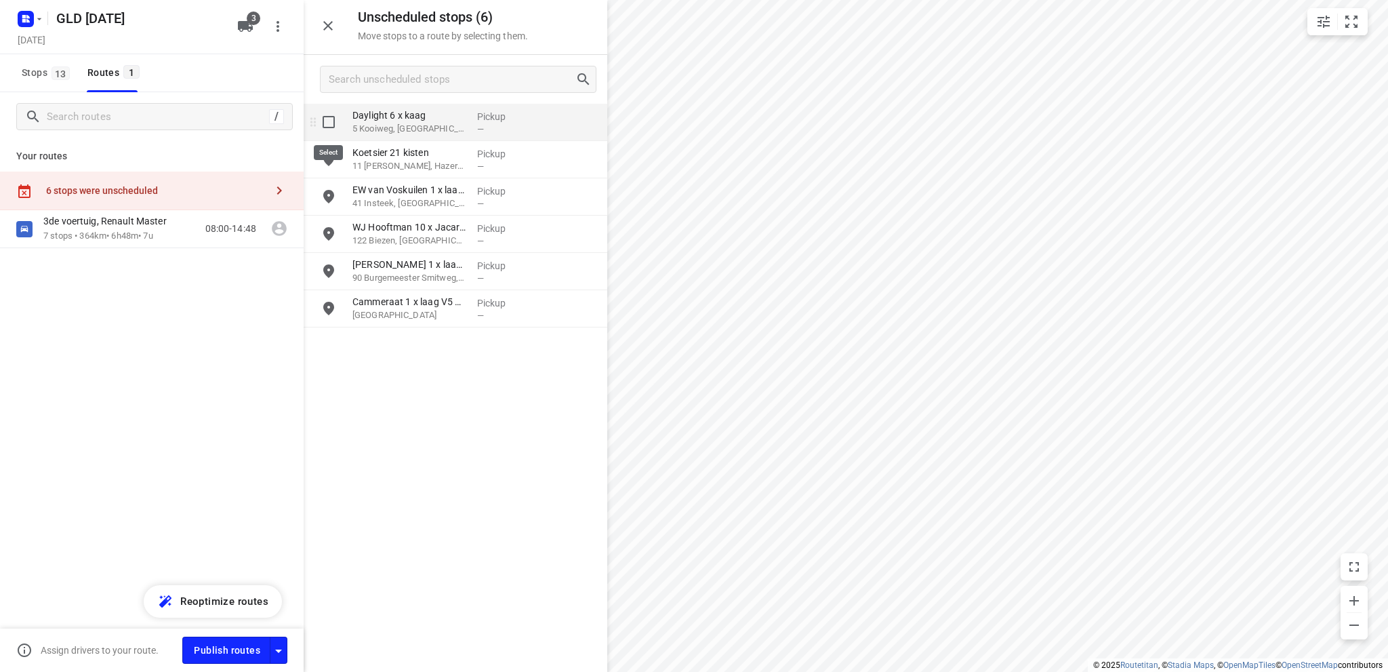
click at [329, 126] on input "grid" at bounding box center [328, 121] width 27 height 27
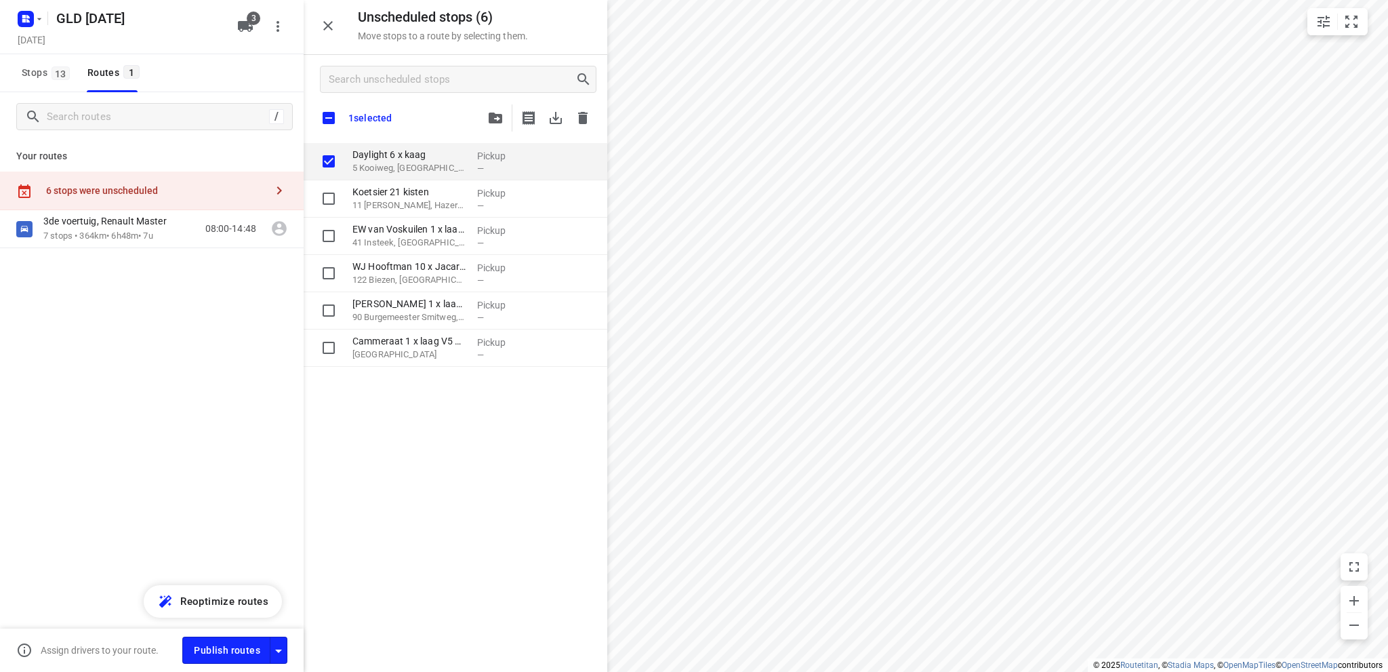
checkbox input "true"
click at [329, 116] on input "checkbox" at bounding box center [329, 118] width 28 height 28
checkbox input "true"
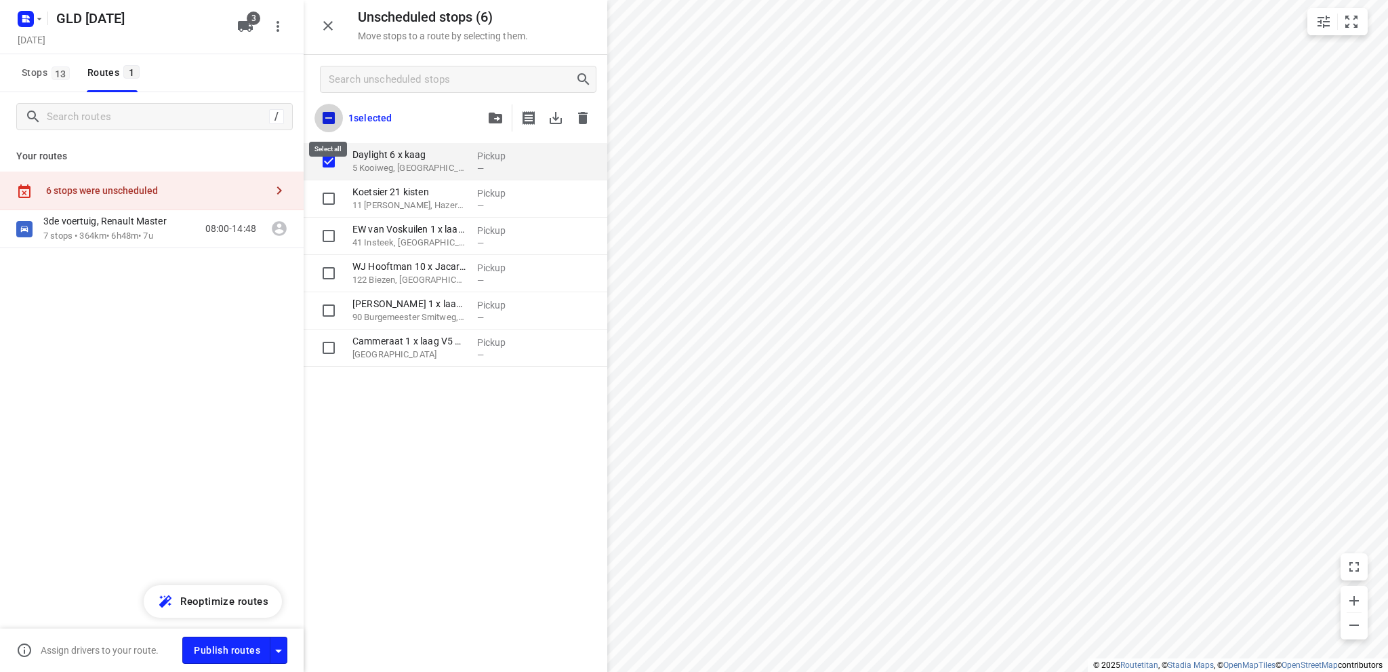
checkbox input "true"
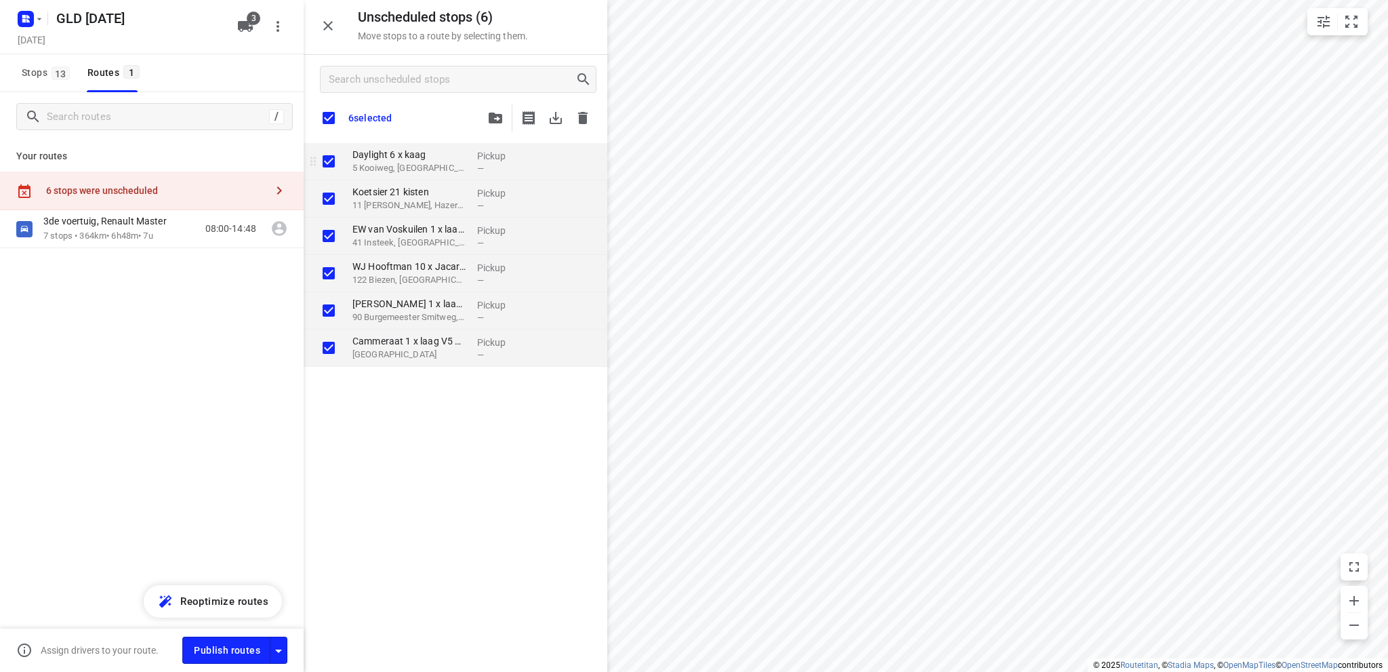
checkbox input "true"
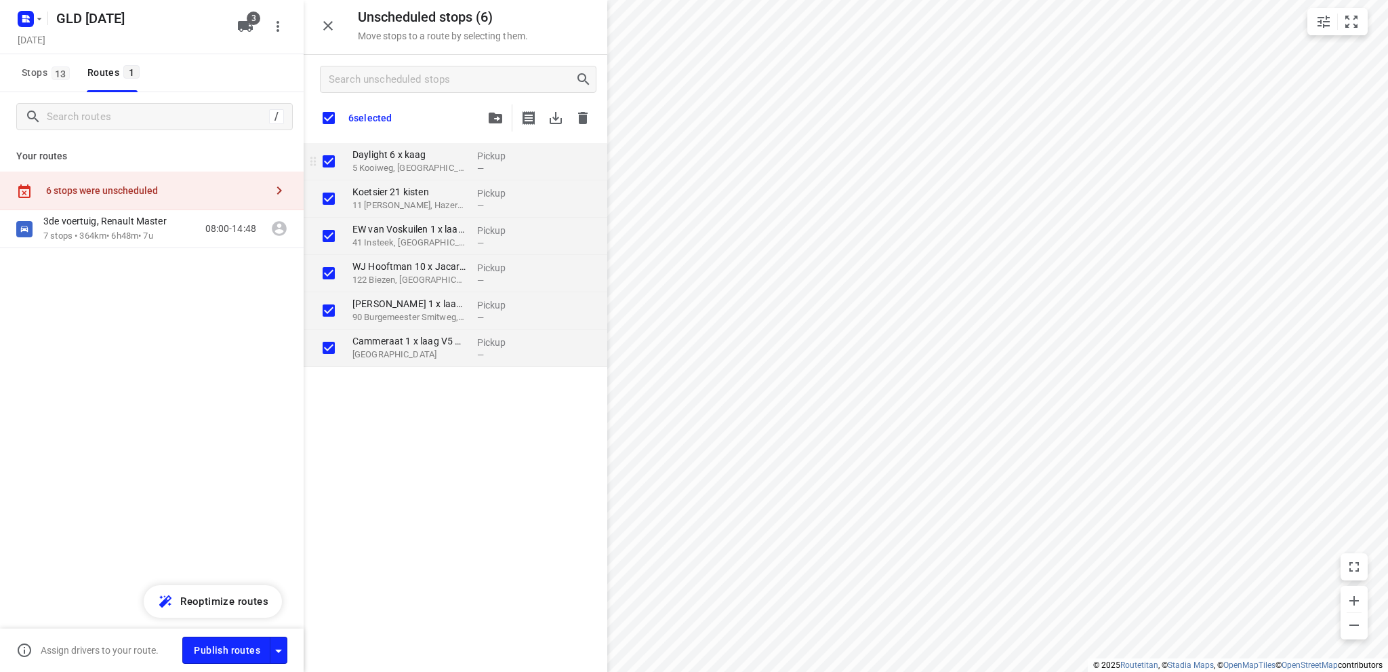
checkbox input "true"
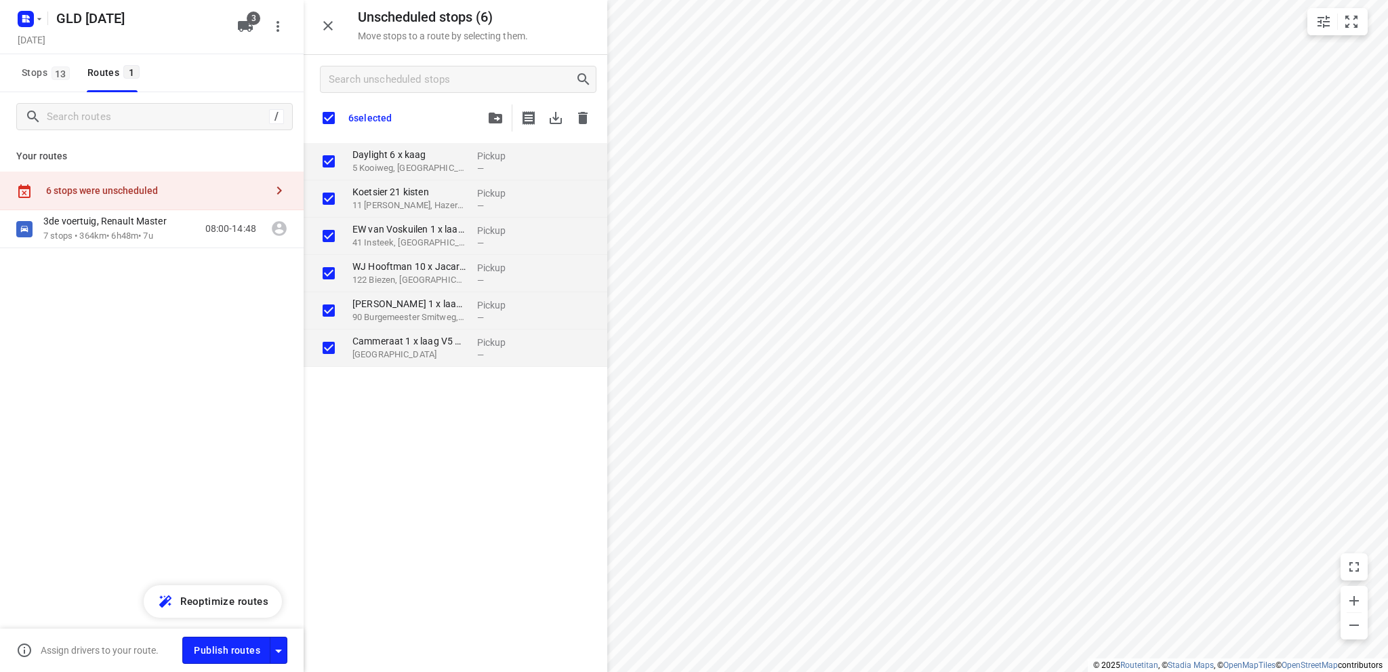
checkbox input "true"
click at [494, 115] on icon "button" at bounding box center [496, 118] width 14 height 11
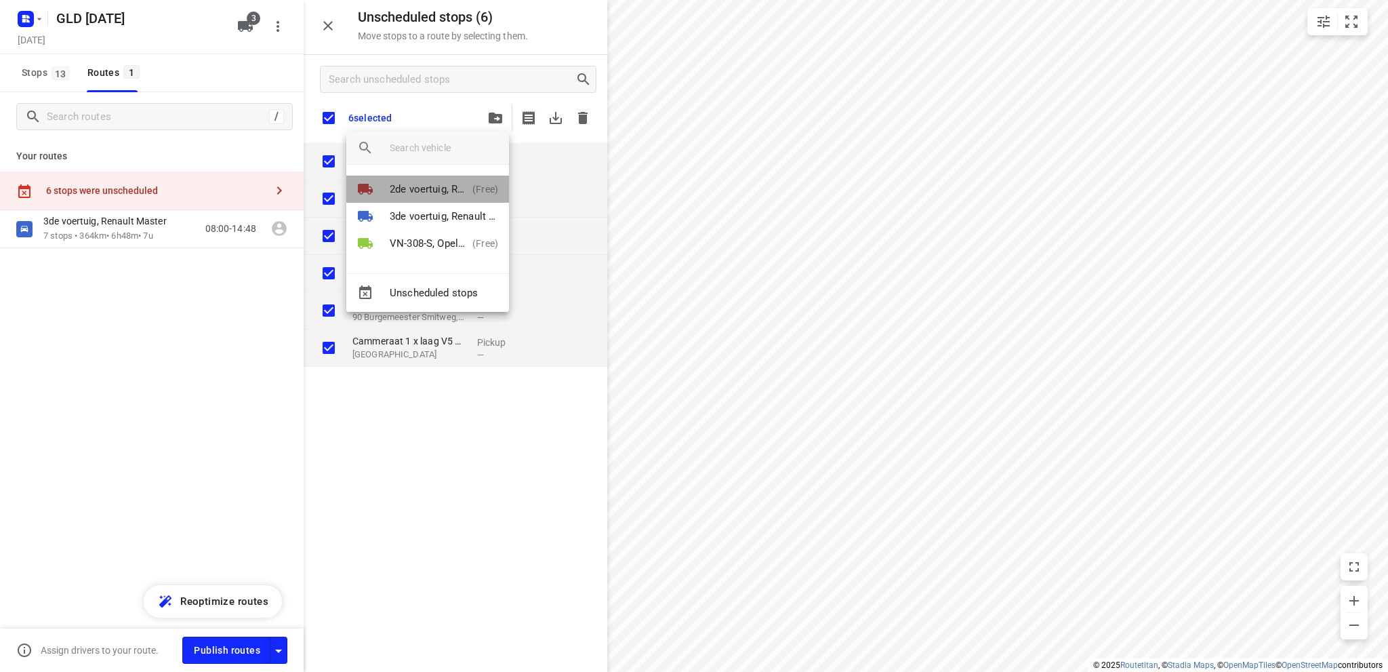
click at [442, 187] on p "2de voertuig, Renault Master" at bounding box center [428, 190] width 77 height 16
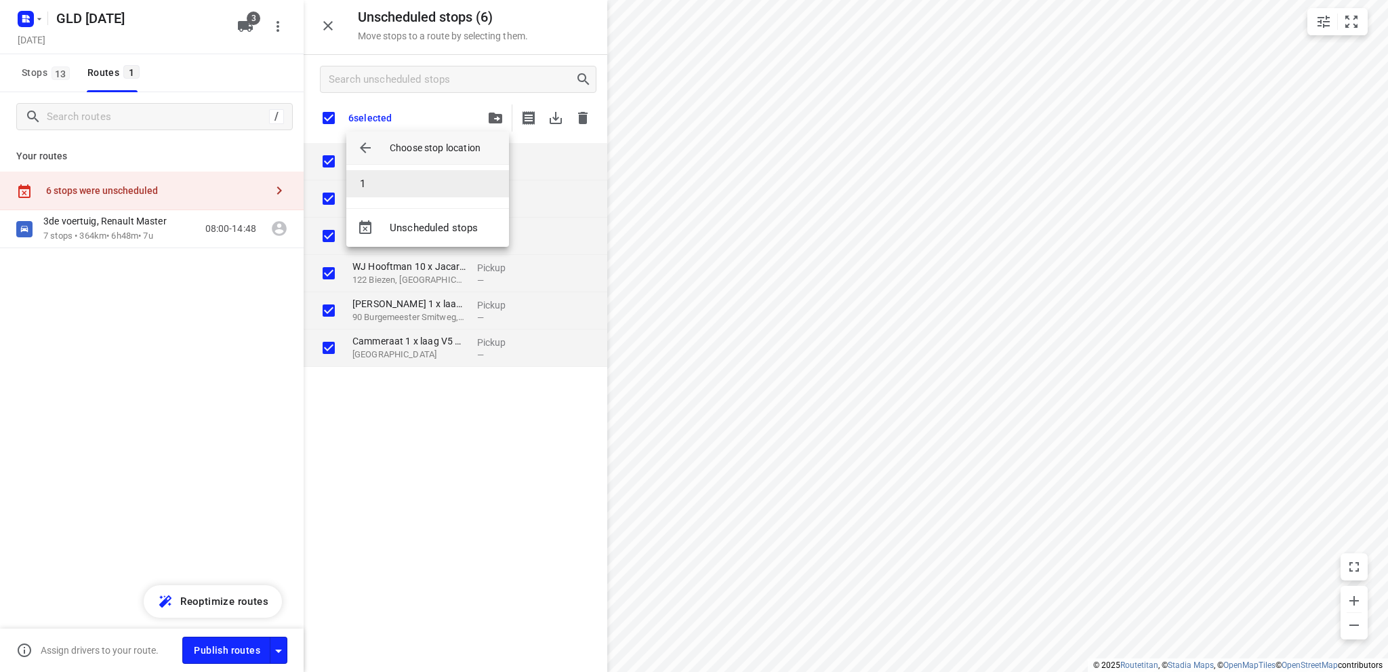
click at [435, 184] on li "1" at bounding box center [427, 183] width 163 height 27
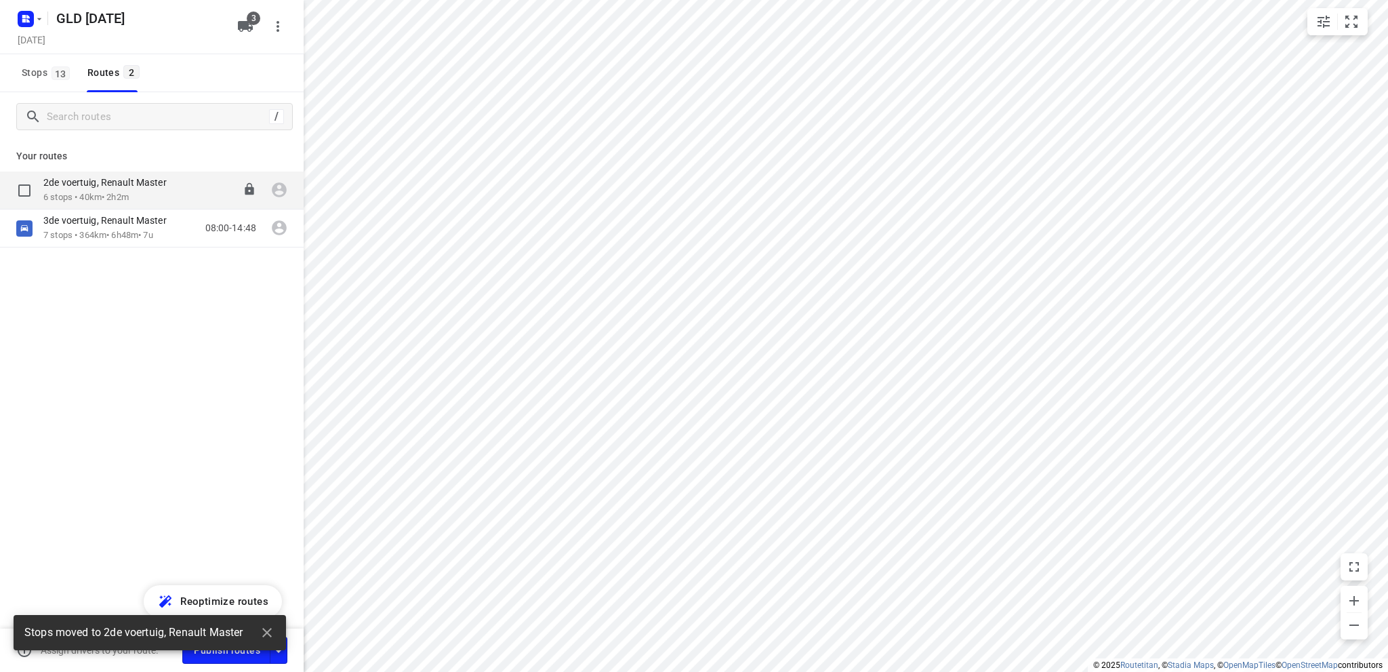
click at [69, 185] on p "2de voertuig, Renault Master" at bounding box center [109, 182] width 132 height 12
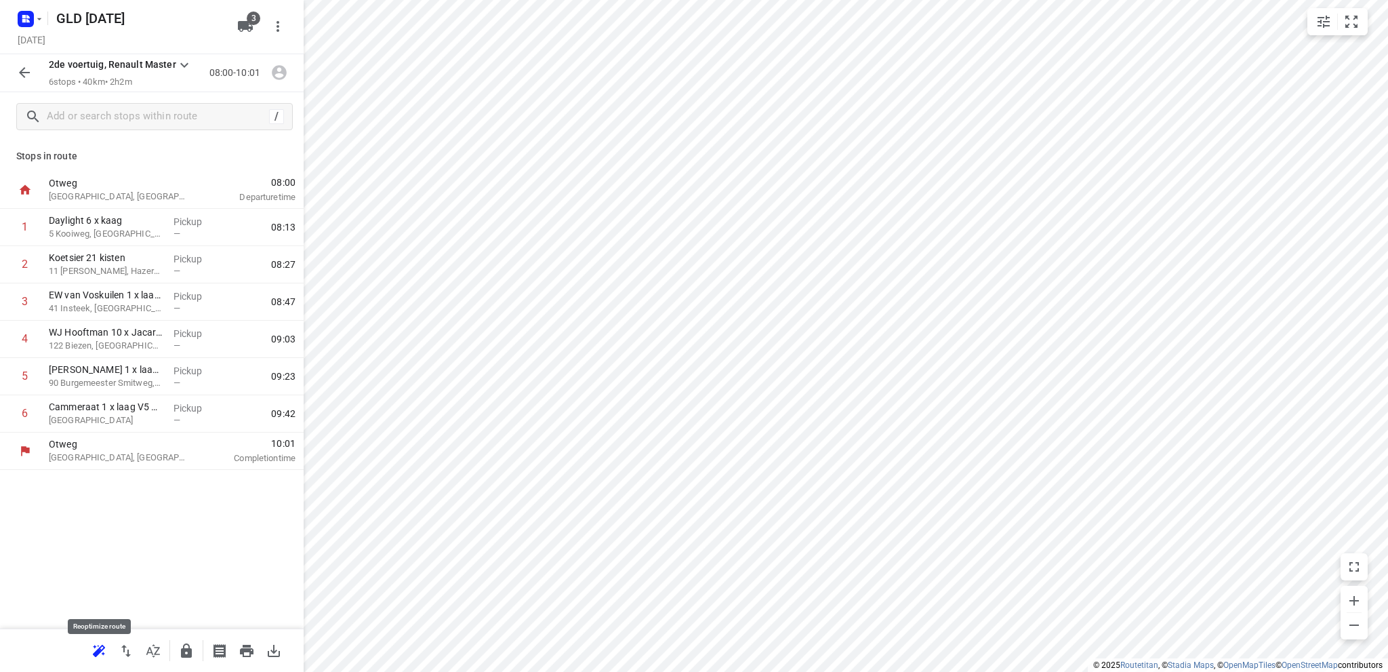
click at [99, 649] on icon "button" at bounding box center [97, 652] width 9 height 9
click at [123, 650] on icon "button" at bounding box center [125, 651] width 9 height 12
click at [246, 649] on icon "button" at bounding box center [247, 651] width 14 height 12
